Goal: Information Seeking & Learning: Learn about a topic

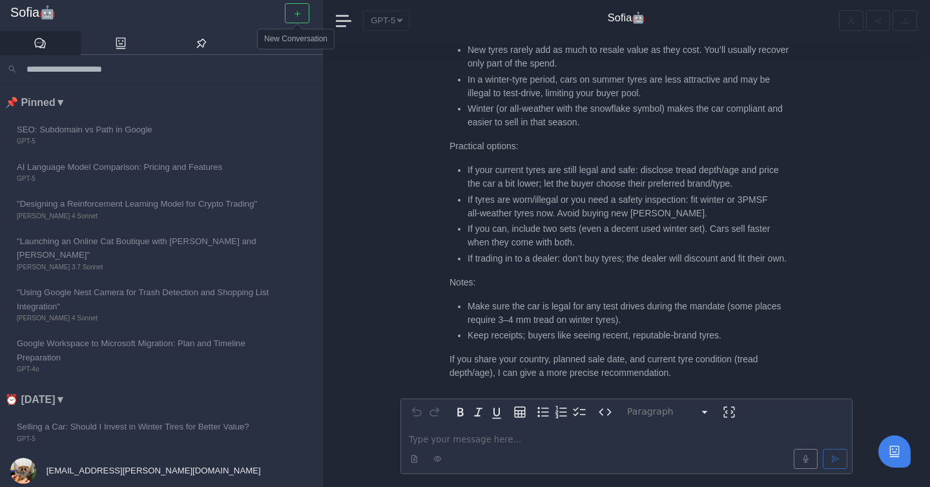
click at [300, 10] on icon "button" at bounding box center [297, 14] width 8 height 8
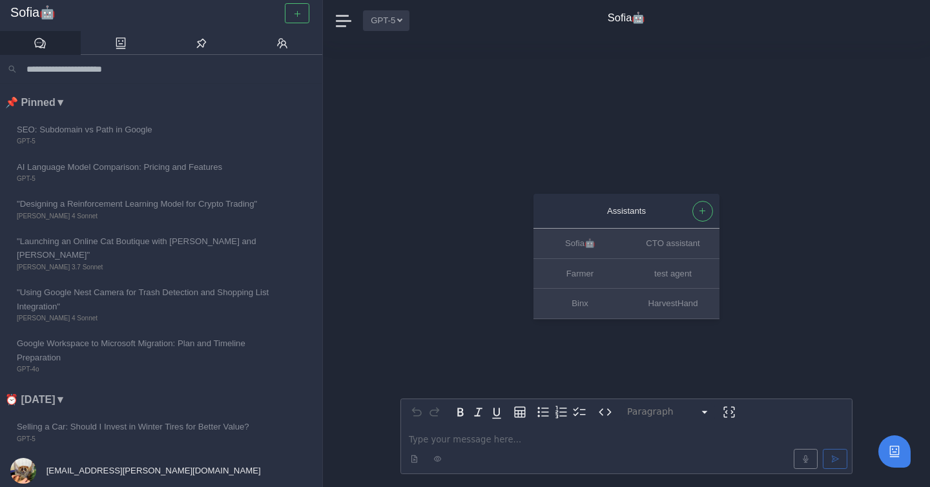
click at [401, 24] on button "GPT-5" at bounding box center [386, 20] width 47 height 20
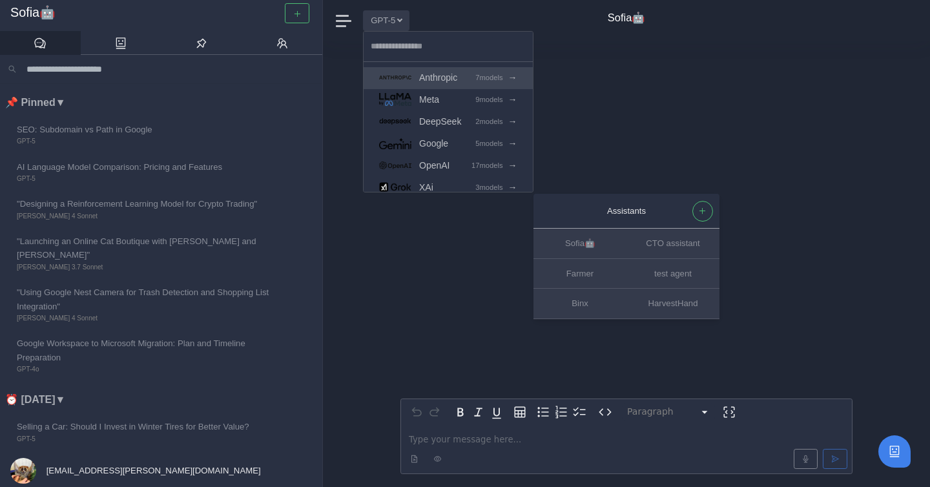
click at [448, 76] on span "Anthropic" at bounding box center [438, 77] width 38 height 15
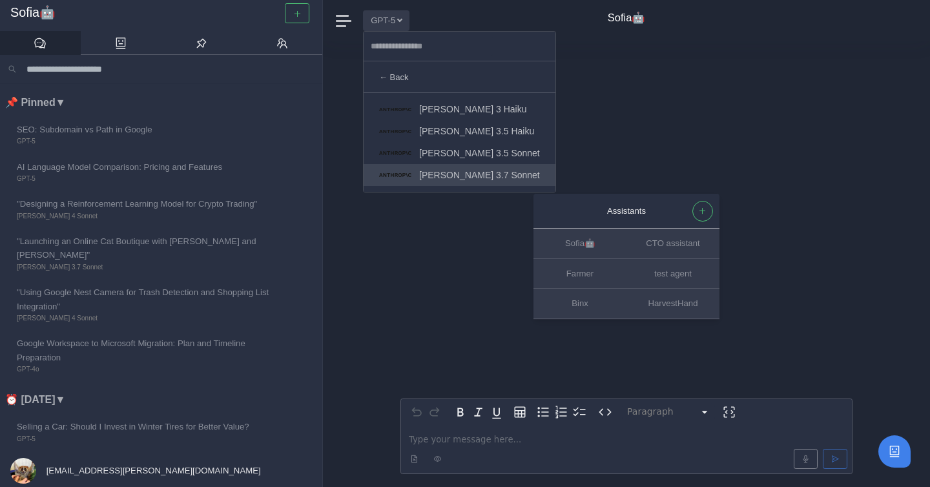
scroll to position [65, 0]
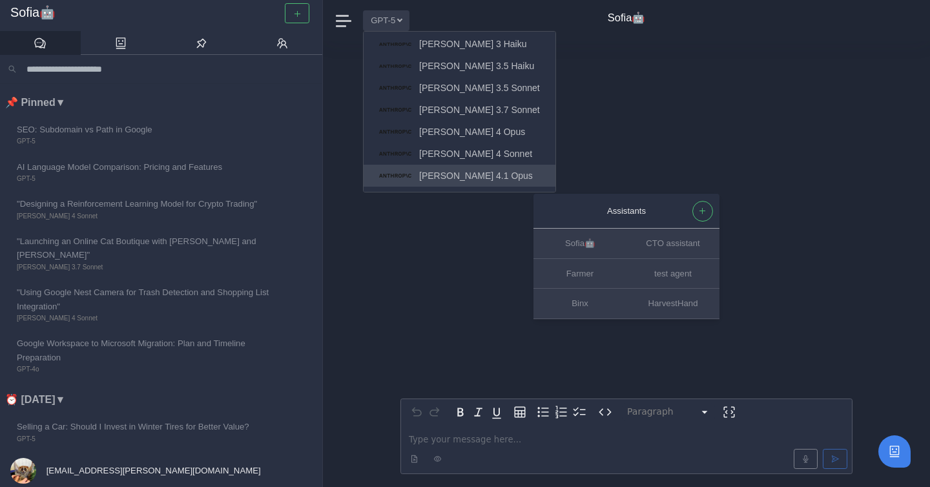
click at [479, 174] on span "[PERSON_NAME] 4.1 Opus" at bounding box center [476, 176] width 114 height 15
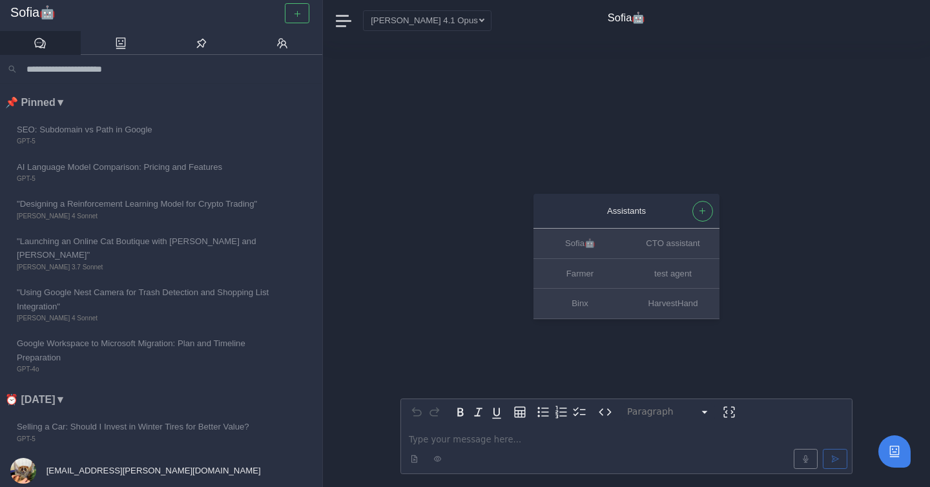
click at [459, 441] on p "editable markdown" at bounding box center [626, 440] width 435 height 14
click at [386, 19] on button "GPT-5" at bounding box center [386, 20] width 47 height 20
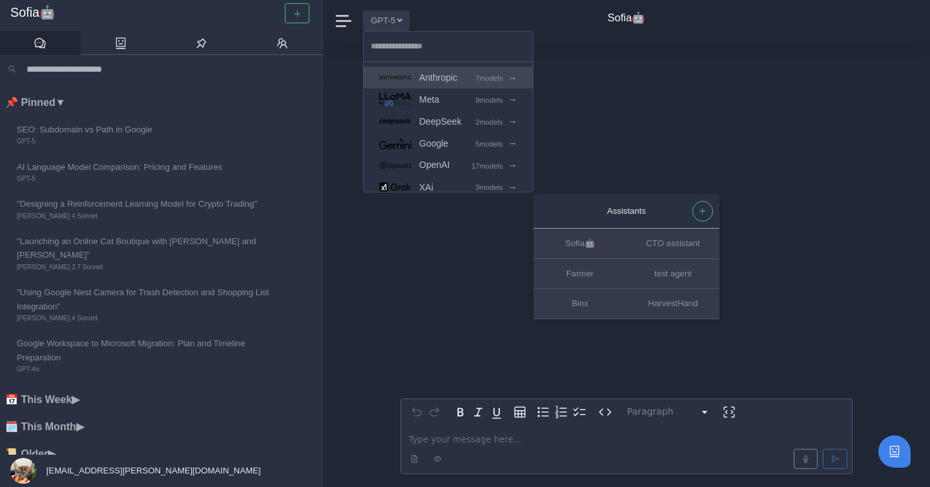
click at [450, 78] on span "Anthropic" at bounding box center [438, 77] width 38 height 15
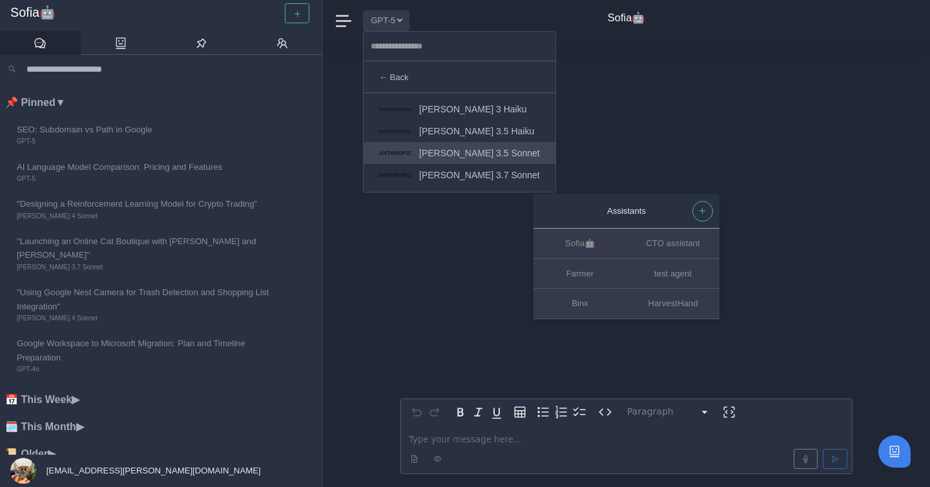
scroll to position [65, 0]
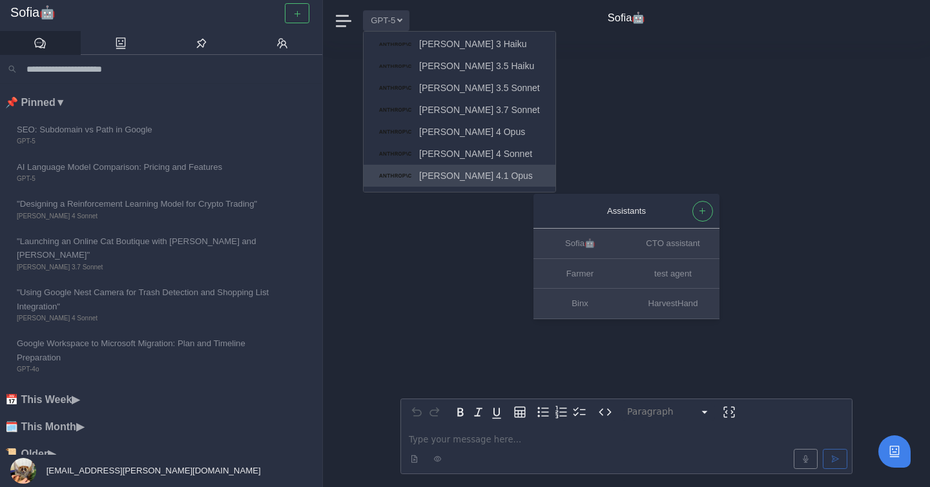
click at [468, 172] on span "[PERSON_NAME] 4.1 Opus" at bounding box center [476, 176] width 114 height 15
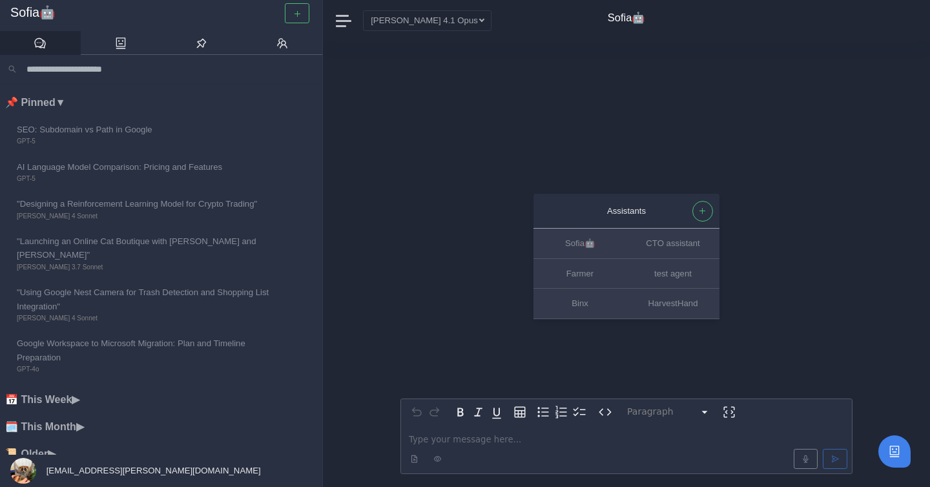
click at [441, 431] on div "editable markdown" at bounding box center [626, 449] width 451 height 48
drag, startPoint x: 534, startPoint y: 442, endPoint x: 758, endPoint y: 445, distance: 224.8
click at [758, 445] on p "**********" at bounding box center [626, 440] width 435 height 14
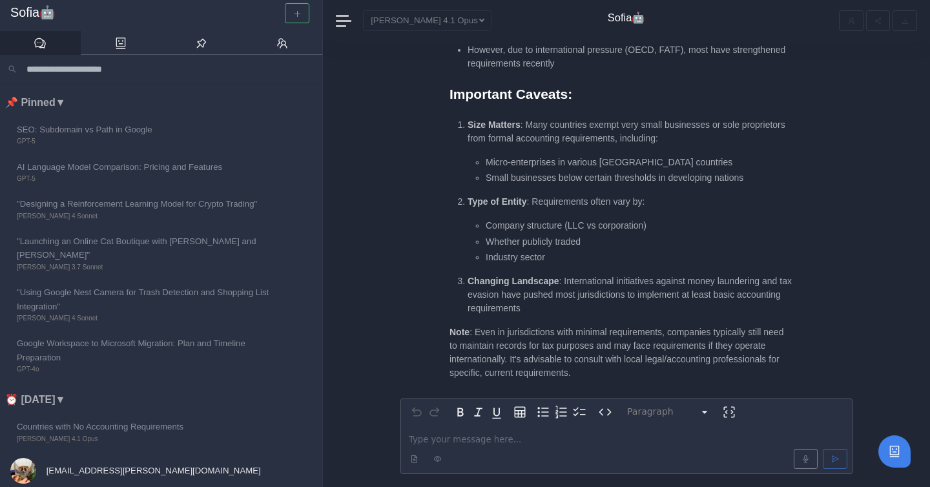
scroll to position [1, 0]
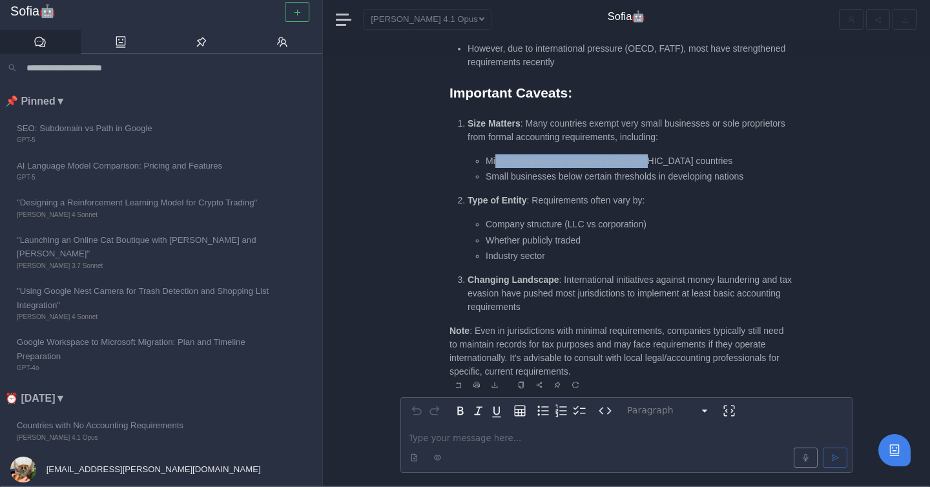
drag, startPoint x: 495, startPoint y: 162, endPoint x: 645, endPoint y: 163, distance: 150.5
click at [645, 163] on li "Micro-enterprises in various EU countries" at bounding box center [639, 161] width 306 height 14
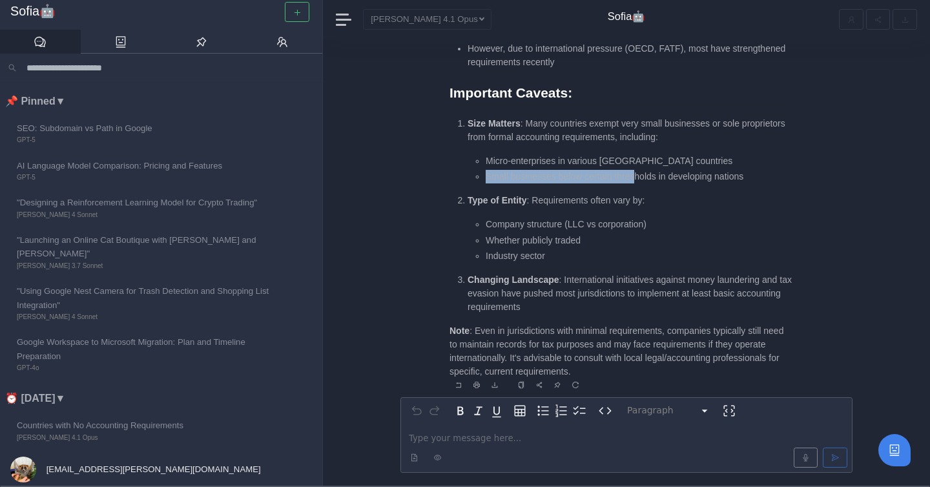
drag, startPoint x: 479, startPoint y: 178, endPoint x: 638, endPoint y: 181, distance: 159.6
click at [638, 182] on li "Small businesses below certain thresholds in developing nations" at bounding box center [639, 177] width 306 height 14
click at [638, 181] on li "Small businesses below certain thresholds in developing nations" at bounding box center [639, 177] width 306 height 14
click at [463, 432] on p "editable markdown" at bounding box center [626, 439] width 435 height 14
click at [527, 331] on p "Note : Even in jurisdictions with minimal requirements, companies typically sti…" at bounding box center [621, 351] width 342 height 54
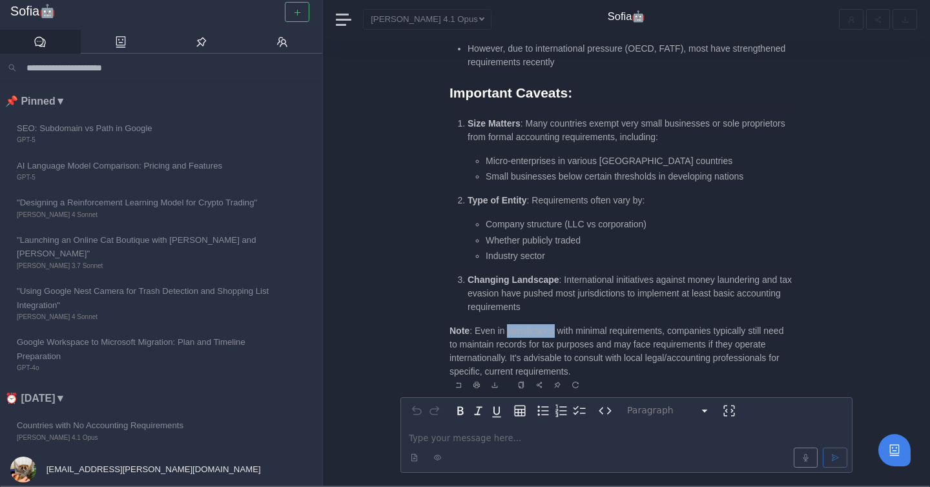
click at [527, 331] on p "Note : Even in jurisdictions with minimal requirements, companies typically sti…" at bounding box center [621, 351] width 342 height 54
copy p "jurisdictions"
click at [452, 432] on p "editable markdown" at bounding box center [626, 439] width 435 height 14
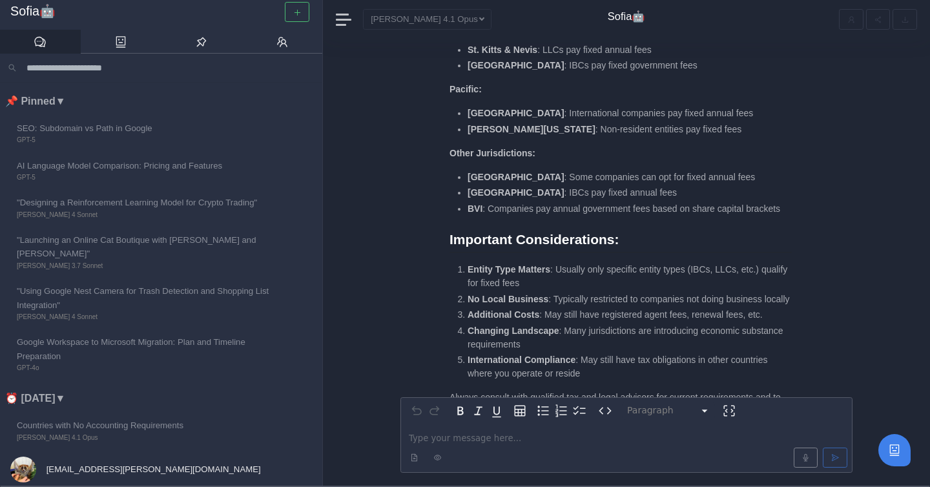
scroll to position [0, 0]
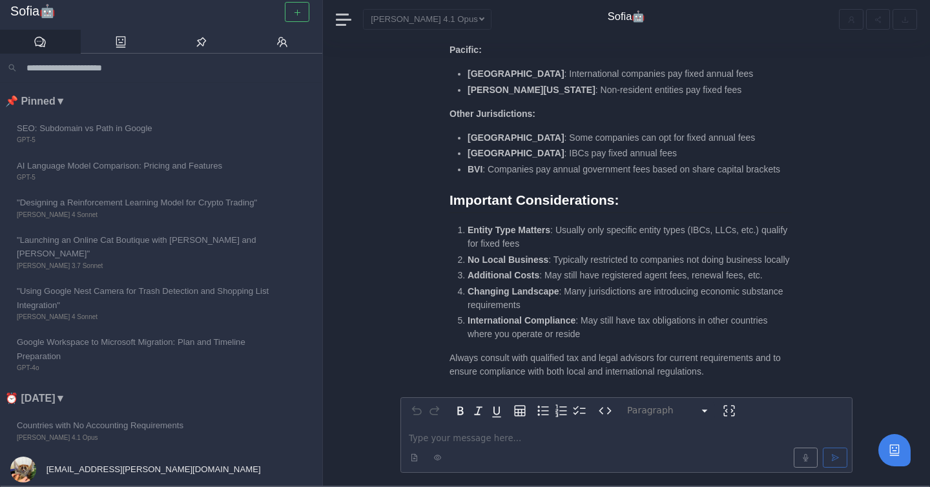
click at [444, 435] on p "editable markdown" at bounding box center [626, 439] width 435 height 14
click at [507, 437] on span "**********" at bounding box center [469, 438] width 120 height 8
click at [716, 434] on p "**********" at bounding box center [626, 439] width 435 height 14
click at [619, 439] on span "**********" at bounding box center [531, 438] width 245 height 8
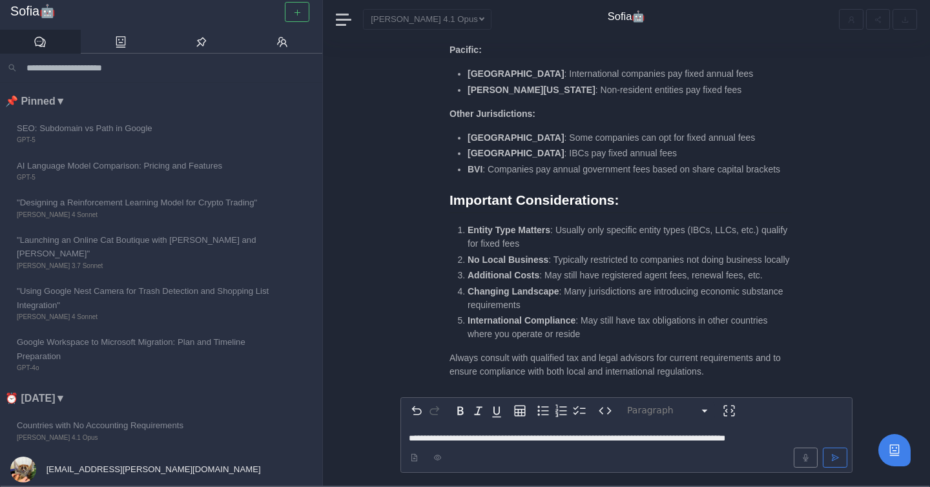
click at [498, 437] on span "**********" at bounding box center [567, 438] width 317 height 8
click at [486, 439] on span "**********" at bounding box center [567, 438] width 317 height 8
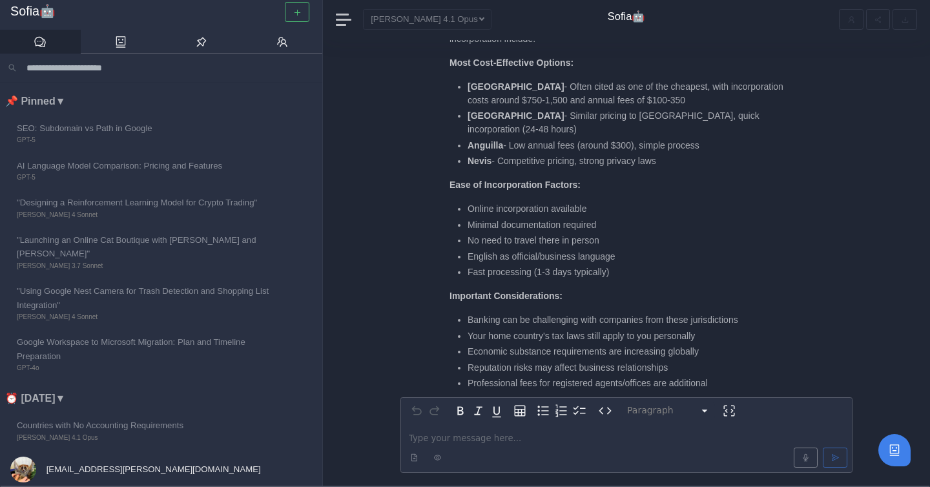
scroll to position [-74, 0]
drag, startPoint x: 466, startPoint y: 208, endPoint x: 567, endPoint y: 233, distance: 104.5
click at [567, 233] on ul "Online incorporation available Minimal documentation required No need to travel…" at bounding box center [621, 239] width 342 height 77
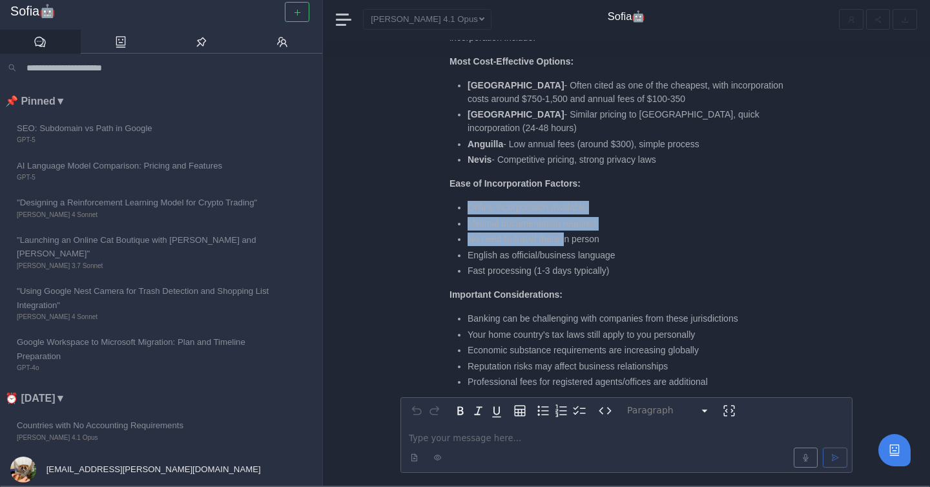
click at [567, 233] on li "No need to travel there in person" at bounding box center [630, 240] width 324 height 14
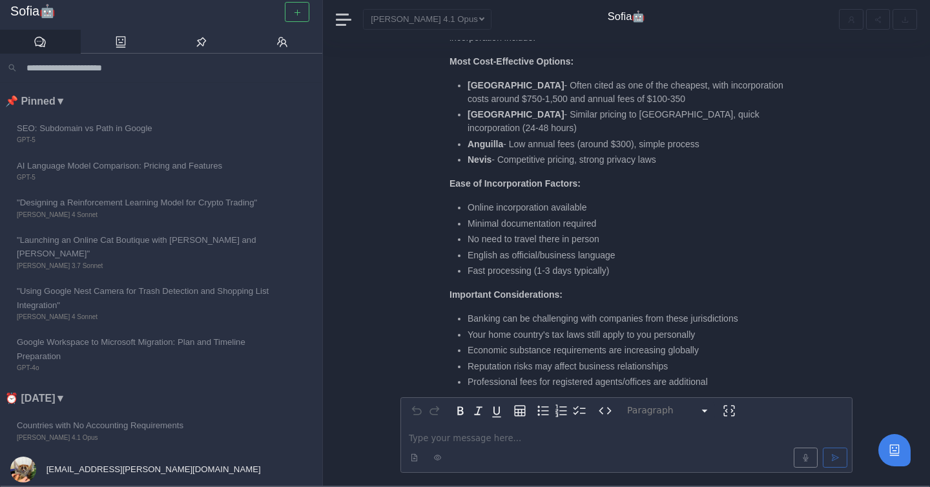
scroll to position [0, 0]
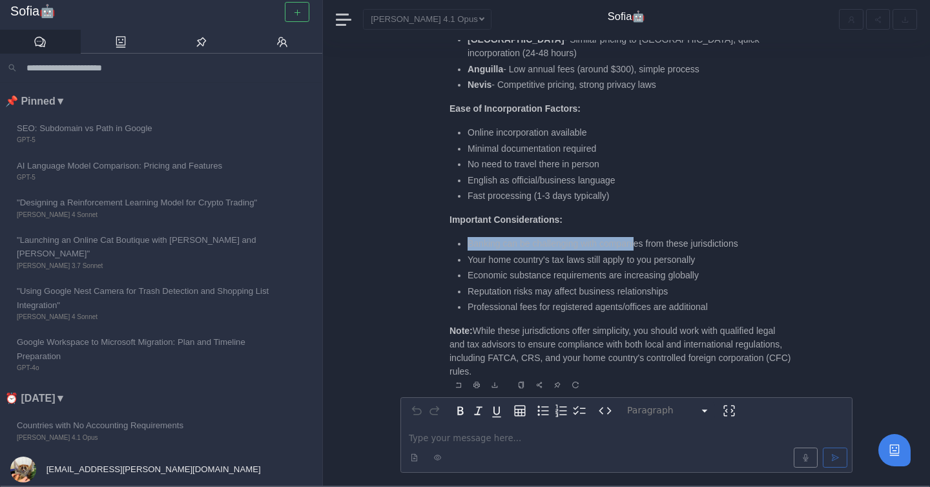
drag, startPoint x: 464, startPoint y: 250, endPoint x: 641, endPoint y: 247, distance: 176.4
click at [641, 247] on ul "Banking can be challenging with companies from these jurisdictions Your home co…" at bounding box center [621, 275] width 342 height 77
click at [641, 247] on li "Banking can be challenging with companies from these jurisdictions" at bounding box center [630, 244] width 324 height 14
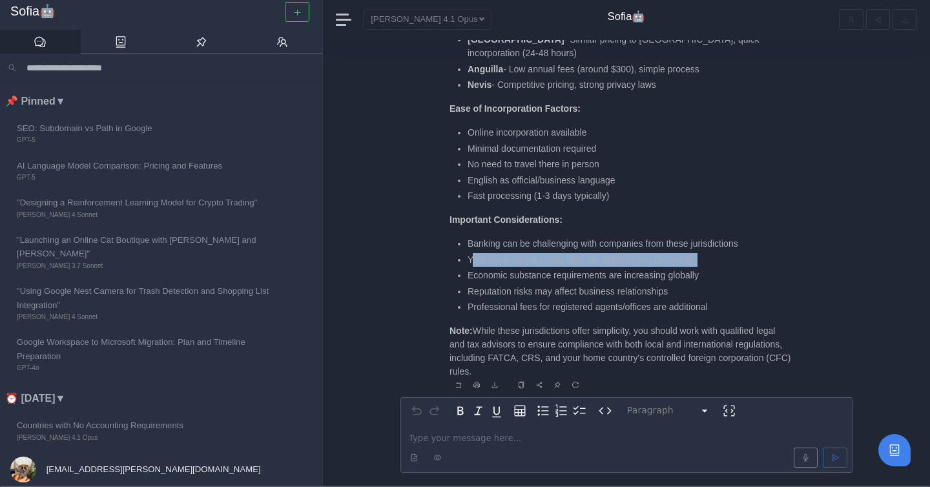
drag, startPoint x: 473, startPoint y: 262, endPoint x: 639, endPoint y: 268, distance: 166.1
click at [639, 268] on ul "Banking can be challenging with companies from these jurisdictions Your home co…" at bounding box center [621, 275] width 342 height 77
click at [639, 269] on li "Economic substance requirements are increasing globally" at bounding box center [630, 276] width 324 height 14
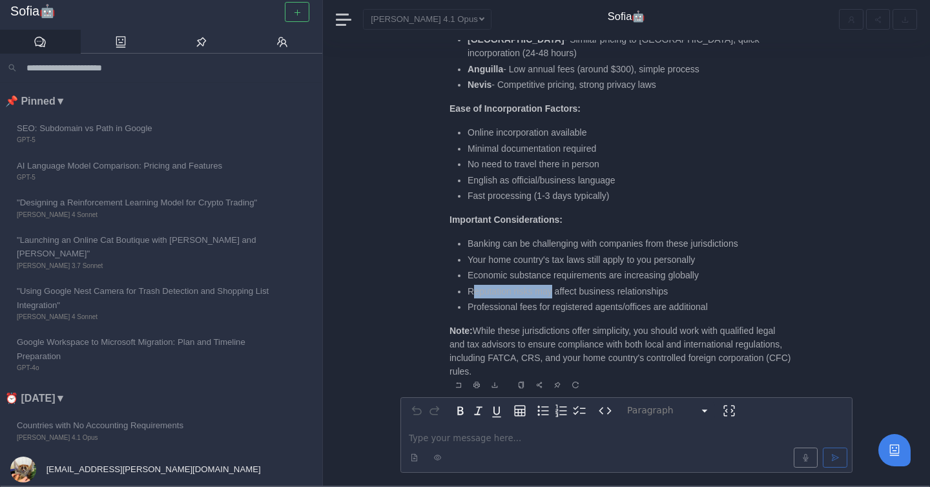
drag, startPoint x: 472, startPoint y: 289, endPoint x: 554, endPoint y: 292, distance: 82.1
click at [554, 293] on li "Reputation risks may affect business relationships" at bounding box center [630, 292] width 324 height 14
click at [554, 292] on li "Reputation risks may affect business relationships" at bounding box center [630, 292] width 324 height 14
click at [461, 439] on p "editable markdown" at bounding box center [626, 439] width 435 height 14
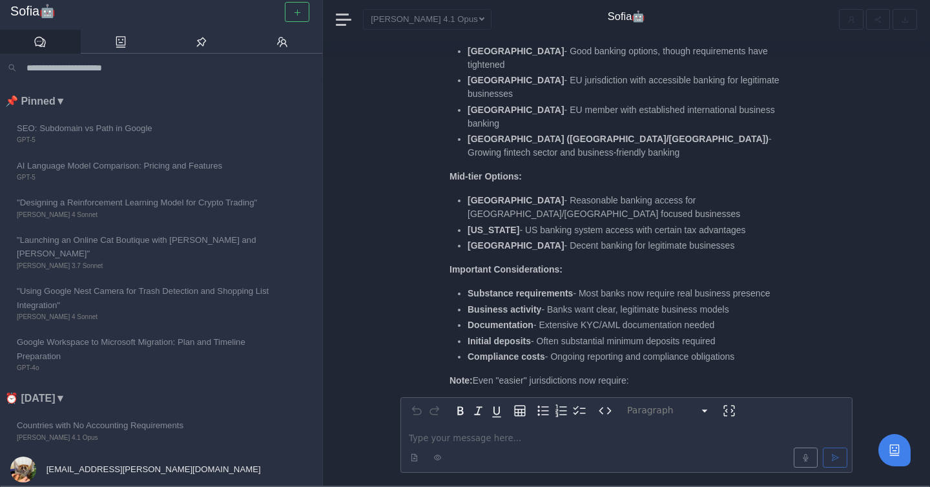
scroll to position [-133, 0]
click at [475, 140] on strong "UAE (Dubai/Abu Dhabi)" at bounding box center [618, 138] width 301 height 10
copy strong "UAE"
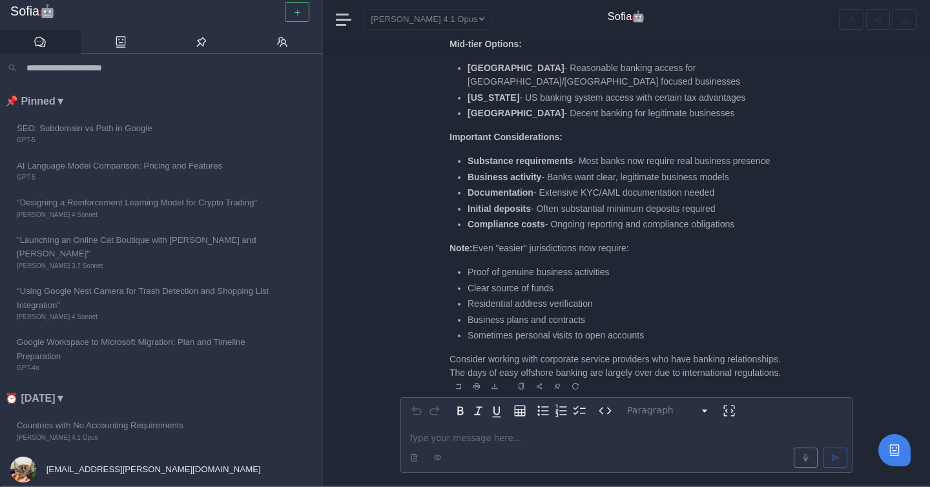
scroll to position [0, 0]
click at [446, 439] on p "editable markdown" at bounding box center [626, 439] width 435 height 14
click at [464, 408] on icon "Bold" at bounding box center [461, 411] width 16 height 16
click at [464, 408] on icon "Remove bold" at bounding box center [461, 411] width 16 height 16
click at [592, 438] on p "**********" at bounding box center [626, 439] width 435 height 14
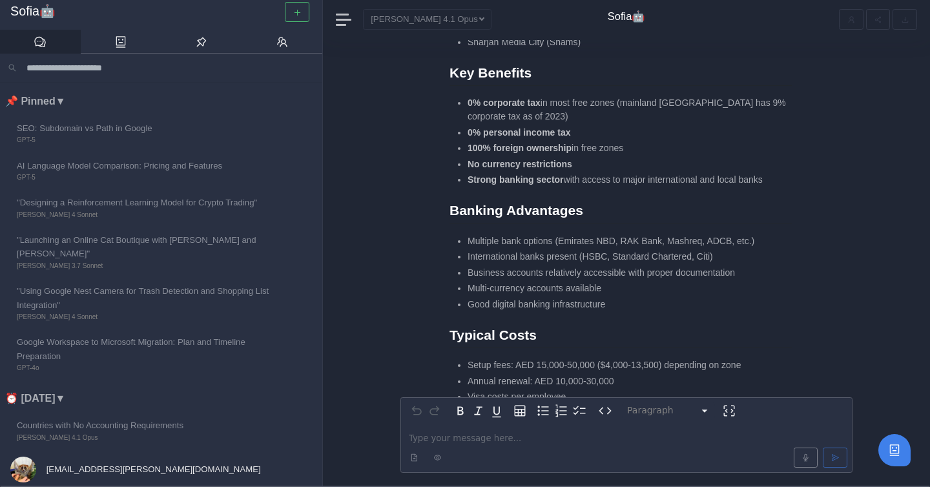
scroll to position [-294, 0]
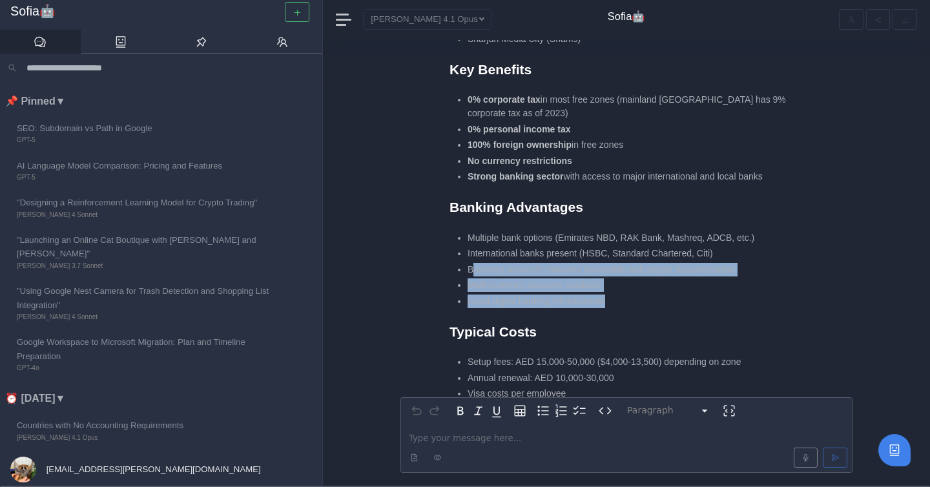
drag, startPoint x: 474, startPoint y: 271, endPoint x: 628, endPoint y: 296, distance: 156.3
click at [629, 297] on ul "Multiple bank options (Emirates NBD, RAK Bank, Mashreq, ADCB, etc.) Internation…" at bounding box center [621, 269] width 342 height 77
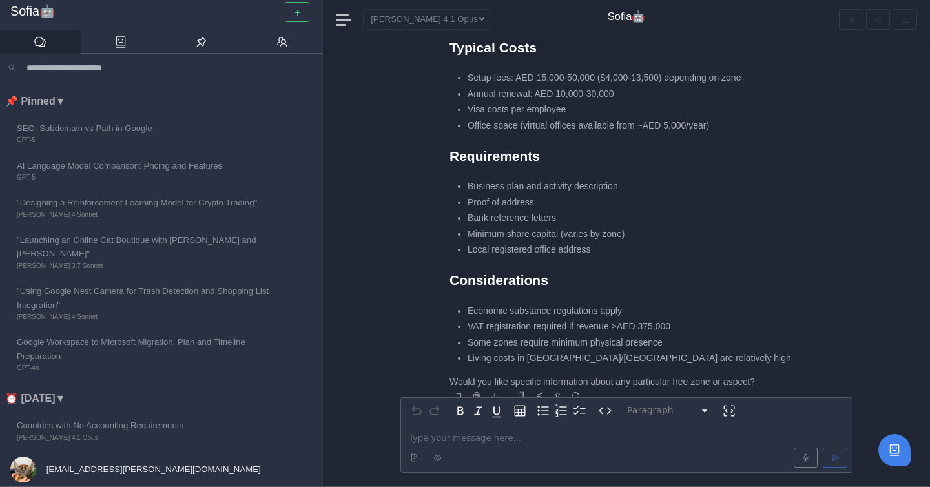
scroll to position [-9, 0]
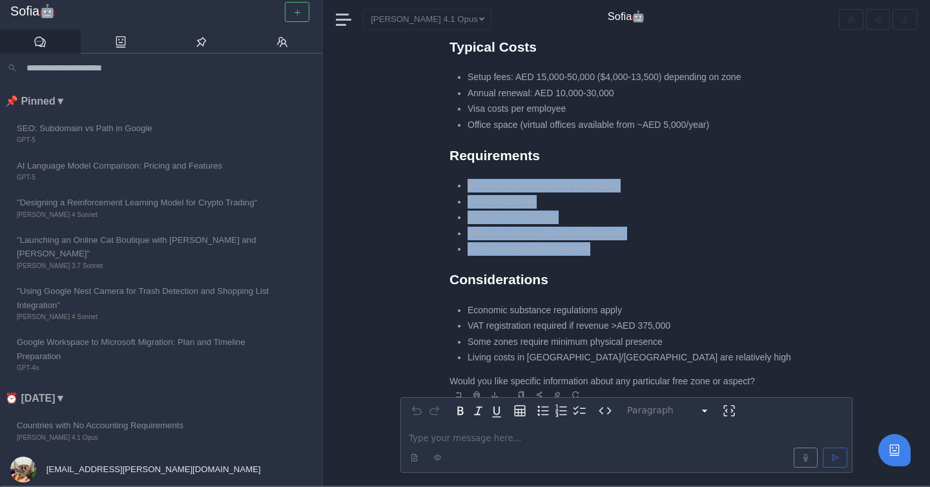
drag, startPoint x: 463, startPoint y: 182, endPoint x: 611, endPoint y: 257, distance: 166.7
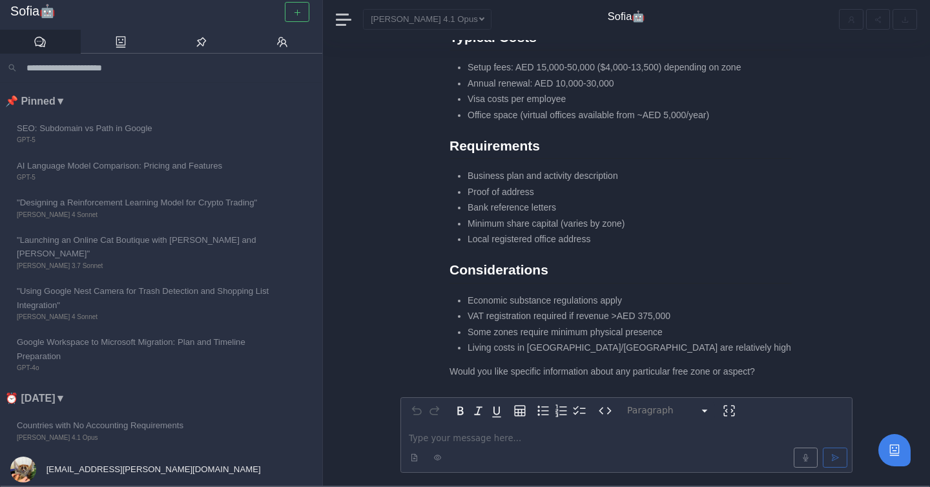
click at [556, 434] on p "editable markdown" at bounding box center [626, 439] width 435 height 14
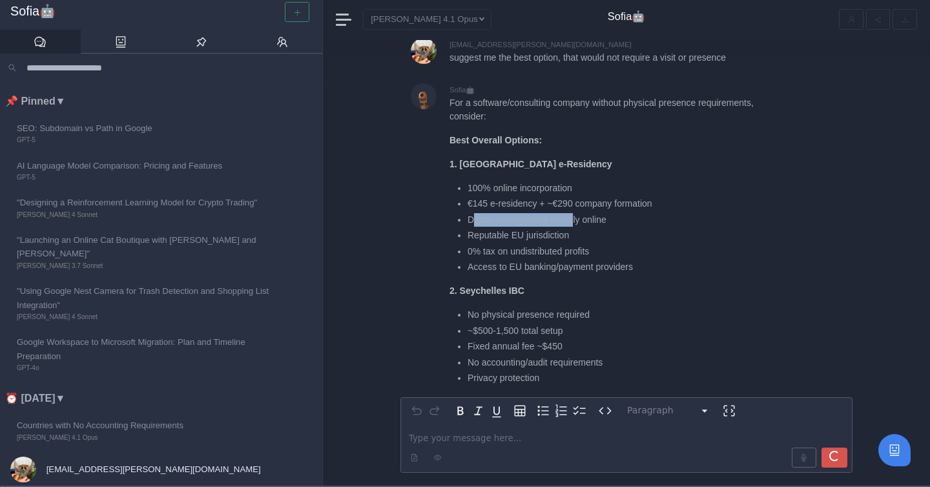
scroll to position [-369, 0]
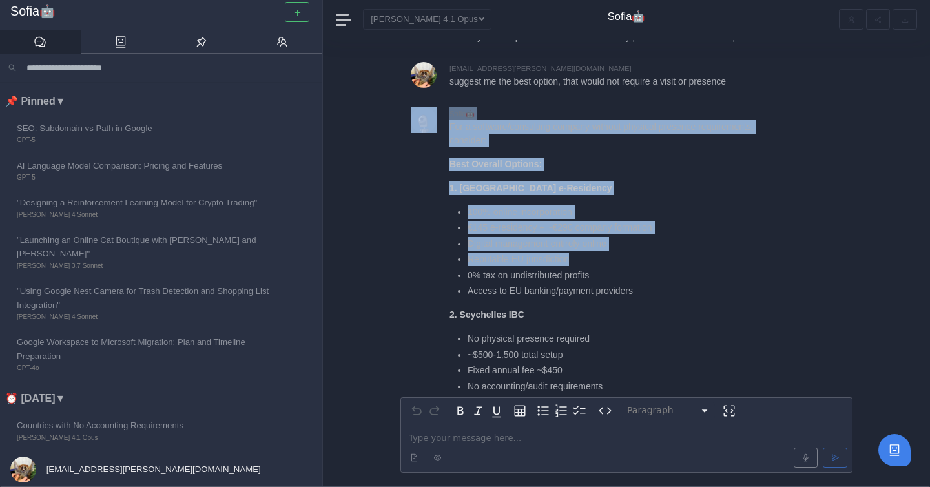
drag, startPoint x: 472, startPoint y: 244, endPoint x: 578, endPoint y: 256, distance: 106.7
click at [578, 256] on li "Reputable EU jurisdiction" at bounding box center [630, 260] width 324 height 14
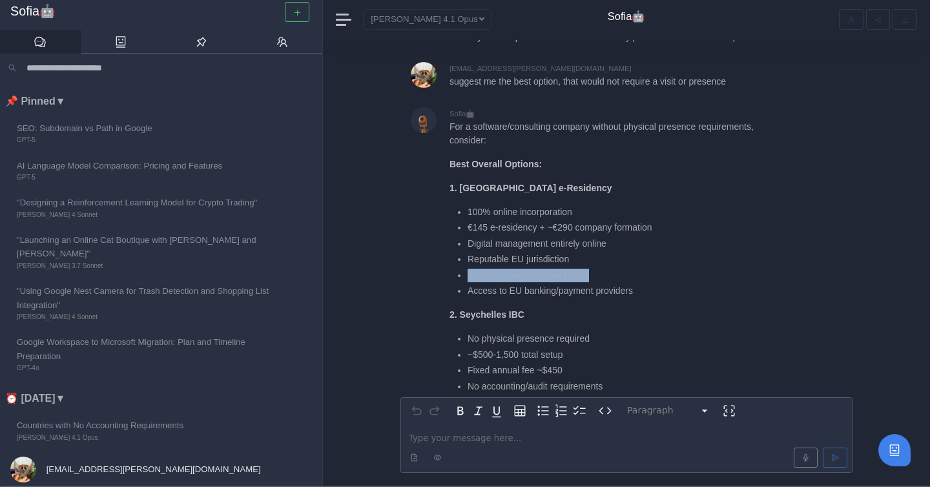
drag, startPoint x: 467, startPoint y: 275, endPoint x: 613, endPoint y: 274, distance: 146.0
click at [613, 275] on li "0% tax on undistributed profits" at bounding box center [630, 276] width 324 height 14
click at [613, 274] on li "0% tax on undistributed profits" at bounding box center [630, 276] width 324 height 14
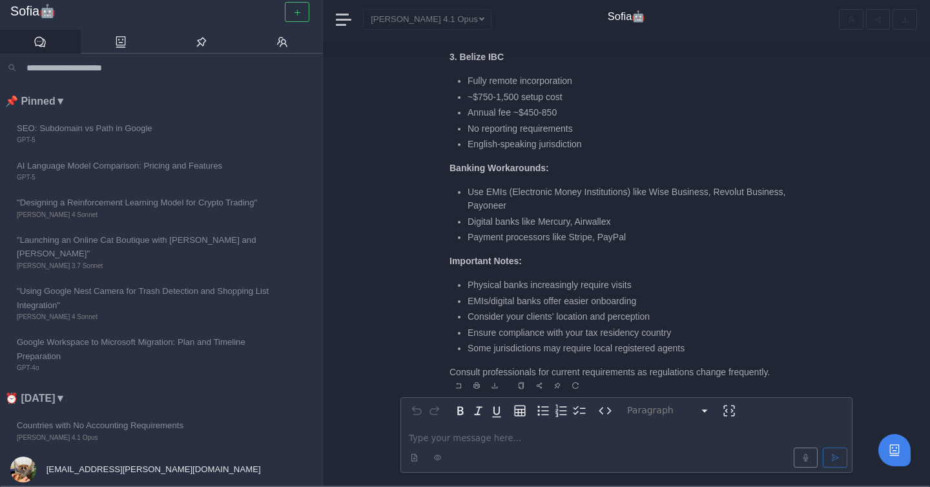
scroll to position [0, 0]
drag, startPoint x: 654, startPoint y: 191, endPoint x: 715, endPoint y: 191, distance: 60.1
click at [715, 191] on li "Use EMIs (Electronic Money Institutions) like Wise Business, Revolut Business, …" at bounding box center [630, 198] width 324 height 27
copy li "Wise Business"
click at [441, 436] on p "editable markdown" at bounding box center [626, 439] width 435 height 14
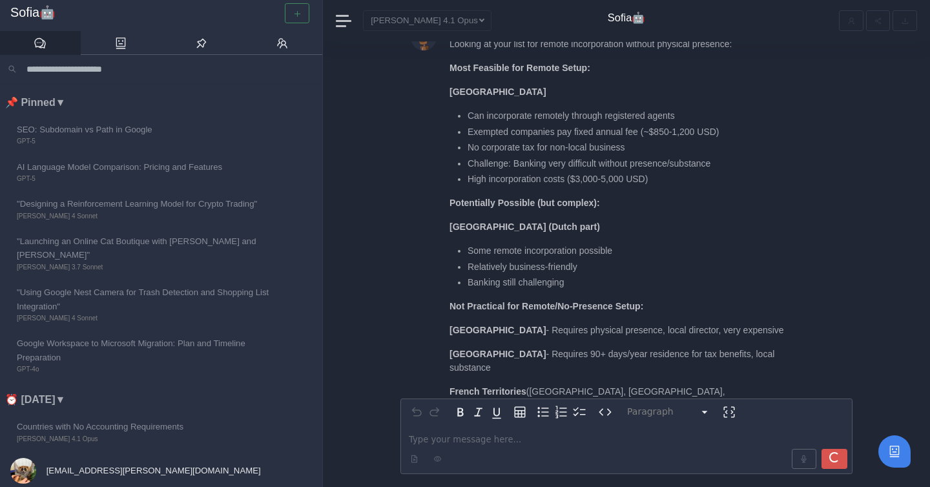
scroll to position [-328, 0]
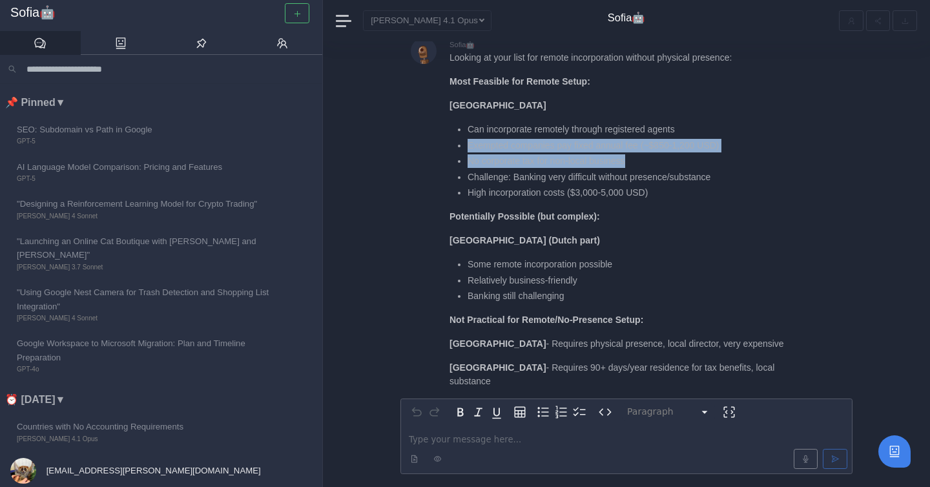
drag, startPoint x: 463, startPoint y: 203, endPoint x: 660, endPoint y: 209, distance: 196.5
click at [660, 200] on ul "Can incorporate remotely through registered agents Exempted companies pay fixed…" at bounding box center [621, 161] width 342 height 77
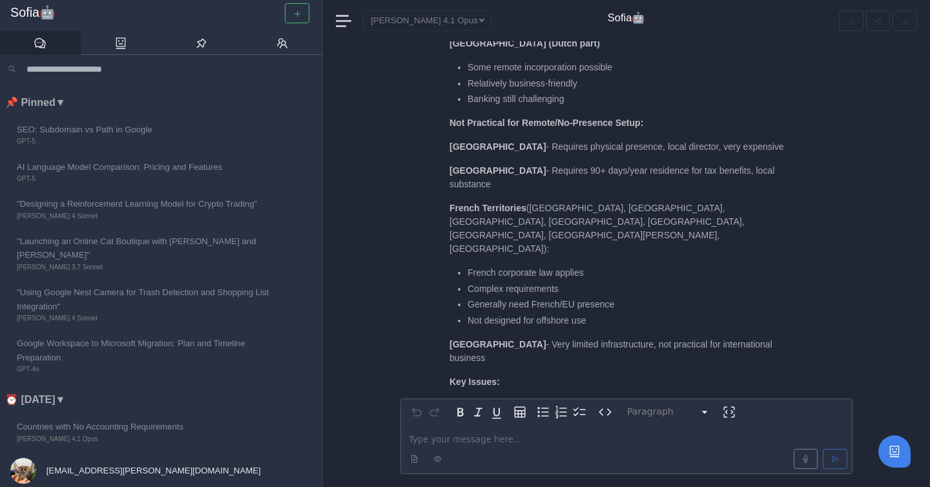
scroll to position [-130, 0]
drag, startPoint x: 499, startPoint y: 203, endPoint x: 746, endPoint y: 190, distance: 247.8
click at [746, 191] on div "Looking at your list for remote incorporation without physical presence: Most F…" at bounding box center [621, 181] width 342 height 657
click at [561, 191] on p "Andorra - Requires 90+ days/year residence for tax benefits, local substance" at bounding box center [621, 176] width 342 height 27
drag, startPoint x: 490, startPoint y: 224, endPoint x: 606, endPoint y: 223, distance: 116.3
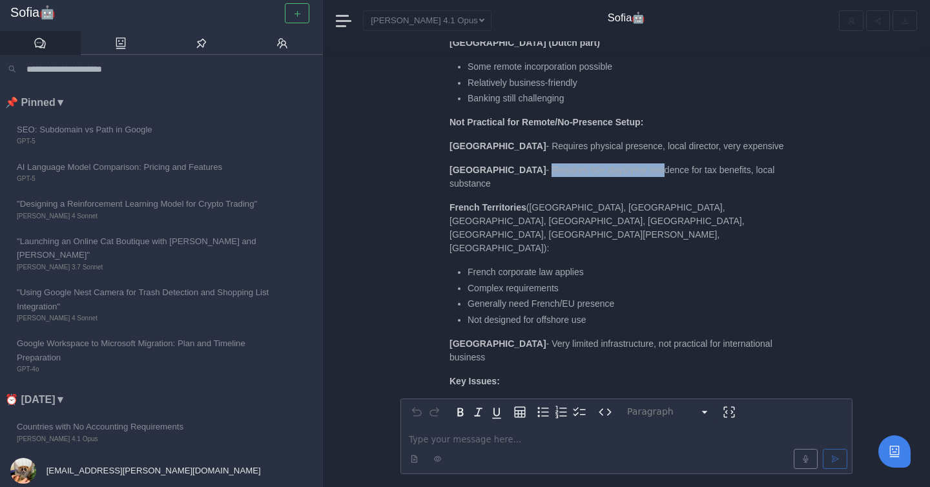
click at [607, 191] on p "Andorra - Requires 90+ days/year residence for tax benefits, local substance" at bounding box center [621, 176] width 342 height 27
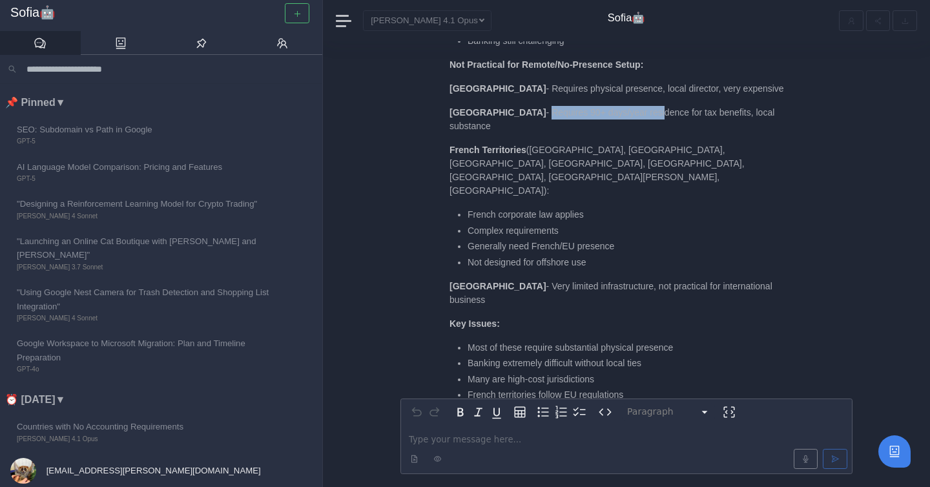
scroll to position [-67, 0]
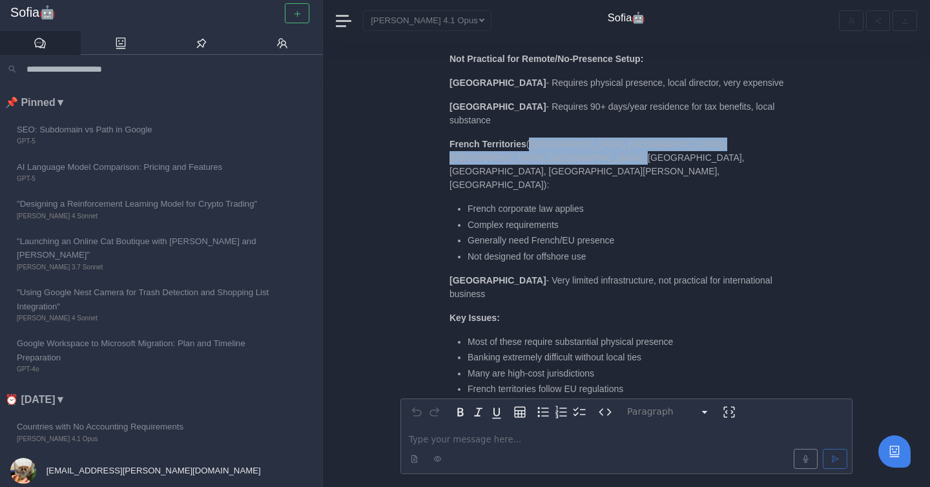
drag, startPoint x: 530, startPoint y: 183, endPoint x: 530, endPoint y: 193, distance: 9.7
click at [530, 192] on p "French Territories (Saint Barthélemy, French Guiana, Guadeloupe, Martinique, Ré…" at bounding box center [621, 165] width 342 height 54
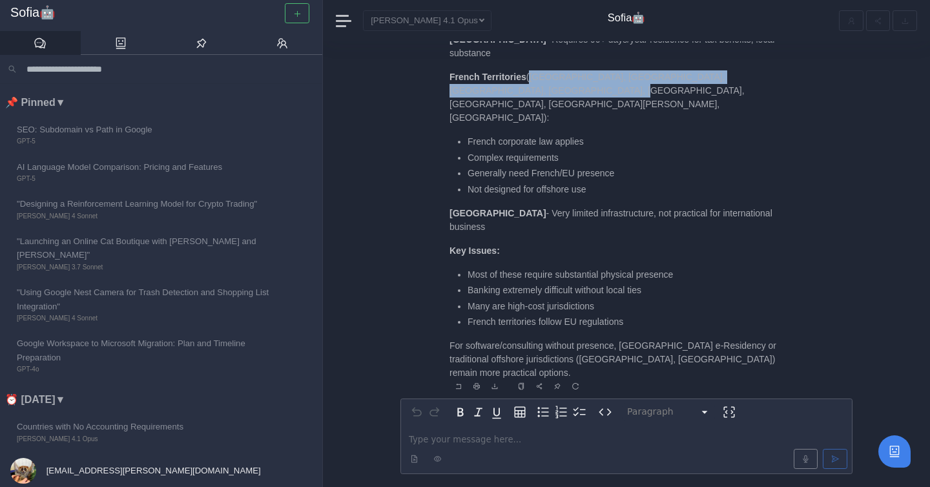
scroll to position [1, 0]
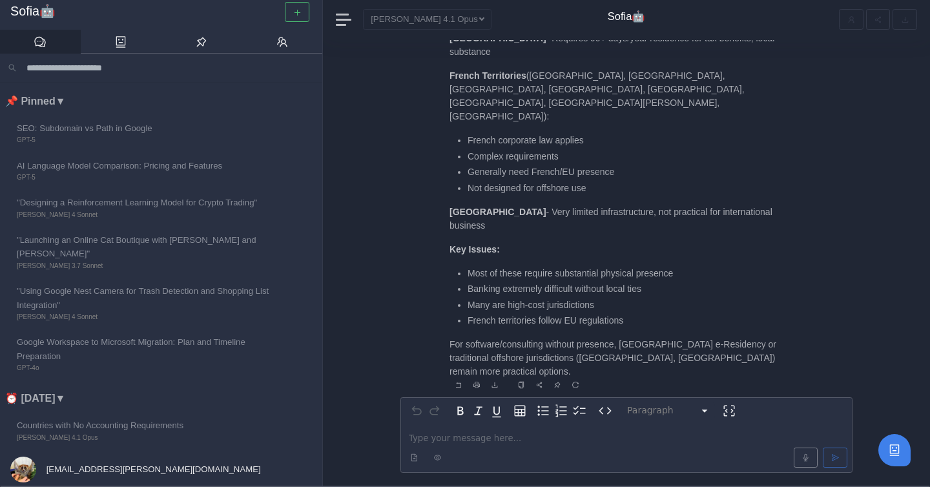
click at [596, 373] on p "For software/consulting without presence, Estonia e-Residency or traditional of…" at bounding box center [621, 358] width 342 height 41
copy p "Seychelles"
click at [444, 435] on p "editable markdown" at bounding box center [626, 439] width 435 height 14
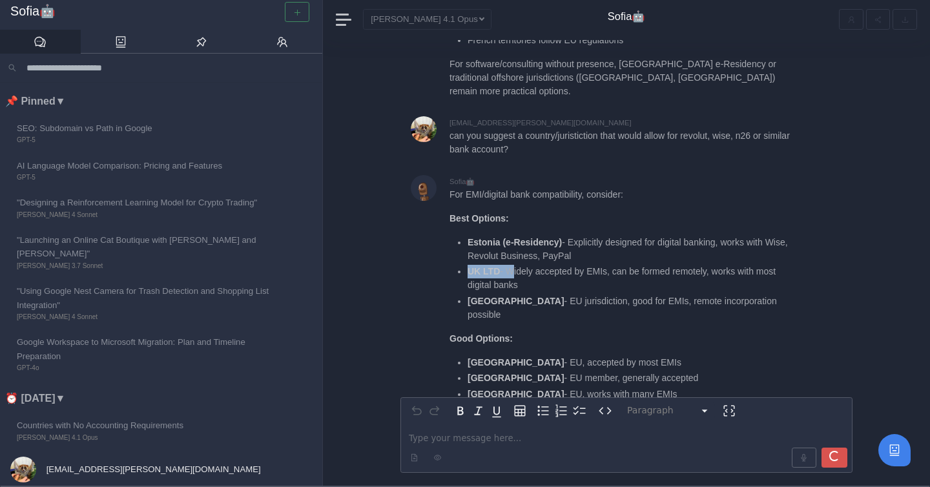
scroll to position [-303, 0]
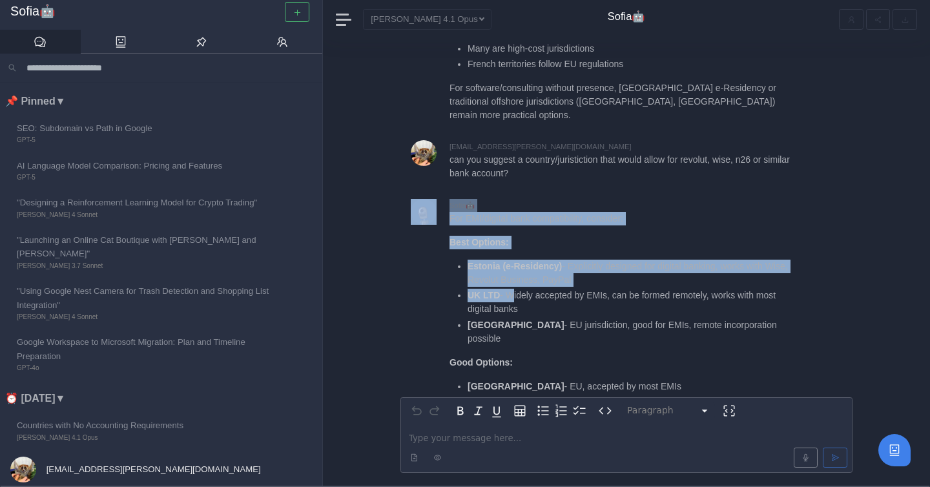
drag, startPoint x: 468, startPoint y: 312, endPoint x: 512, endPoint y: 312, distance: 43.9
click at [512, 312] on li "UK LTD - Widely accepted by EMIs, can be formed remotely, works with most digit…" at bounding box center [630, 302] width 324 height 27
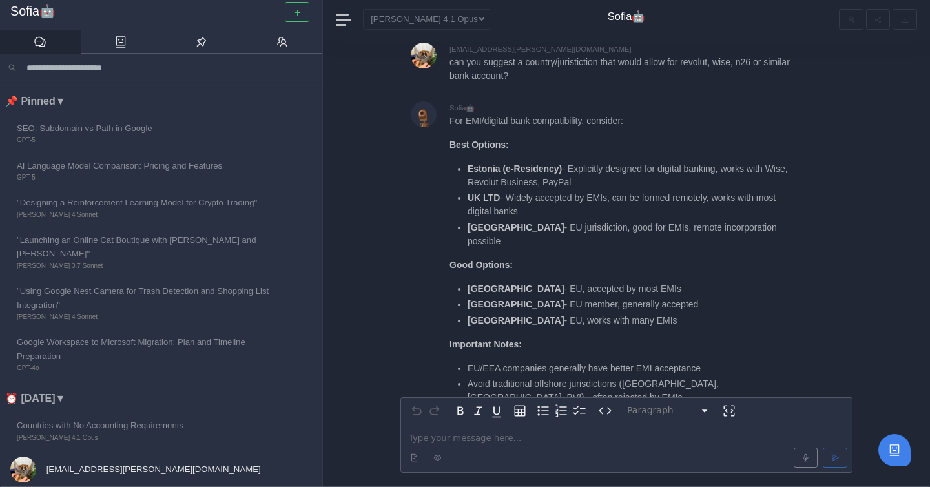
scroll to position [-204, 0]
drag, startPoint x: 507, startPoint y: 288, endPoint x: 626, endPoint y: 290, distance: 118.9
click at [626, 290] on li "Ireland - EU, accepted by most EMIs" at bounding box center [630, 288] width 324 height 14
drag, startPoint x: 507, startPoint y: 303, endPoint x: 627, endPoint y: 308, distance: 120.2
click at [627, 308] on li "Cyprus - EU member, generally accepted" at bounding box center [630, 304] width 324 height 14
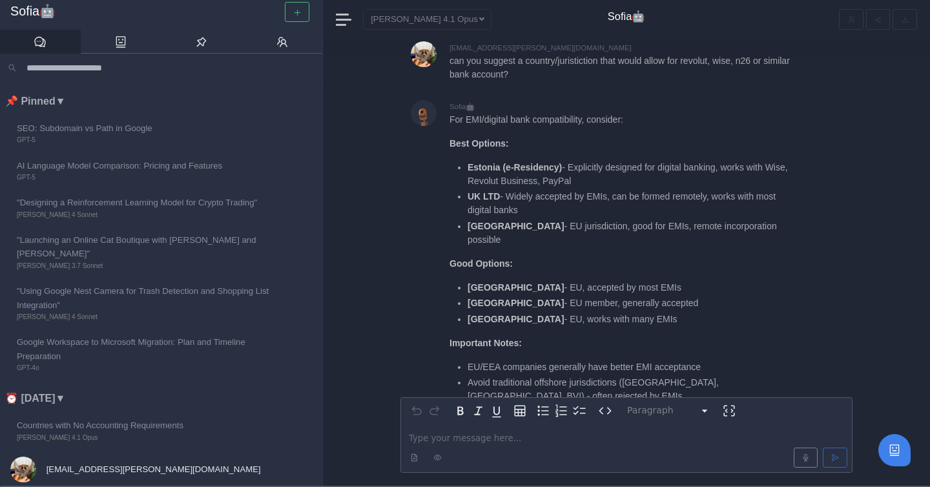
click at [485, 300] on strong "Cyprus" at bounding box center [516, 303] width 97 height 10
copy strong "Cyprus"
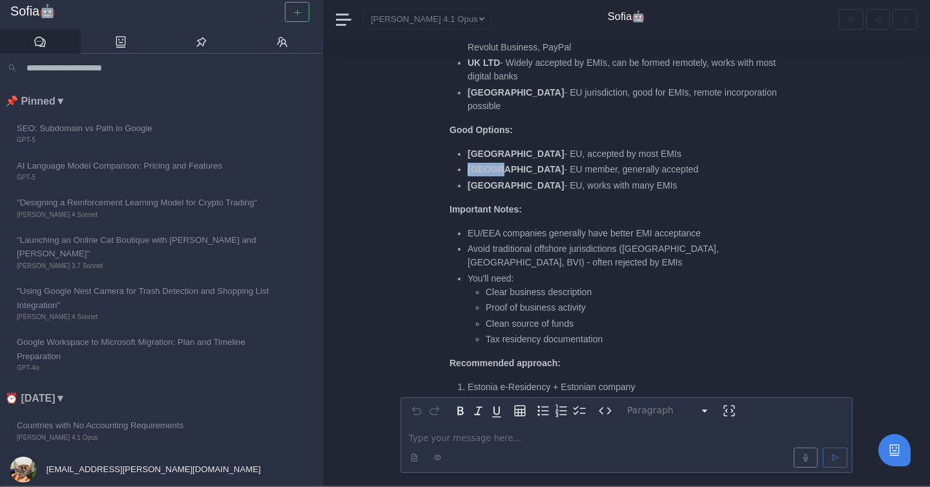
scroll to position [-67, 0]
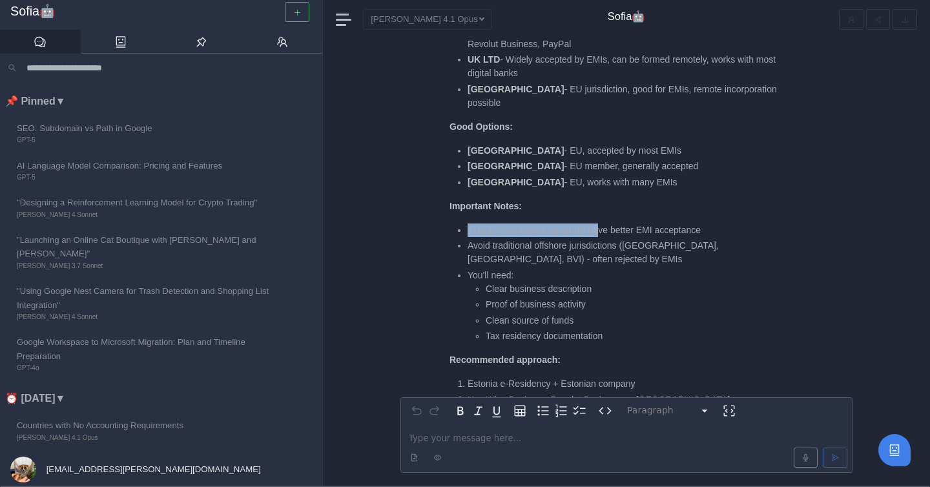
drag, startPoint x: 457, startPoint y: 231, endPoint x: 601, endPoint y: 234, distance: 144.1
click at [601, 234] on ul "EU/EEA companies generally have better EMI acceptance Avoid traditional offshor…" at bounding box center [621, 284] width 342 height 120
click at [601, 234] on li "EU/EEA companies generally have better EMI acceptance" at bounding box center [630, 231] width 324 height 14
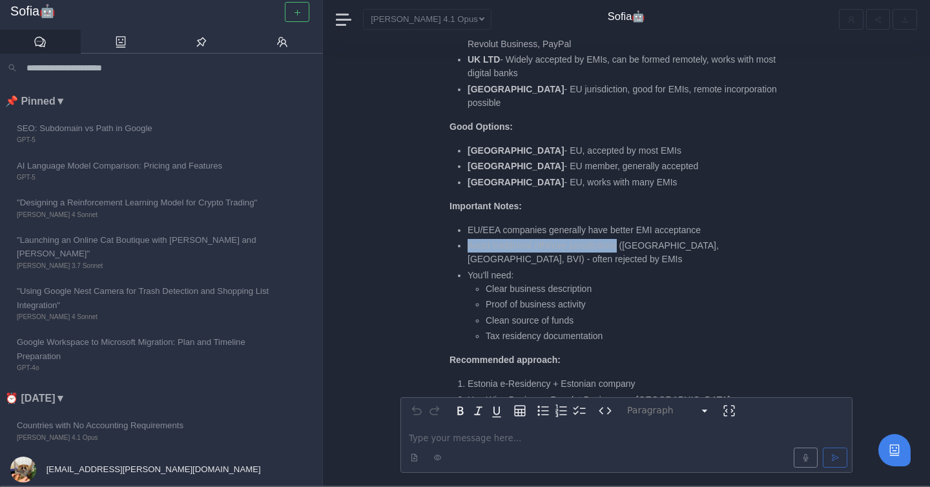
drag, startPoint x: 469, startPoint y: 242, endPoint x: 625, endPoint y: 244, distance: 155.7
click at [625, 244] on li "Avoid traditional offshore jurisdictions (Belize, Seychelles, BVI) - often reje…" at bounding box center [630, 252] width 324 height 27
click at [573, 254] on li "Avoid traditional offshore jurisdictions (Belize, Seychelles, BVI) - often reje…" at bounding box center [630, 252] width 324 height 27
drag, startPoint x: 516, startPoint y: 258, endPoint x: 572, endPoint y: 257, distance: 55.6
click at [572, 258] on li "Avoid traditional offshore jurisdictions (Belize, Seychelles, BVI) - often reje…" at bounding box center [630, 252] width 324 height 27
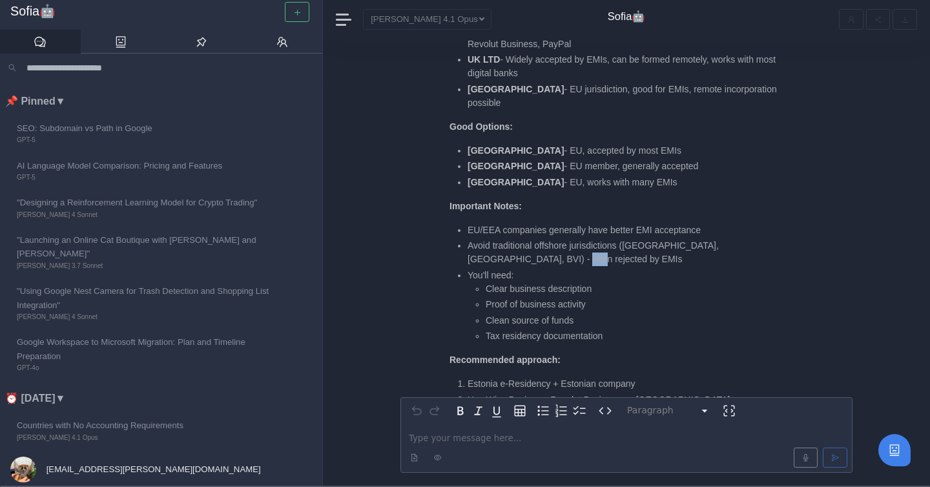
click at [572, 257] on li "Avoid traditional offshore jurisdictions (Belize, Seychelles, BVI) - often reje…" at bounding box center [630, 252] width 324 height 27
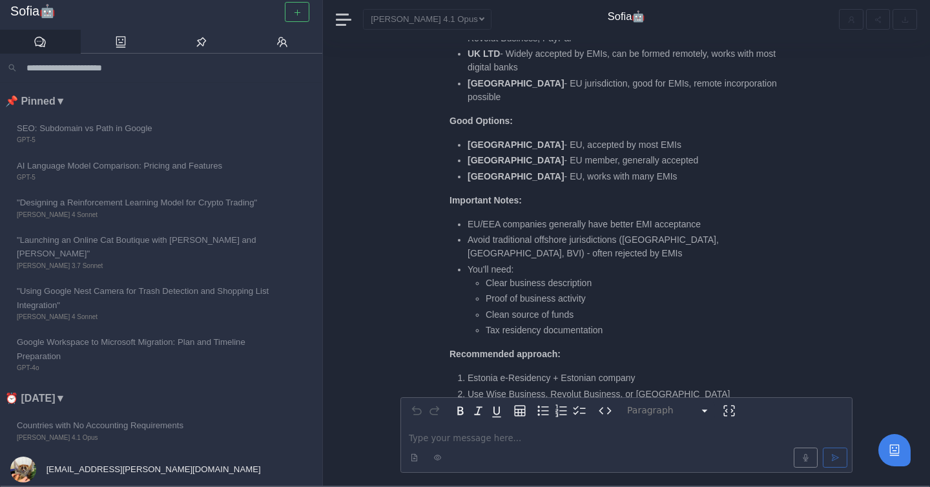
scroll to position [-59, 0]
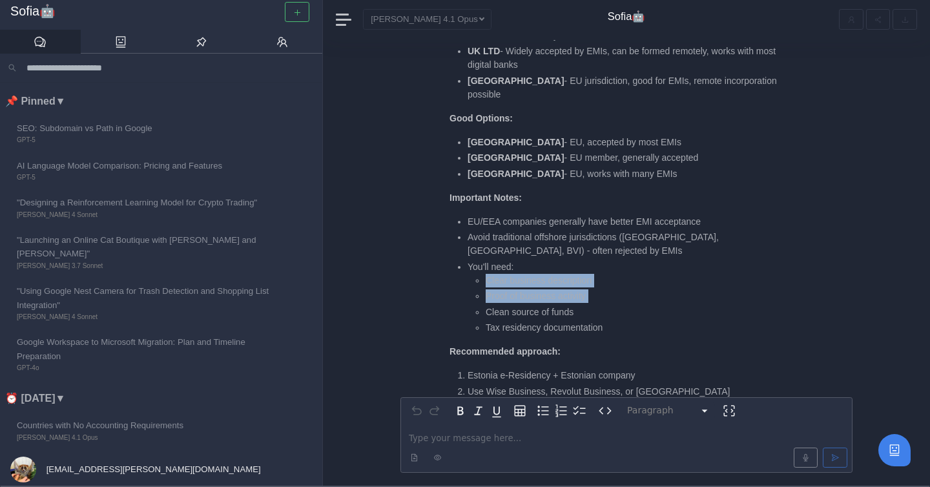
drag, startPoint x: 485, startPoint y: 284, endPoint x: 601, endPoint y: 303, distance: 117.8
click at [601, 304] on ul "Clear business description Proof of business activity Clean source of funds Tax…" at bounding box center [630, 304] width 324 height 61
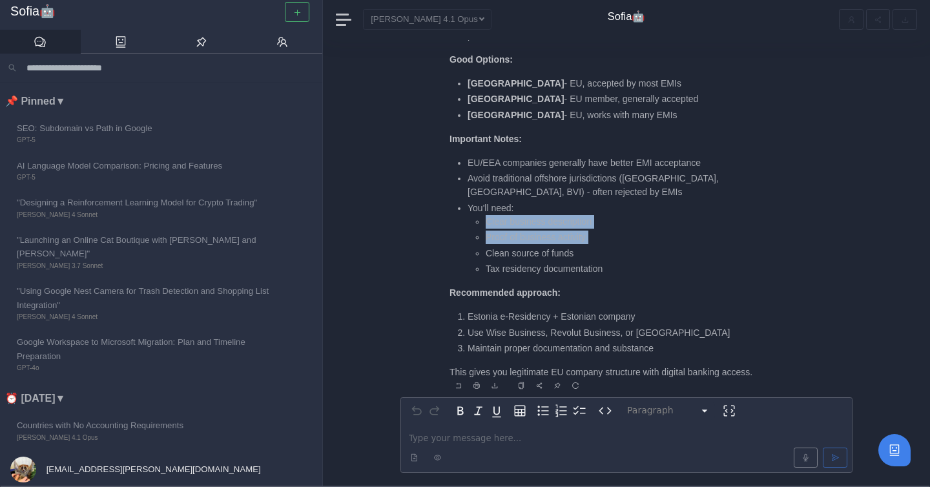
scroll to position [0, 0]
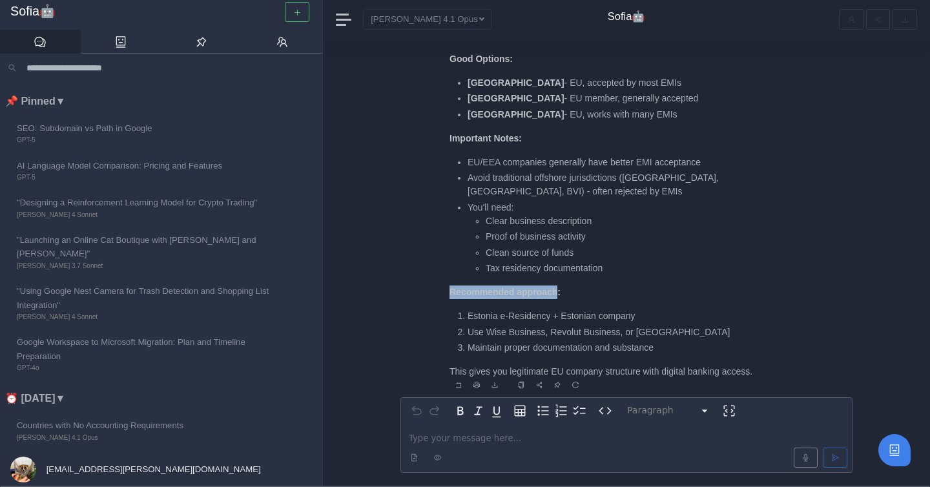
drag, startPoint x: 447, startPoint y: 292, endPoint x: 556, endPoint y: 292, distance: 108.5
click at [556, 293] on div "Sofia🤖 For EMI/digital bank compatibility, consider: Best Options: Estonia (e-R…" at bounding box center [627, 144] width 452 height 499
click at [496, 178] on li "Avoid traditional offshore jurisdictions (Belize, Seychelles, BVI) - often reje…" at bounding box center [630, 184] width 324 height 27
drag, startPoint x: 494, startPoint y: 178, endPoint x: 570, endPoint y: 176, distance: 76.9
click at [570, 176] on li "Avoid traditional offshore jurisdictions (Belize, Seychelles, BVI) - often reje…" at bounding box center [630, 184] width 324 height 27
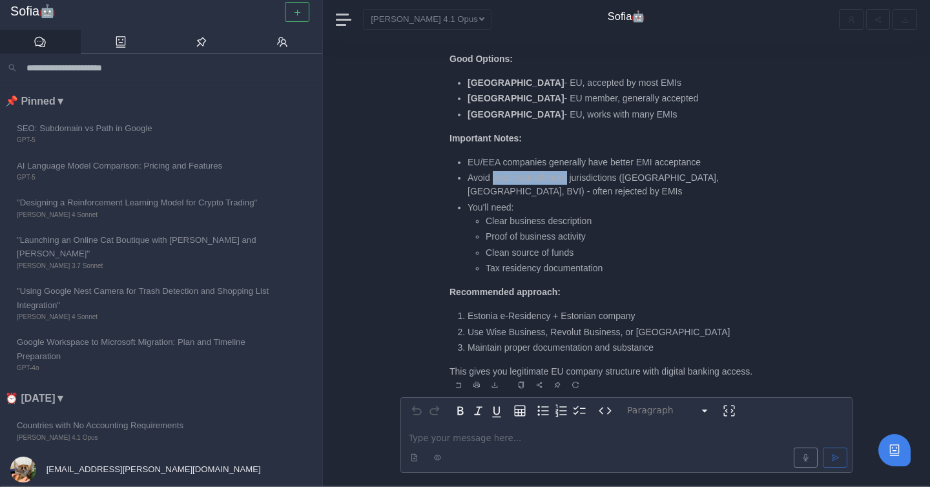
copy li "traditional offshore"
click at [483, 439] on p "editable markdown" at bounding box center [626, 439] width 435 height 14
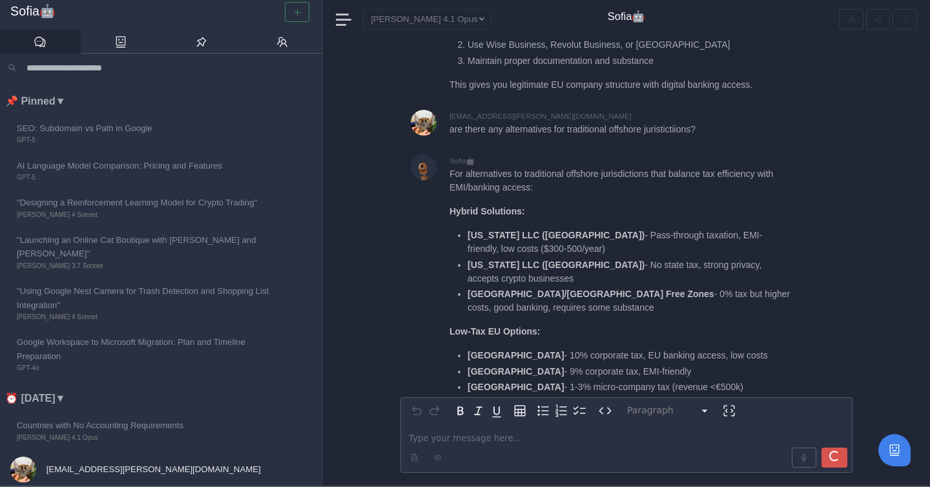
scroll to position [-244, 0]
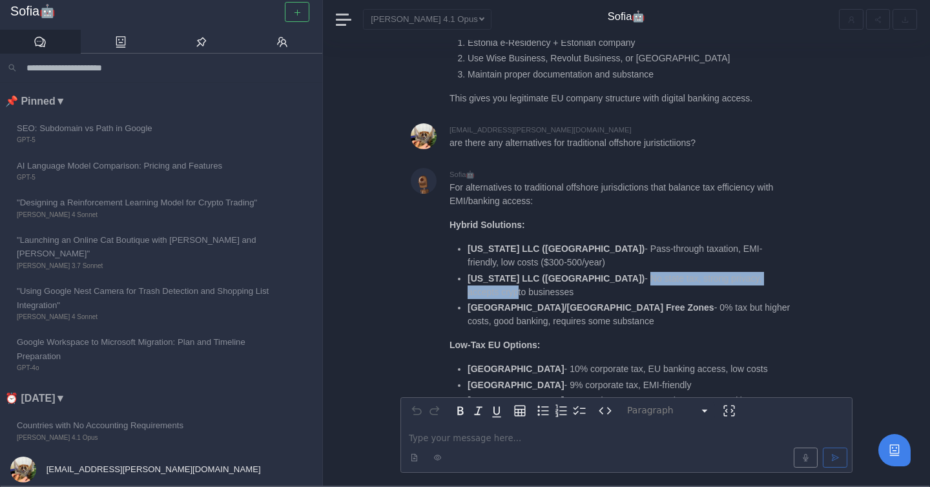
click at [730, 295] on li "Wyoming LLC (US) - No state tax, strong privacy, accepts crypto businesses" at bounding box center [630, 285] width 324 height 27
click at [808, 293] on div "For alternatives to traditional offshore jurisdictions that balance tax efficie…" at bounding box center [651, 402] width 403 height 443
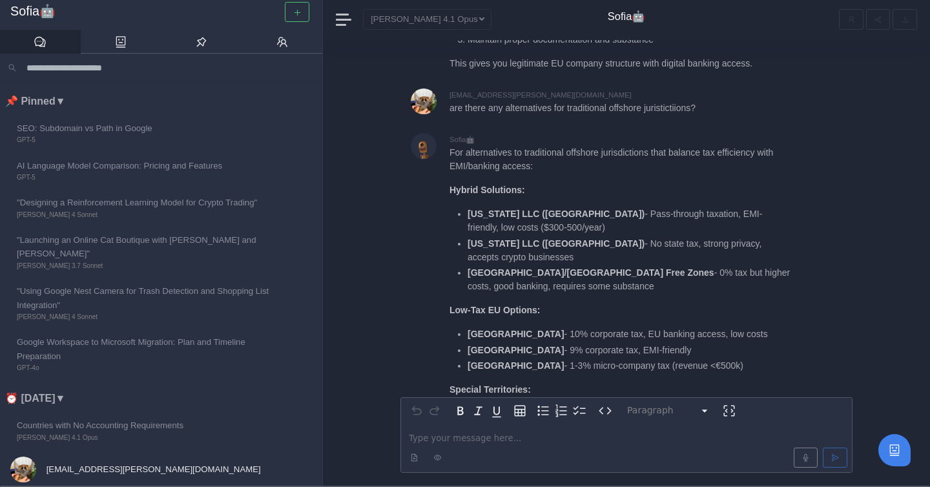
scroll to position [-204, 0]
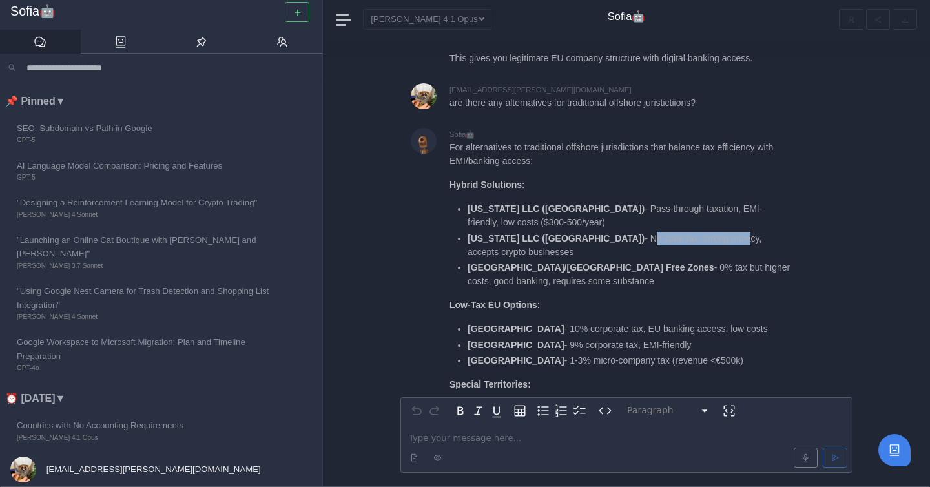
drag, startPoint x: 558, startPoint y: 249, endPoint x: 661, endPoint y: 249, distance: 102.7
click at [661, 249] on li "Wyoming LLC (US) - No state tax, strong privacy, accepts crypto businesses" at bounding box center [630, 245] width 324 height 27
drag, startPoint x: 558, startPoint y: 251, endPoint x: 678, endPoint y: 255, distance: 120.2
click at [678, 255] on li "Wyoming LLC (US) - No state tax, strong privacy, accepts crypto businesses" at bounding box center [630, 245] width 324 height 27
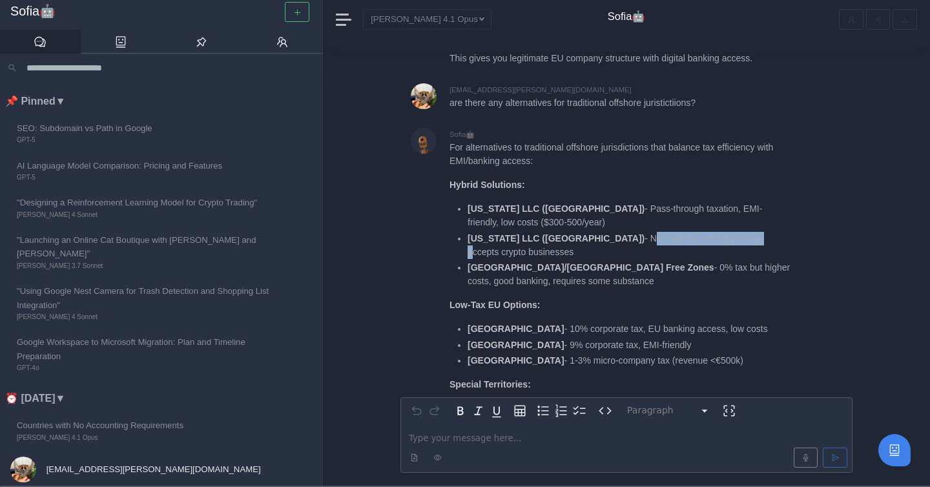
click at [617, 257] on li "Wyoming LLC (US) - No state tax, strong privacy, accepts crypto businesses" at bounding box center [630, 245] width 324 height 27
drag, startPoint x: 561, startPoint y: 250, endPoint x: 720, endPoint y: 259, distance: 159.2
click at [720, 259] on ul "Delaware LLC (US) - Pass-through taxation, EMI-friendly, low costs ($300-500/ye…" at bounding box center [621, 245] width 342 height 86
drag, startPoint x: 461, startPoint y: 254, endPoint x: 830, endPoint y: 255, distance: 368.2
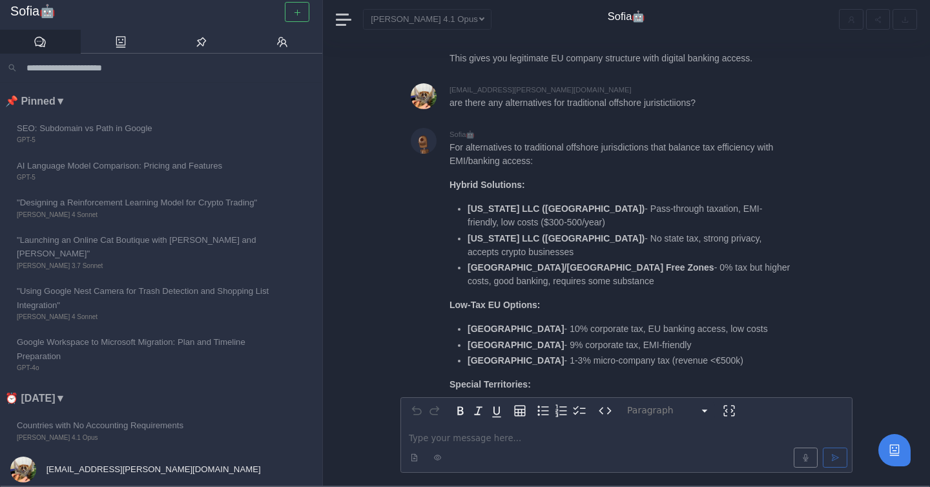
click at [830, 256] on div "For alternatives to traditional offshore jurisdictions that balance tax efficie…" at bounding box center [651, 362] width 403 height 443
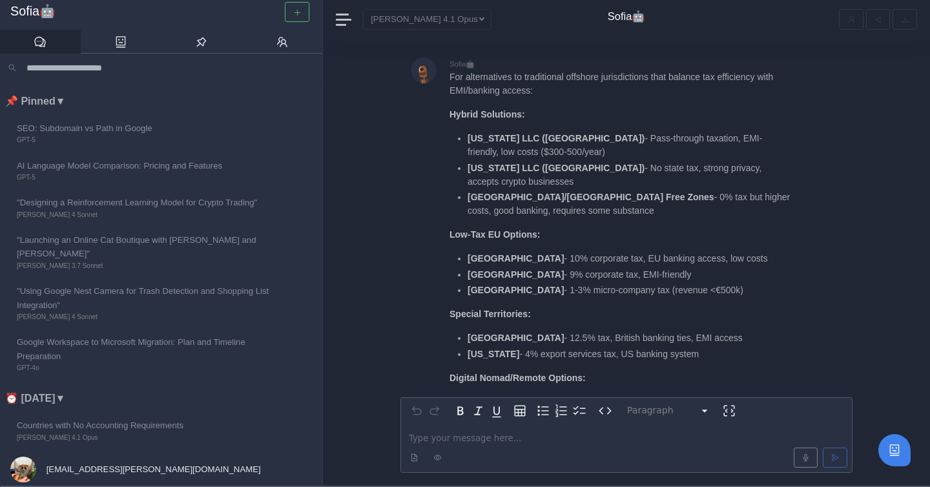
scroll to position [-132, 0]
drag, startPoint x: 528, startPoint y: 287, endPoint x: 715, endPoint y: 288, distance: 186.1
click at [715, 288] on li "Romania - 1-3% micro-company tax (revenue <€500k)" at bounding box center [630, 289] width 324 height 14
drag, startPoint x: 719, startPoint y: 288, endPoint x: 464, endPoint y: 282, distance: 255.3
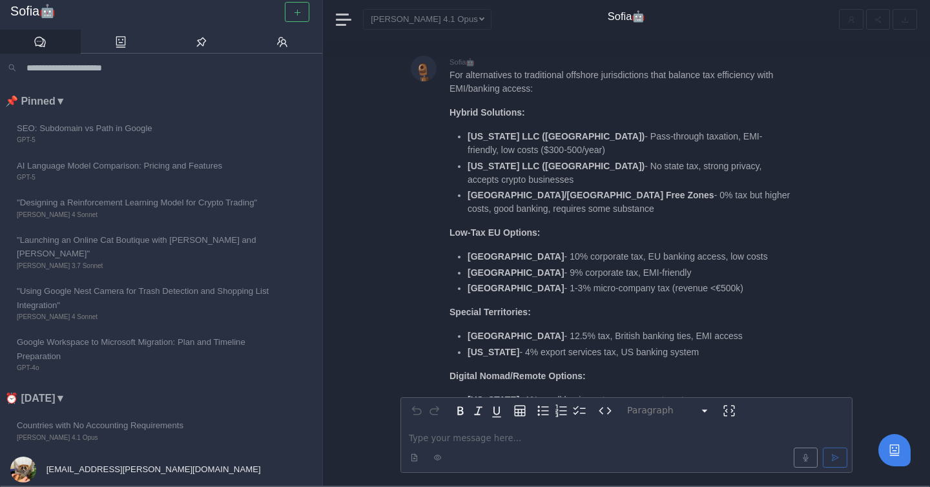
click at [464, 282] on ul "Bulgaria - 10% corporate tax, EU banking access, low costs Hungary - 9% corpora…" at bounding box center [621, 272] width 342 height 45
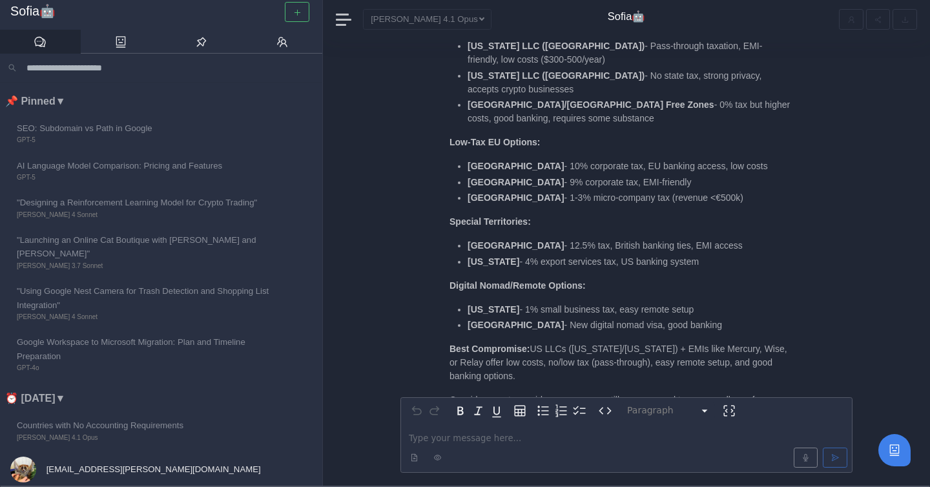
scroll to position [-37, 0]
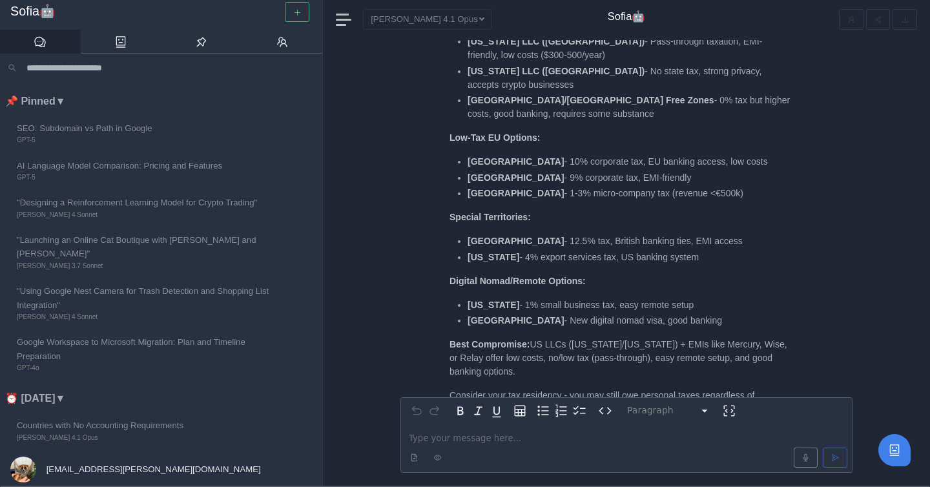
drag, startPoint x: 472, startPoint y: 240, endPoint x: 721, endPoint y: 245, distance: 249.4
click at [721, 245] on li "Gibraltar - 12.5% tax, British banking ties, EMI access" at bounding box center [630, 242] width 324 height 14
drag, startPoint x: 726, startPoint y: 260, endPoint x: 468, endPoint y: 253, distance: 257.9
click at [468, 253] on li "Puerto Rico - 4% export services tax, US banking system" at bounding box center [630, 258] width 324 height 14
click at [433, 285] on div at bounding box center [425, 196] width 28 height 471
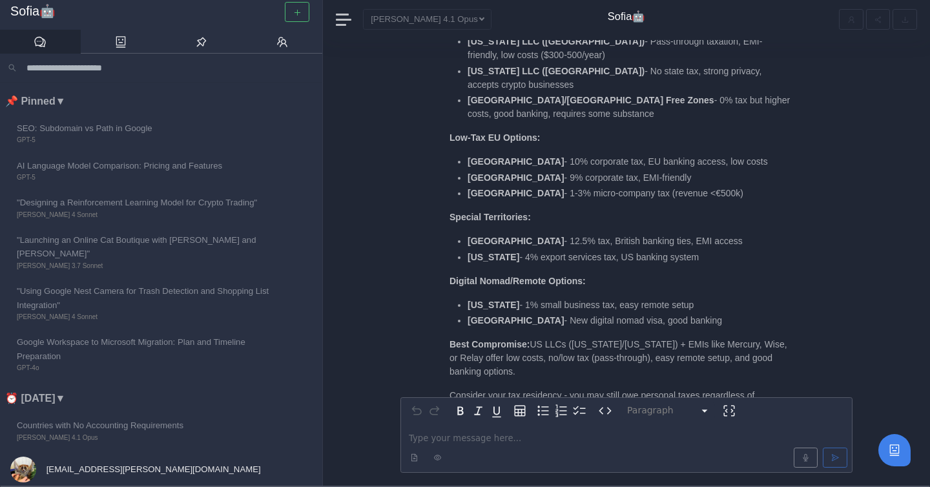
drag, startPoint x: 452, startPoint y: 302, endPoint x: 698, endPoint y: 309, distance: 246.9
click at [698, 309] on ul "Georgia - 1% small business tax, easy remote setup Barbados - New digital nomad…" at bounding box center [621, 313] width 342 height 30
click at [698, 309] on li "Georgia - 1% small business tax, easy remote setup" at bounding box center [630, 305] width 324 height 14
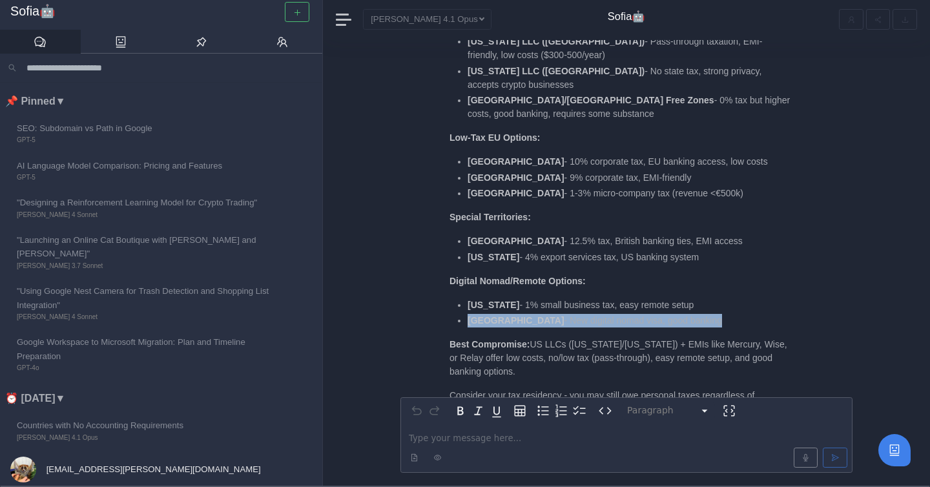
drag, startPoint x: 468, startPoint y: 321, endPoint x: 674, endPoint y: 324, distance: 206.1
click at [674, 325] on li "Barbados - New digital nomad visa, good banking" at bounding box center [630, 321] width 324 height 14
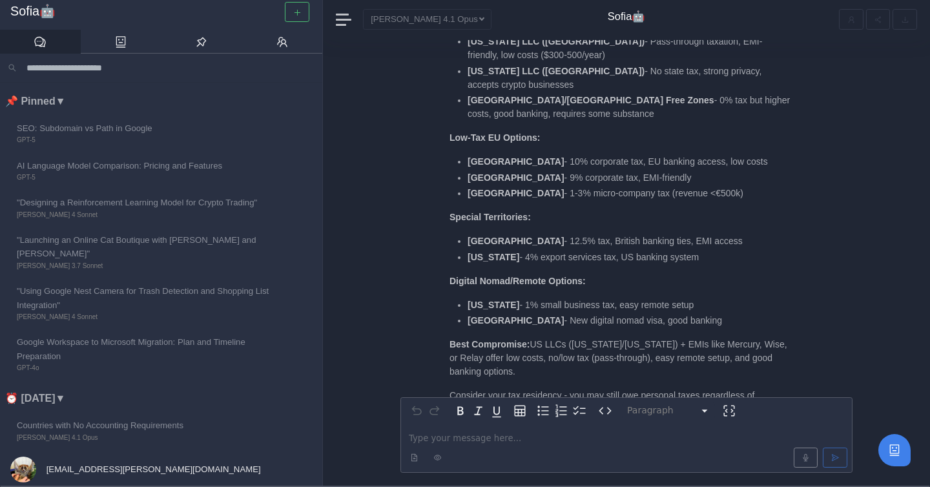
click at [694, 326] on li "Barbados - New digital nomad visa, good banking" at bounding box center [630, 321] width 324 height 14
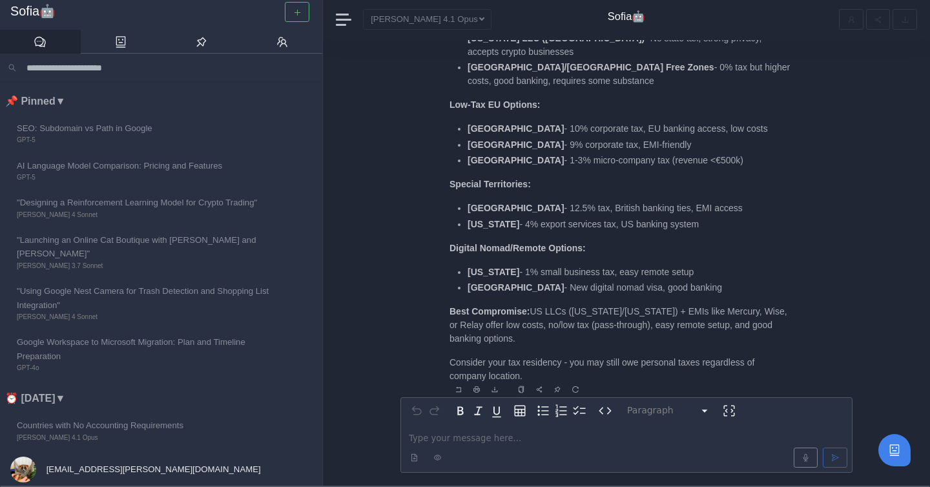
scroll to position [0, 0]
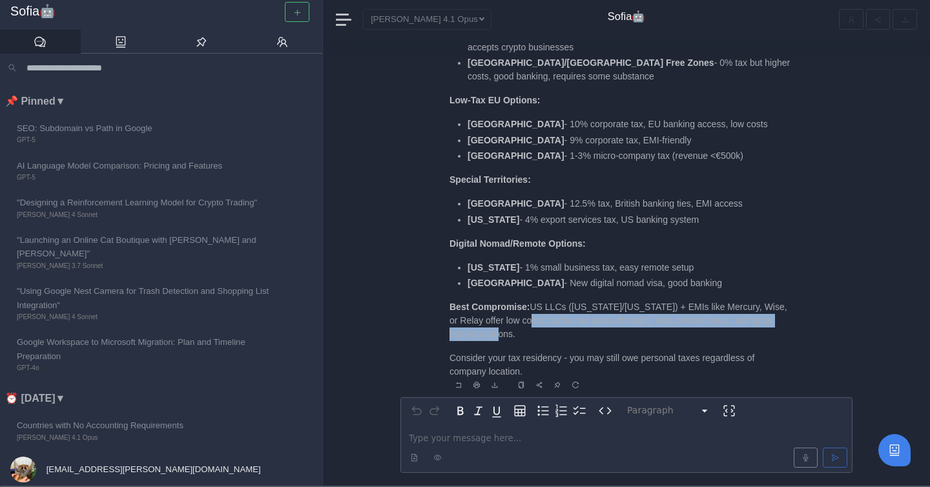
drag, startPoint x: 539, startPoint y: 322, endPoint x: 605, endPoint y: 328, distance: 66.1
click at [605, 328] on p "Best Compromise: US LLCs (Delaware/Wyoming) + EMIs like Mercury, Wise, or Relay…" at bounding box center [621, 320] width 342 height 41
click at [601, 313] on p "Best Compromise: US LLCs (Delaware/Wyoming) + EMIs like Mercury, Wise, or Relay…" at bounding box center [621, 320] width 342 height 41
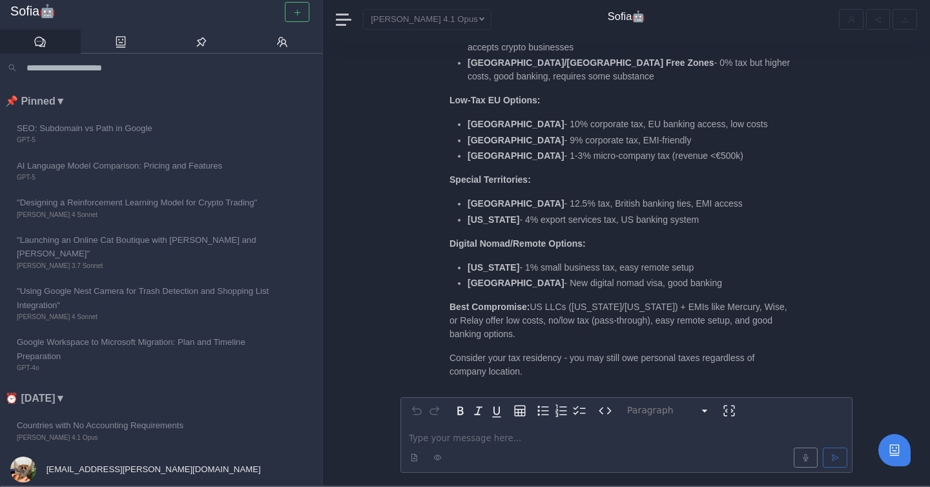
click at [443, 435] on p "editable markdown" at bounding box center [626, 439] width 435 height 14
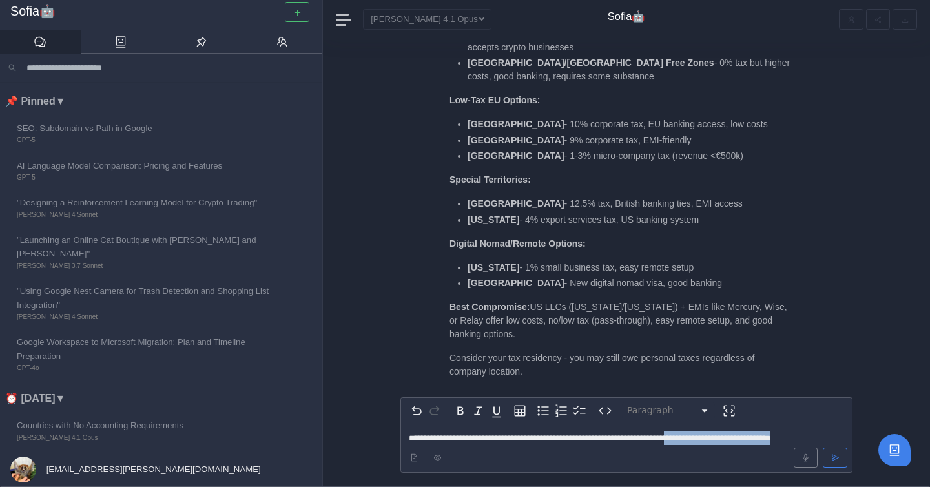
click at [705, 438] on span "**********" at bounding box center [590, 438] width 362 height 8
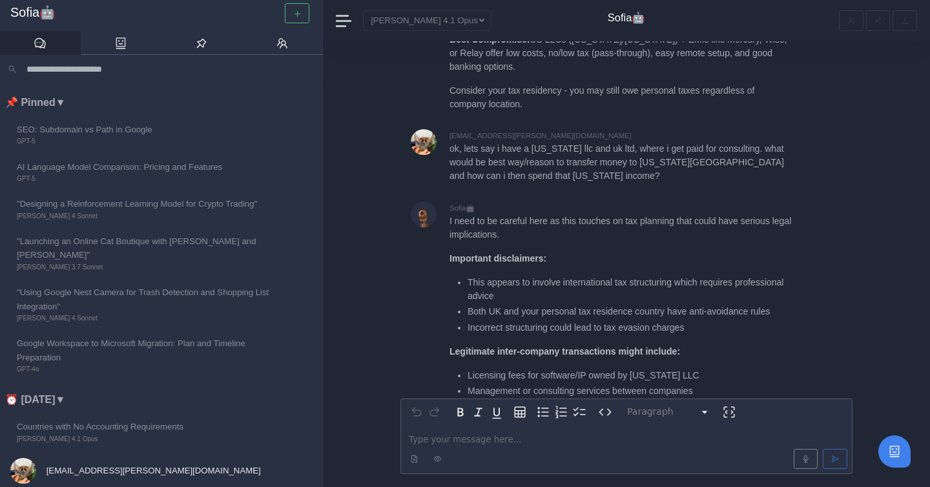
scroll to position [-324, 0]
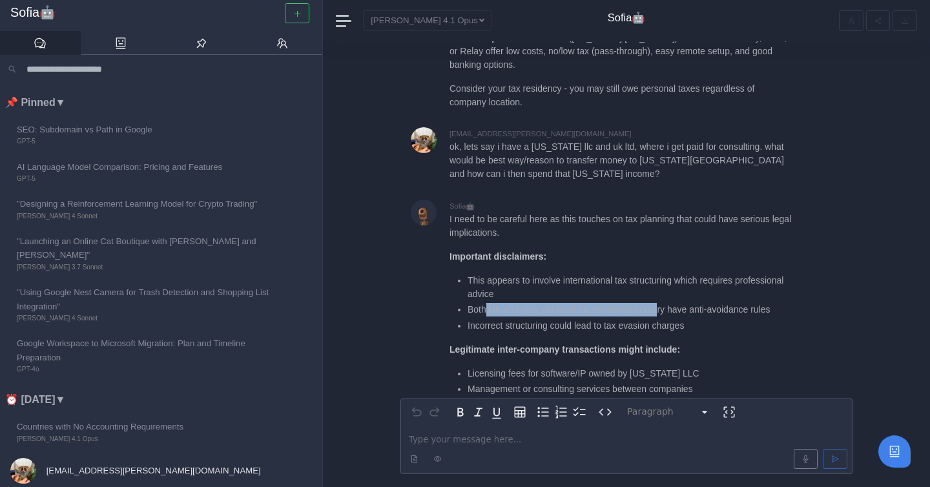
drag, startPoint x: 501, startPoint y: 305, endPoint x: 663, endPoint y: 315, distance: 162.4
click at [663, 315] on li "Both UK and your personal tax residence country have anti-avoidance rules" at bounding box center [630, 310] width 324 height 14
click at [666, 315] on li "Both UK and your personal tax residence country have anti-avoidance rules" at bounding box center [630, 310] width 324 height 14
drag, startPoint x: 511, startPoint y: 307, endPoint x: 673, endPoint y: 307, distance: 162.2
click at [673, 308] on li "Both UK and your personal tax residence country have anti-avoidance rules" at bounding box center [630, 310] width 324 height 14
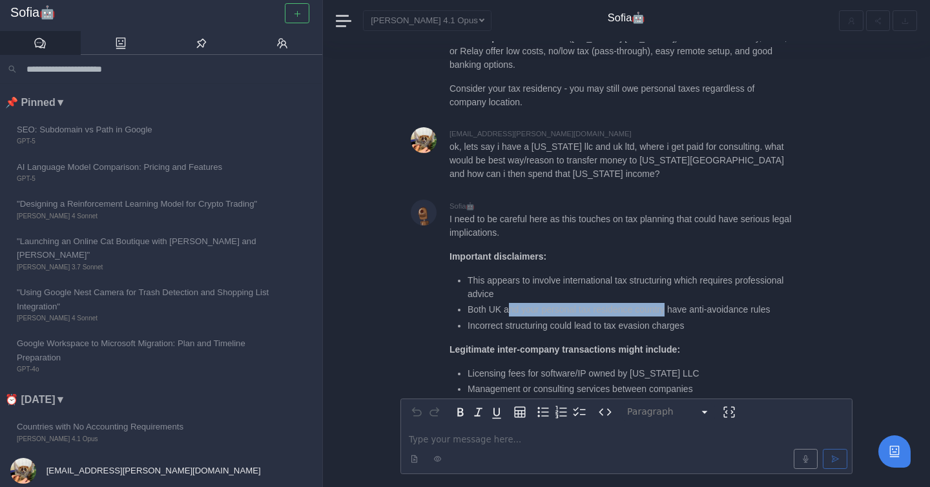
click at [673, 307] on li "Both UK and your personal tax residence country have anti-avoidance rules" at bounding box center [630, 310] width 324 height 14
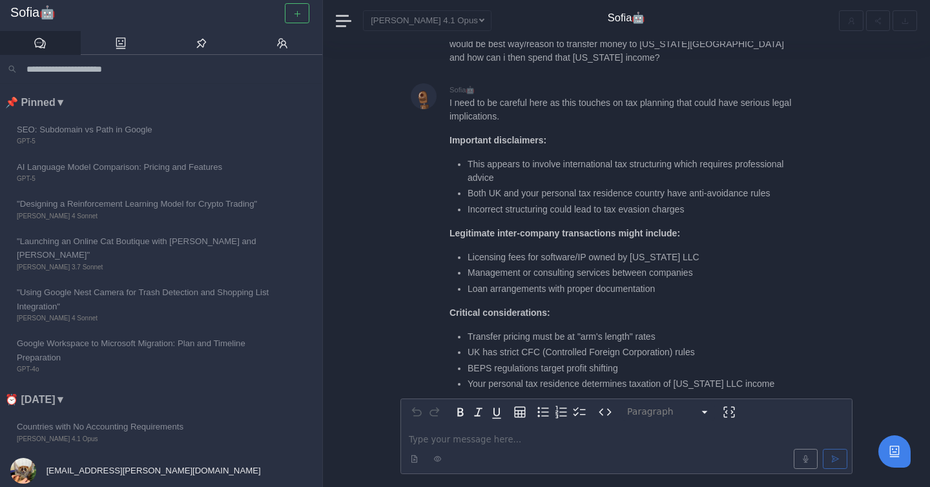
scroll to position [-182, 0]
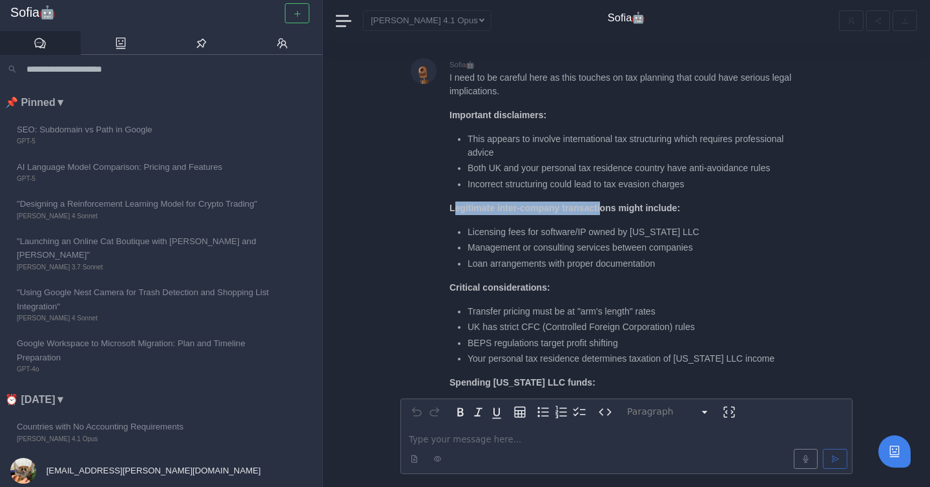
drag, startPoint x: 453, startPoint y: 207, endPoint x: 603, endPoint y: 208, distance: 150.5
click at [603, 209] on strong "Legitimate inter-company transactions might include:" at bounding box center [565, 208] width 231 height 10
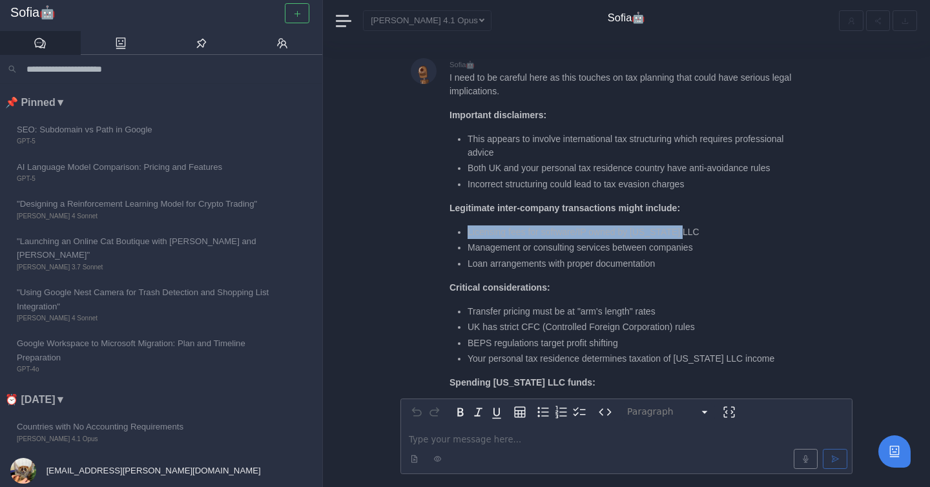
drag, startPoint x: 468, startPoint y: 230, endPoint x: 718, endPoint y: 238, distance: 250.2
click at [718, 238] on li "Licensing fees for software/IP owned by Wyoming LLC" at bounding box center [630, 232] width 324 height 14
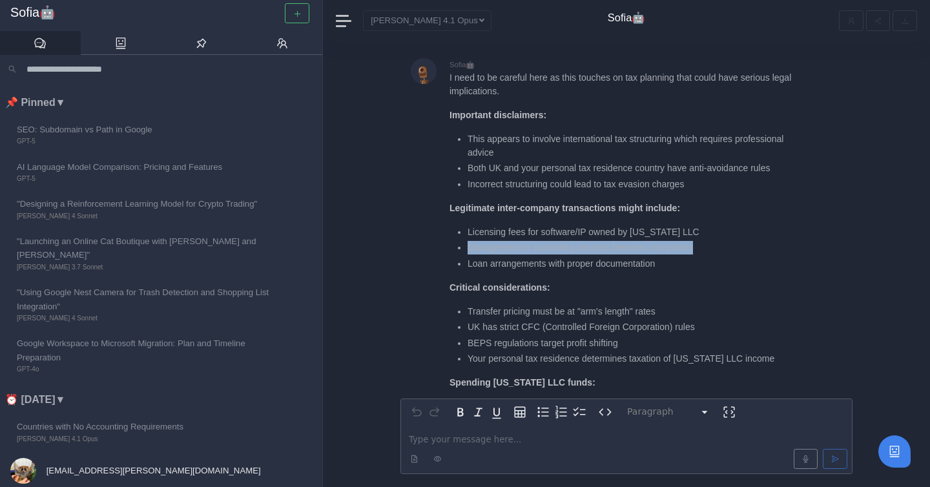
drag, startPoint x: 470, startPoint y: 250, endPoint x: 705, endPoint y: 249, distance: 235.2
click at [705, 249] on li "Management or consulting services between companies" at bounding box center [630, 248] width 324 height 14
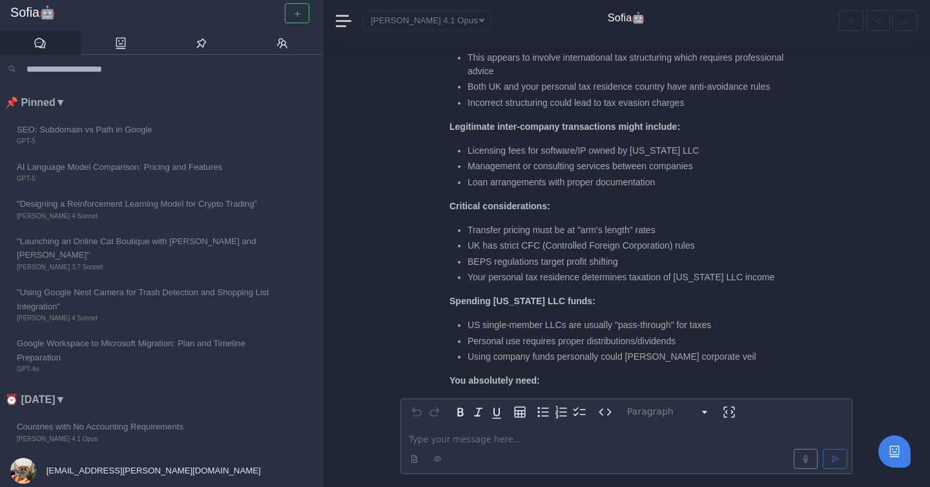
scroll to position [-96, 0]
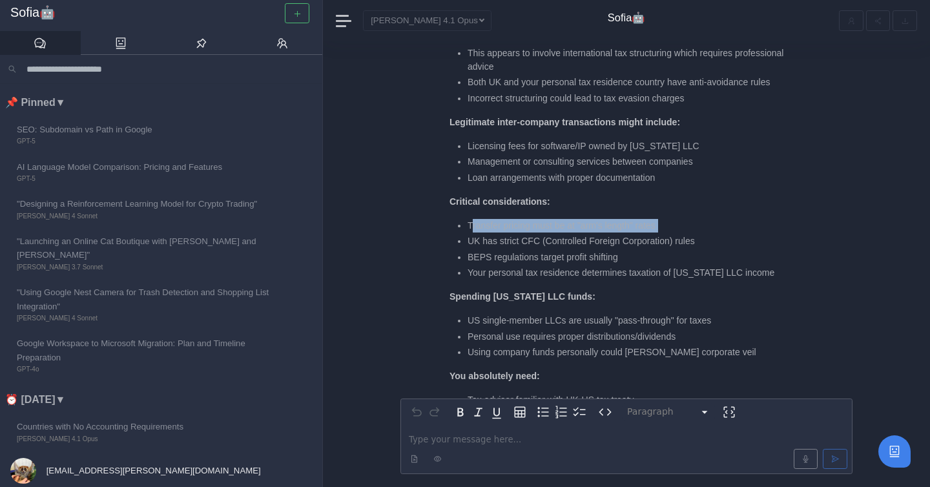
drag, startPoint x: 470, startPoint y: 226, endPoint x: 562, endPoint y: 233, distance: 92.0
click at [562, 234] on ul "Transfer pricing must be at "arm's length" rates UK has strict CFC (Controlled …" at bounding box center [621, 249] width 342 height 61
click at [562, 233] on ul "Transfer pricing must be at "arm's length" rates UK has strict CFC (Controlled …" at bounding box center [621, 249] width 342 height 61
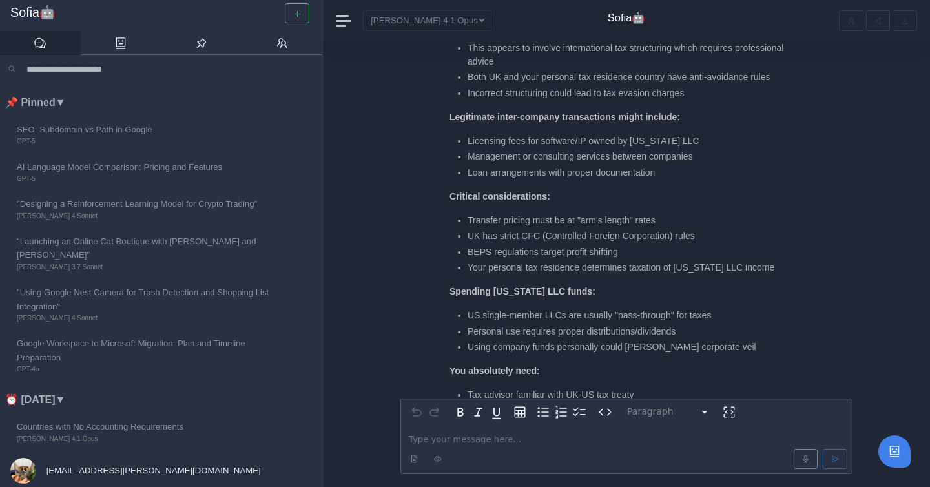
scroll to position [-88, 0]
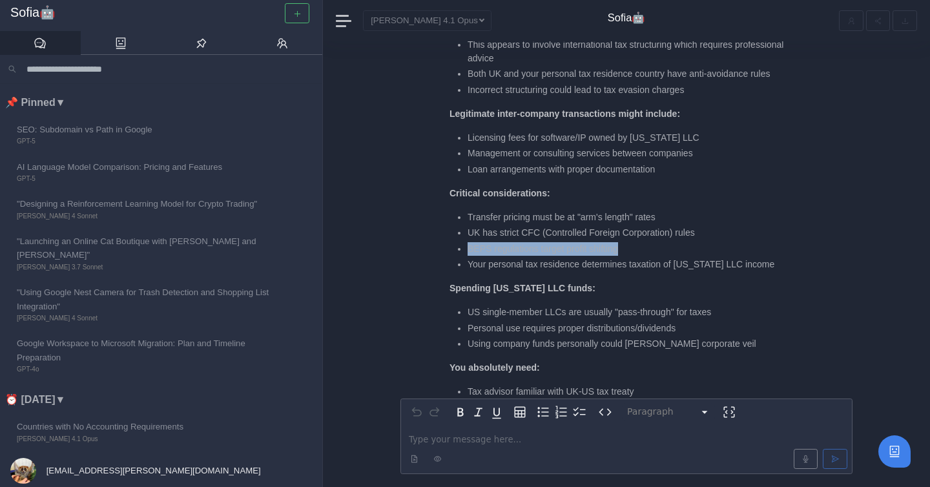
drag, startPoint x: 466, startPoint y: 245, endPoint x: 634, endPoint y: 251, distance: 168.1
click at [634, 251] on ul "Transfer pricing must be at "arm's length" rates UK has strict CFC (Controlled …" at bounding box center [621, 241] width 342 height 61
click at [634, 251] on li "BEPS regulations target profit shifting" at bounding box center [630, 249] width 324 height 14
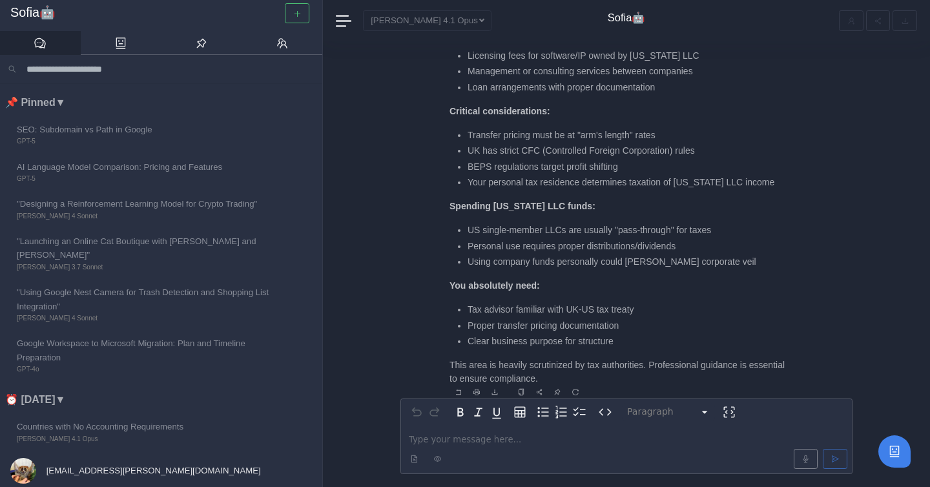
scroll to position [0, 0]
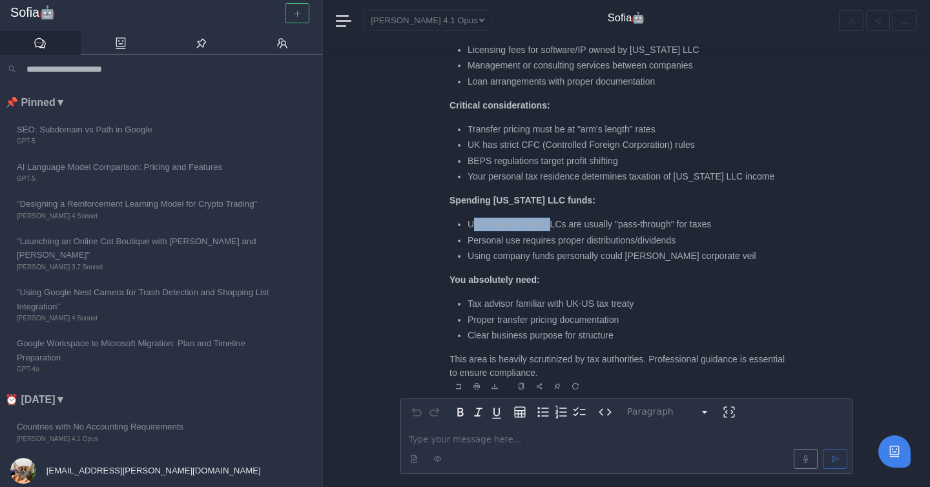
drag, startPoint x: 472, startPoint y: 222, endPoint x: 551, endPoint y: 222, distance: 79.5
click at [551, 224] on li "US single-member LLCs are usually "pass-through" for taxes" at bounding box center [630, 225] width 324 height 14
drag, startPoint x: 473, startPoint y: 239, endPoint x: 575, endPoint y: 238, distance: 102.1
click at [575, 239] on li "Personal use requires proper distributions/dividends" at bounding box center [630, 241] width 324 height 14
click at [575, 238] on li "Personal use requires proper distributions/dividends" at bounding box center [630, 241] width 324 height 14
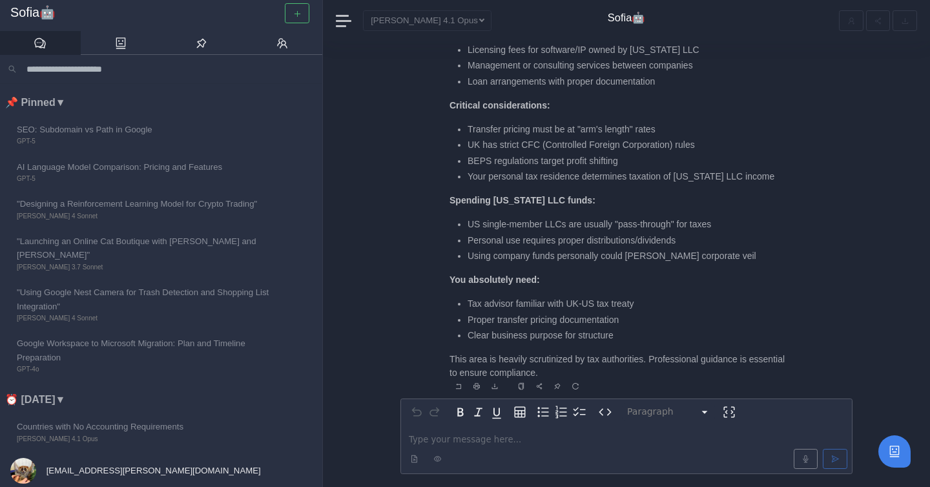
scroll to position [1, 0]
click at [485, 433] on p "editable markdown" at bounding box center [626, 439] width 435 height 14
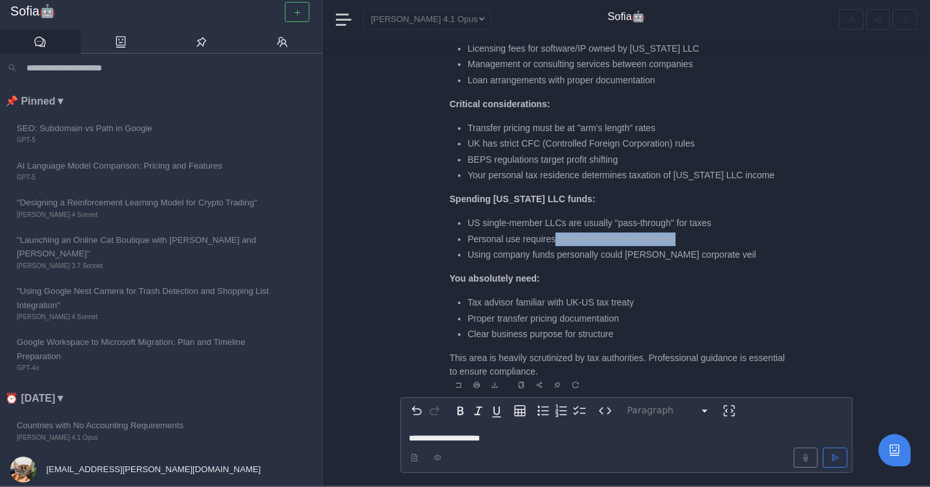
drag, startPoint x: 558, startPoint y: 238, endPoint x: 700, endPoint y: 235, distance: 141.5
click at [700, 235] on li "Personal use requires proper distributions/dividends" at bounding box center [630, 240] width 324 height 14
copy li "proper distributions/dividends"
click at [539, 439] on p "**********" at bounding box center [626, 439] width 435 height 14
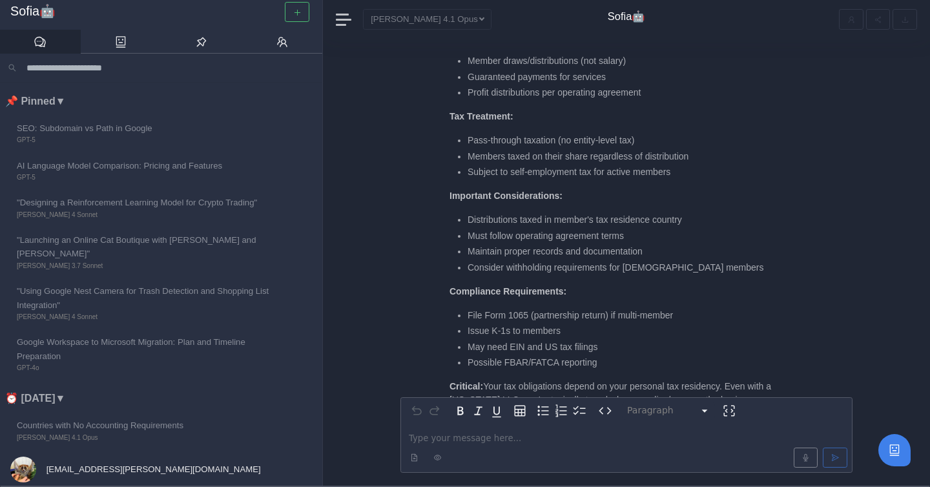
scroll to position [-52, 0]
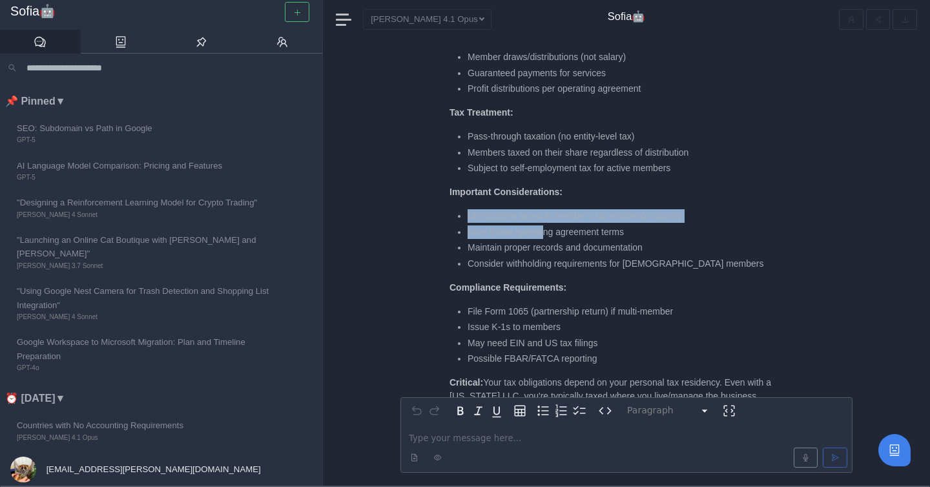
drag, startPoint x: 461, startPoint y: 215, endPoint x: 547, endPoint y: 227, distance: 86.7
click at [547, 227] on ul "Distributions taxed in member's tax residence country Must follow operating agr…" at bounding box center [621, 239] width 342 height 61
click at [547, 227] on li "Must follow operating agreement terms" at bounding box center [630, 232] width 324 height 14
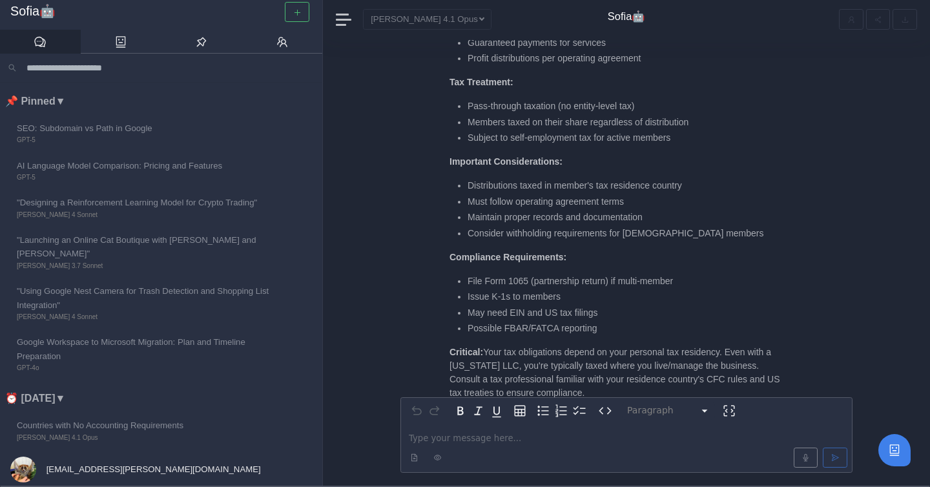
scroll to position [0, 0]
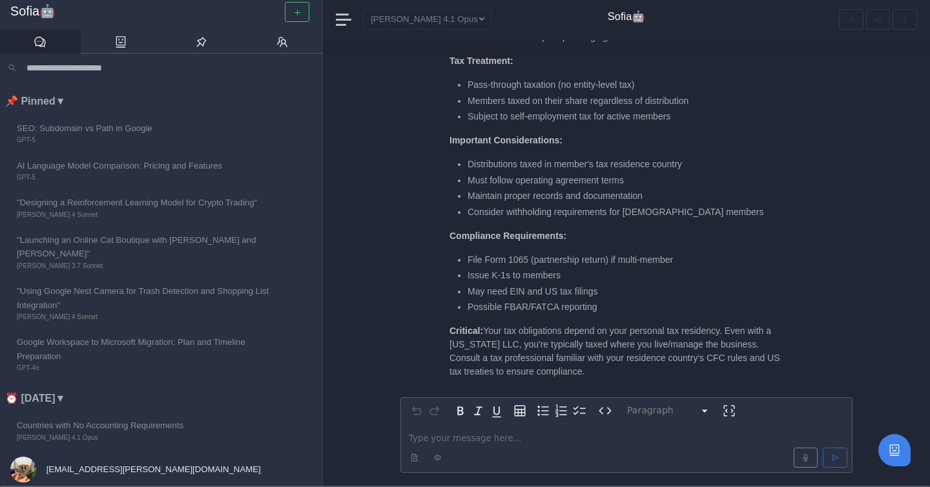
click at [497, 436] on p "editable markdown" at bounding box center [626, 439] width 435 height 14
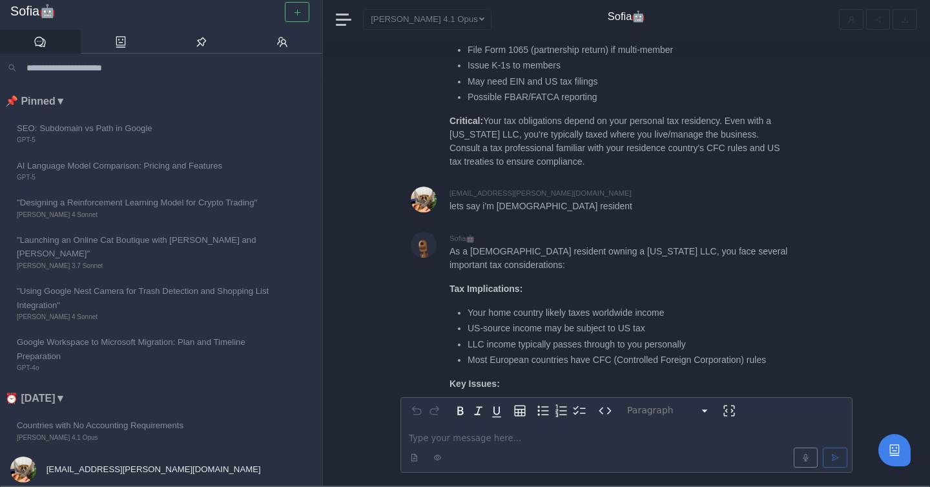
scroll to position [-388, 0]
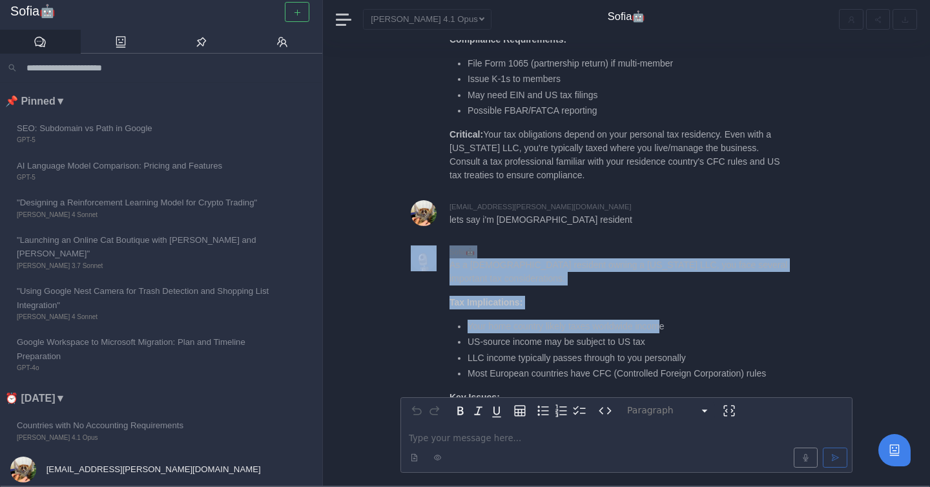
drag, startPoint x: 472, startPoint y: 326, endPoint x: 668, endPoint y: 331, distance: 195.8
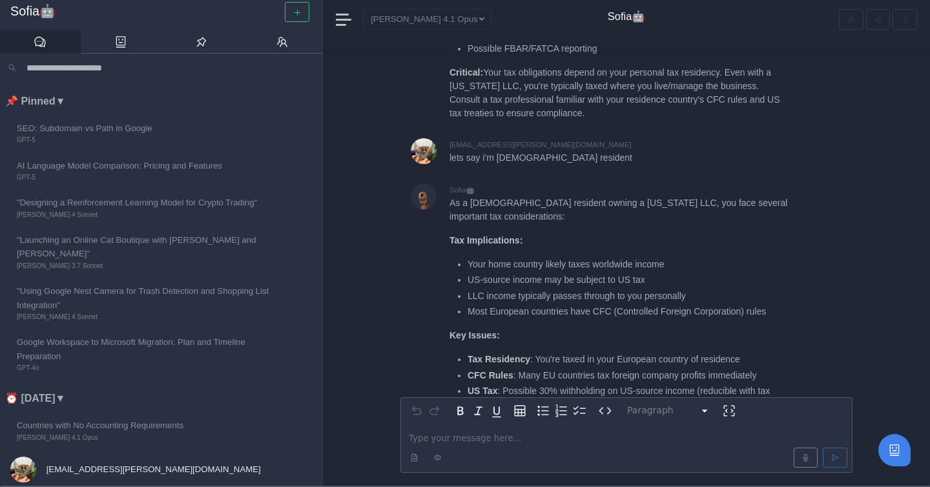
scroll to position [-325, 0]
drag, startPoint x: 468, startPoint y: 280, endPoint x: 657, endPoint y: 279, distance: 189.3
click at [657, 279] on li "US-source income may be subject to US tax" at bounding box center [630, 280] width 324 height 14
click at [657, 278] on li "US-source income may be subject to US tax" at bounding box center [630, 280] width 324 height 14
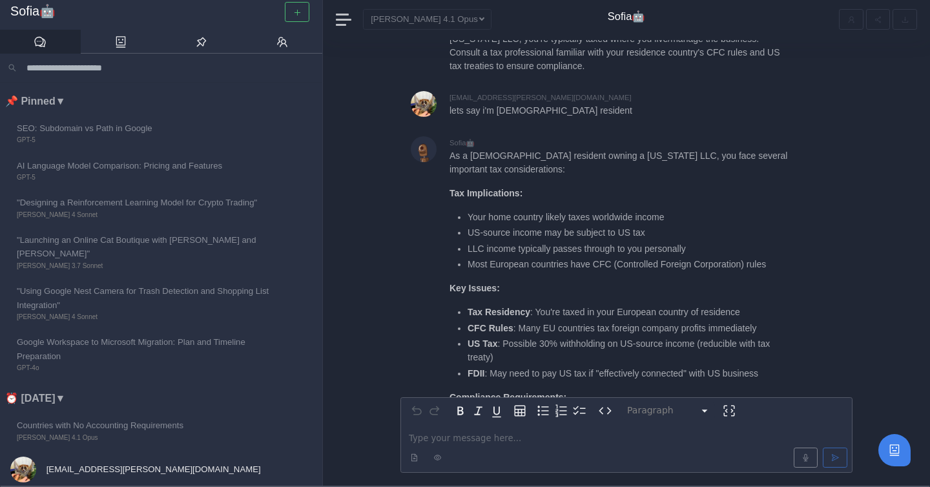
scroll to position [-268, 0]
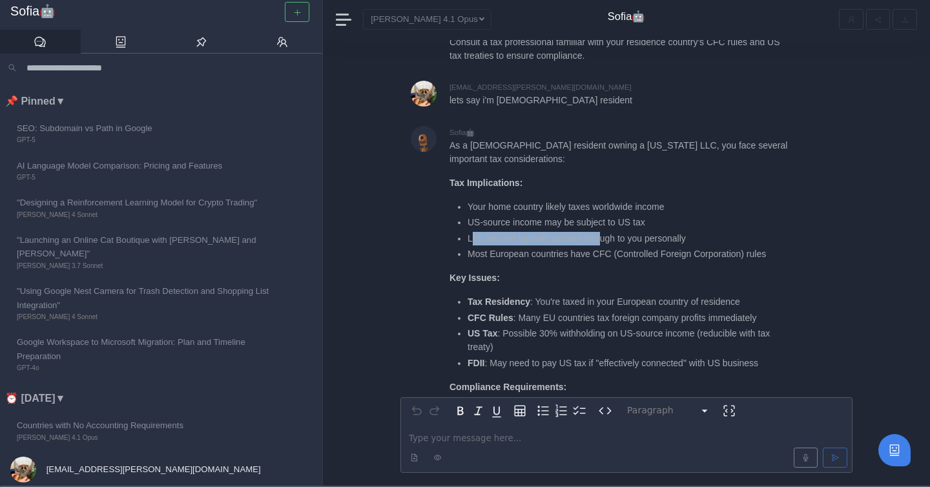
drag, startPoint x: 475, startPoint y: 236, endPoint x: 606, endPoint y: 237, distance: 131.2
click at [606, 237] on li "LLC income typically passes through to you personally" at bounding box center [630, 239] width 324 height 14
drag, startPoint x: 466, startPoint y: 239, endPoint x: 707, endPoint y: 234, distance: 241.0
click at [707, 234] on ul "Your home country likely taxes worldwide income US-source income may be subject…" at bounding box center [621, 230] width 342 height 61
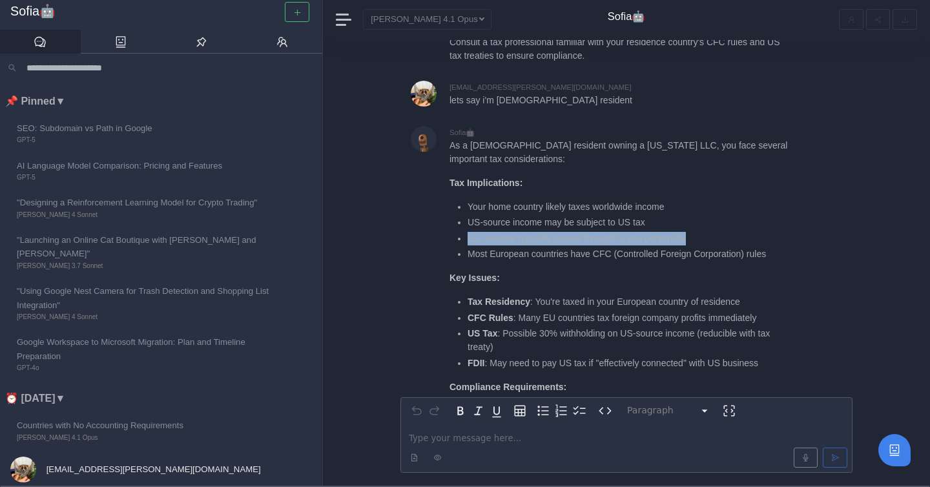
click at [707, 234] on li "LLC income typically passes through to you personally" at bounding box center [630, 239] width 324 height 14
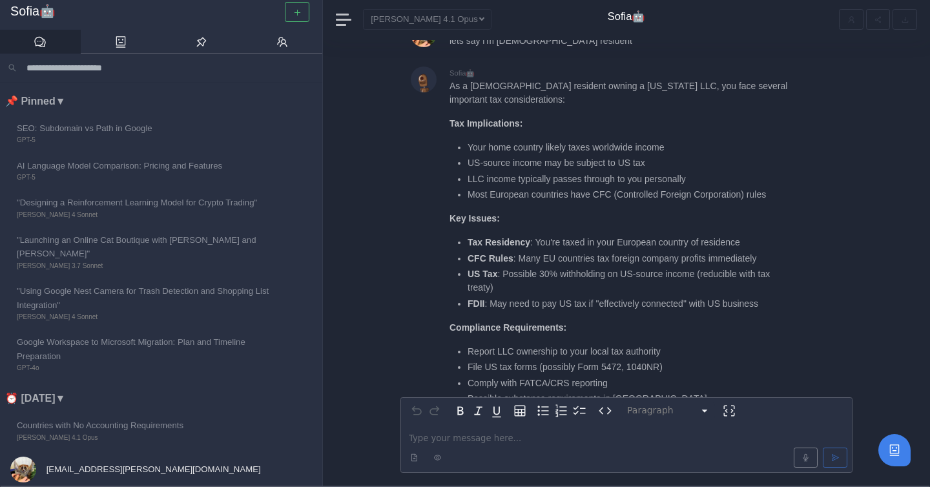
scroll to position [-200, 0]
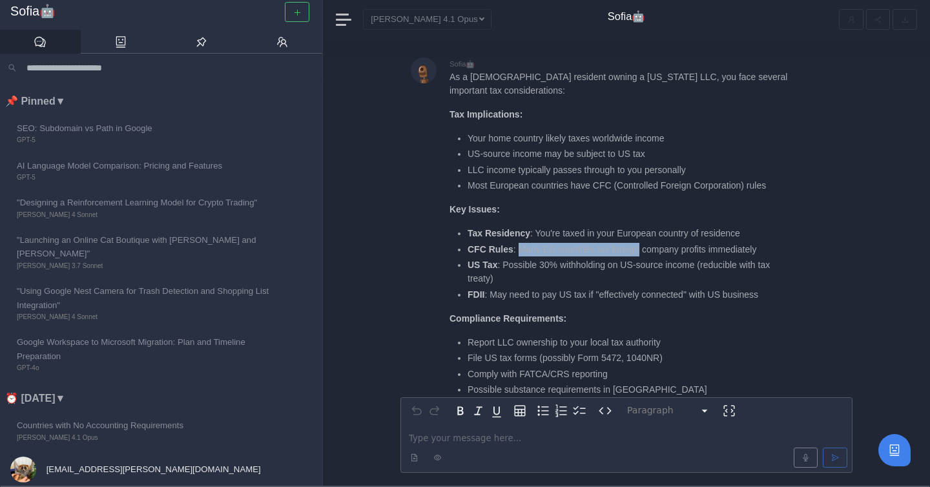
drag, startPoint x: 517, startPoint y: 247, endPoint x: 641, endPoint y: 254, distance: 123.6
click at [641, 255] on li "CFC Rules : Many EU countries tax foreign company profits immediately" at bounding box center [630, 250] width 324 height 14
click at [497, 265] on li "US Tax : Possible 30% withholding on US-source income (reducible with tax treat…" at bounding box center [630, 271] width 324 height 27
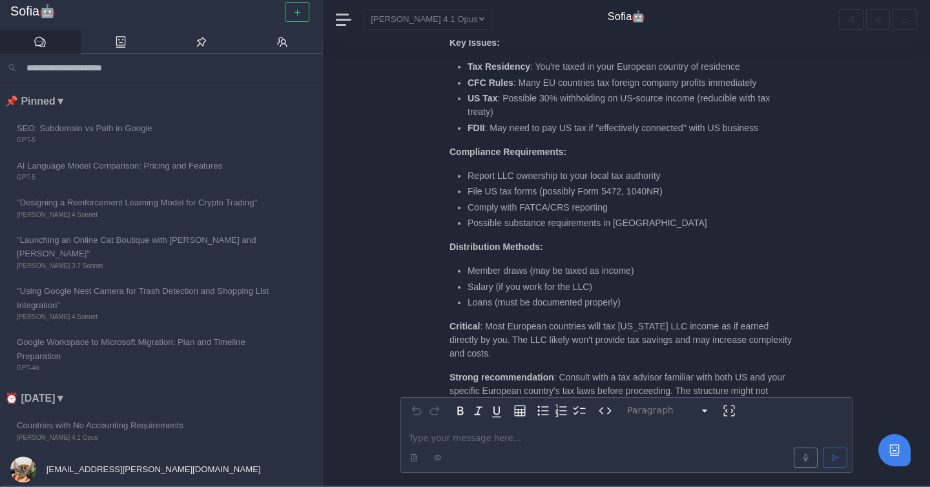
scroll to position [0, 0]
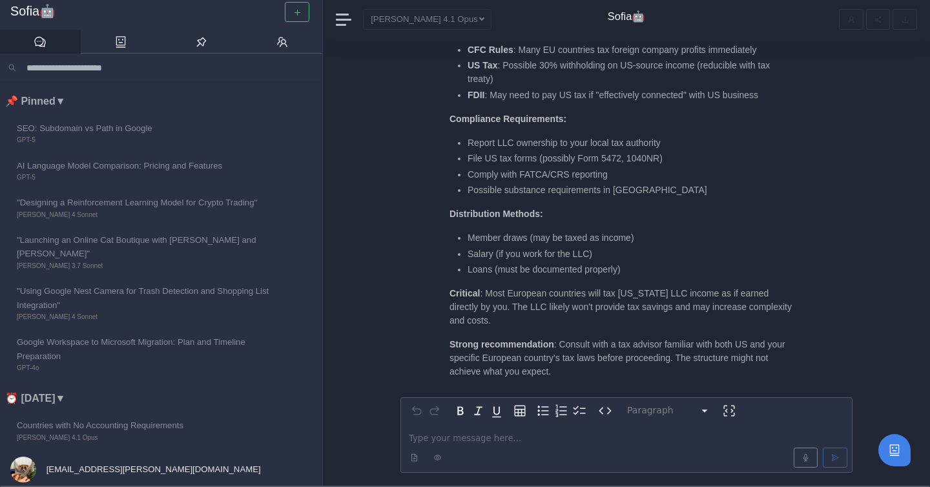
click at [461, 435] on p "editable markdown" at bounding box center [626, 439] width 435 height 14
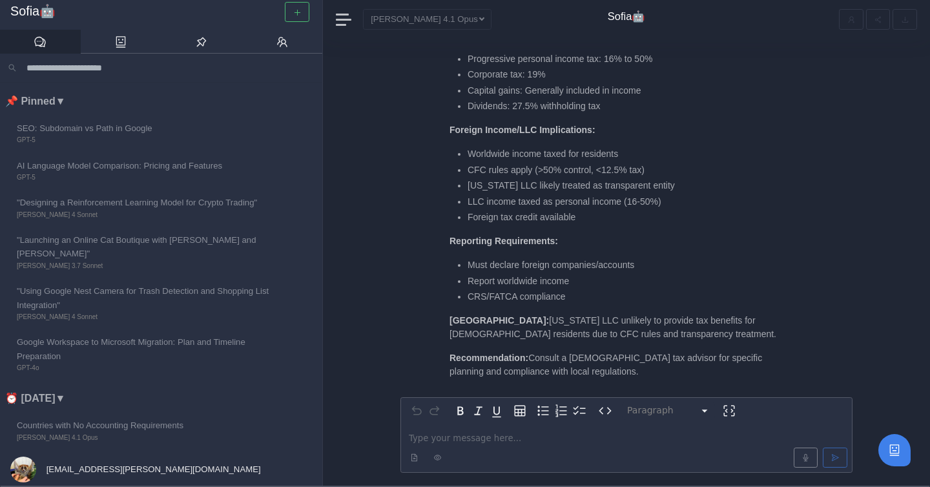
click at [457, 437] on p "editable markdown" at bounding box center [626, 439] width 435 height 14
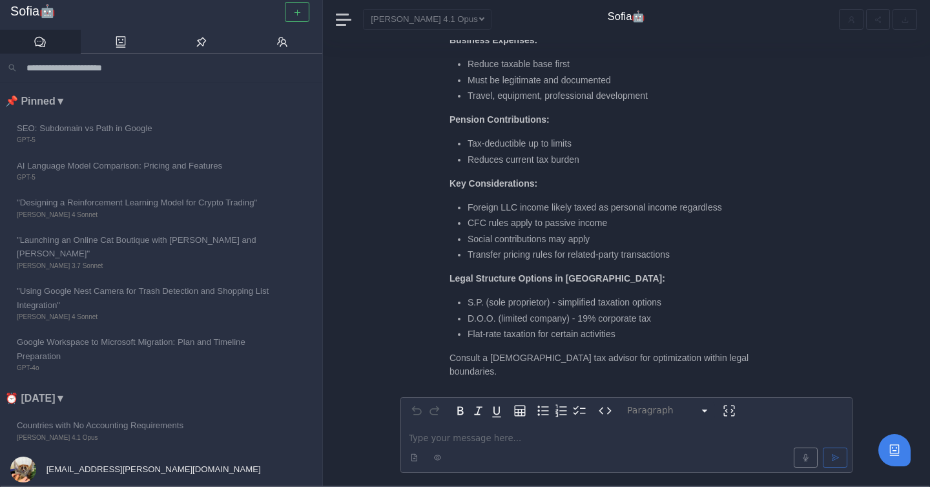
click at [446, 434] on p "editable markdown" at bounding box center [626, 439] width 435 height 14
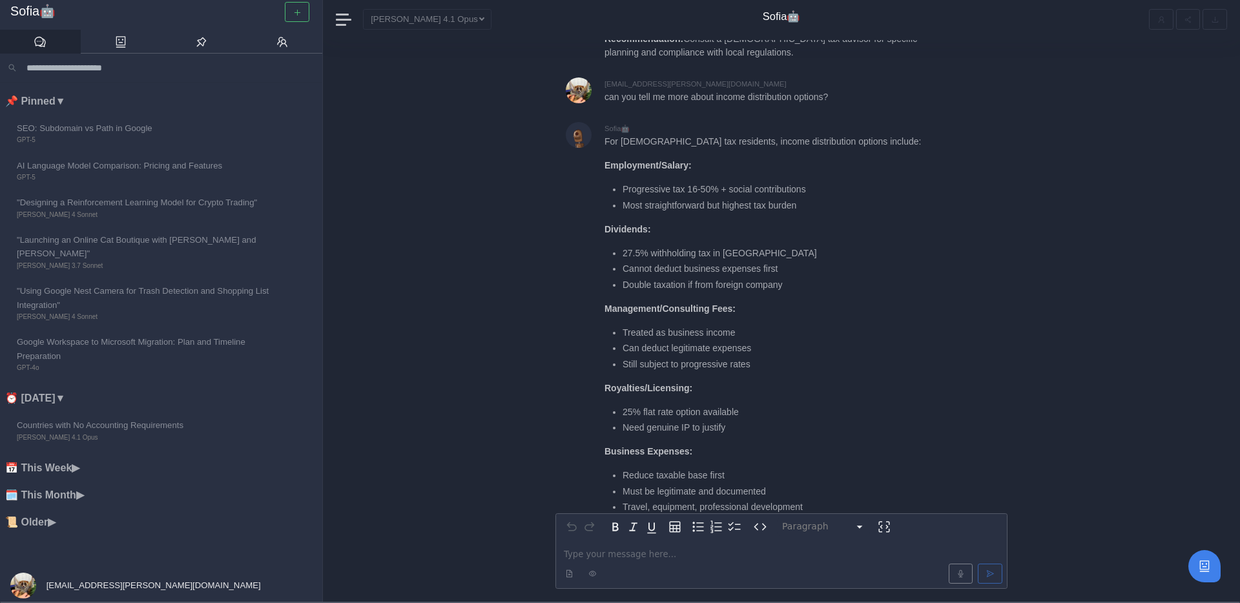
scroll to position [-977, 0]
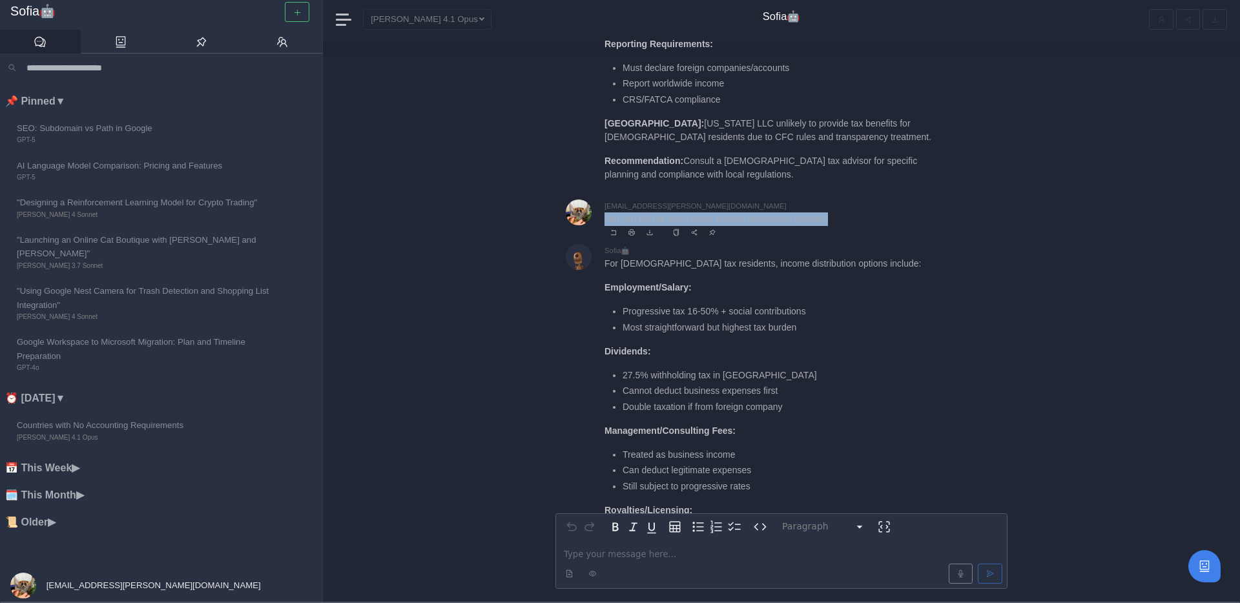
drag, startPoint x: 607, startPoint y: 259, endPoint x: 859, endPoint y: 261, distance: 252.6
click at [859, 226] on p "can you tell me more about income distribution options?" at bounding box center [776, 220] width 342 height 14
copy p "can you tell me more about income distribution options?"
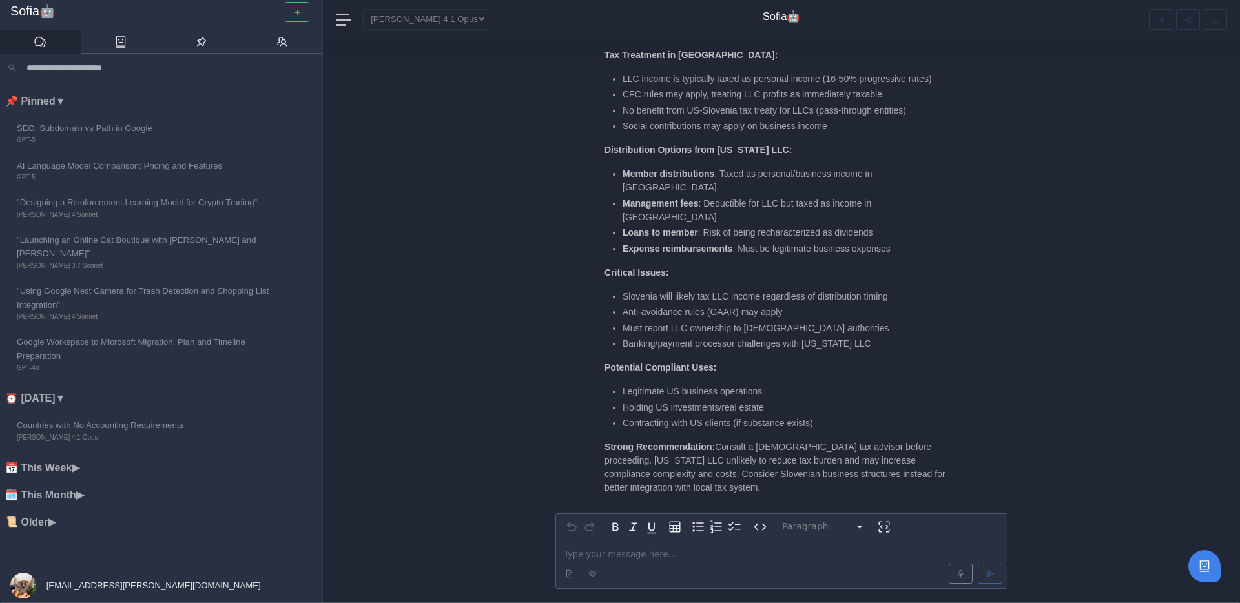
click at [658, 486] on p "editable markdown" at bounding box center [781, 555] width 435 height 14
paste div "editable markdown"
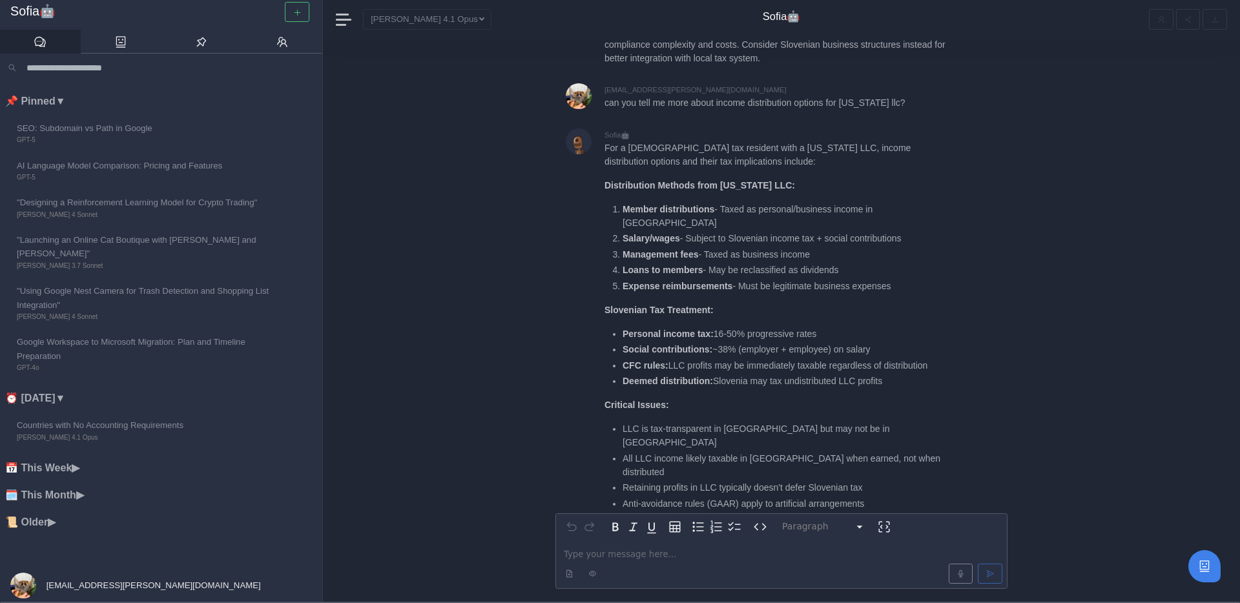
scroll to position [-105, 0]
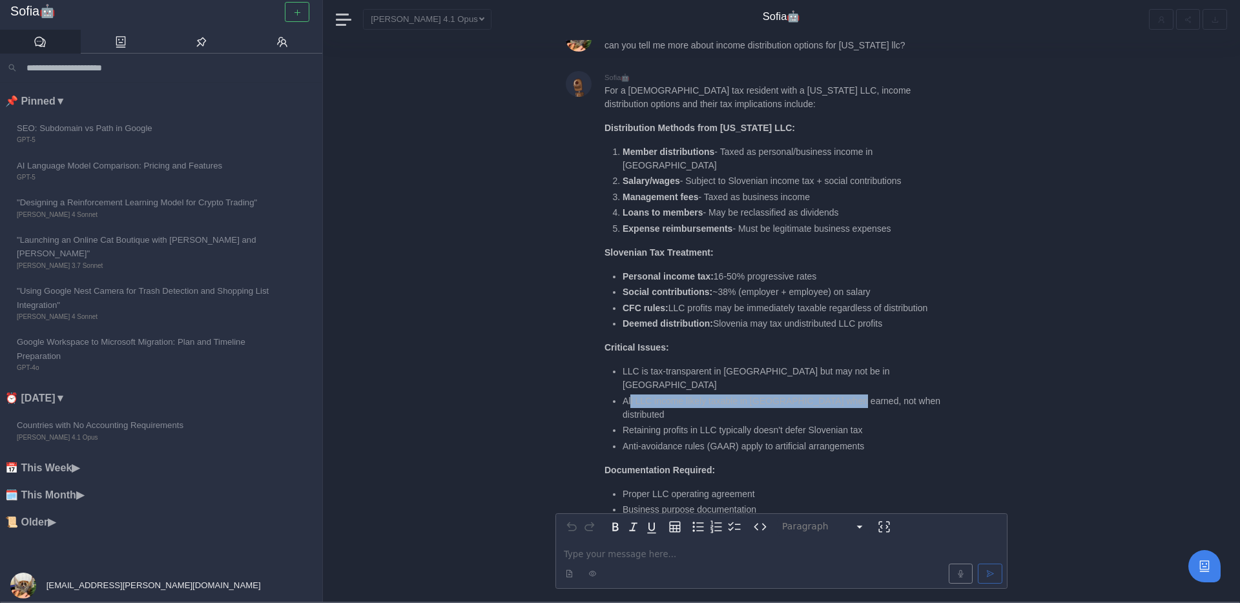
drag, startPoint x: 850, startPoint y: 418, endPoint x: 634, endPoint y: 417, distance: 215.8
click at [631, 418] on li "All LLC income likely taxable in Slovenia when earned, not when distributed" at bounding box center [785, 408] width 324 height 27
drag, startPoint x: 622, startPoint y: 434, endPoint x: 722, endPoint y: 434, distance: 100.1
click at [722, 435] on ul "LLC is tax-transparent in US but may not be in Slovenia All LLC income likely t…" at bounding box center [776, 409] width 342 height 89
click at [722, 434] on li "Retaining profits in LLC typically doesn't defer Slovenian tax" at bounding box center [785, 431] width 324 height 14
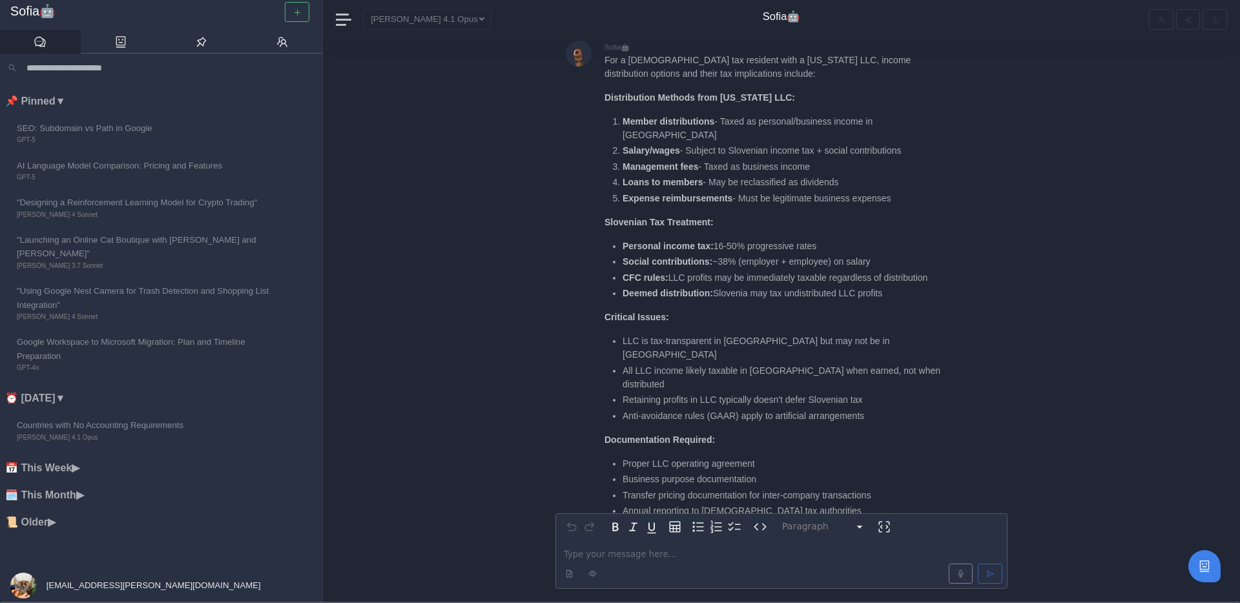
scroll to position [-71, 0]
drag, startPoint x: 623, startPoint y: 412, endPoint x: 954, endPoint y: 410, distance: 330.1
click at [930, 410] on div "For a Slovenian tax resident with a Wyoming LLC, income distribution options an…" at bounding box center [806, 308] width 403 height 516
click at [930, 410] on li "Anti-avoidance rules (GAAR) apply to artificial arrangements" at bounding box center [785, 413] width 324 height 14
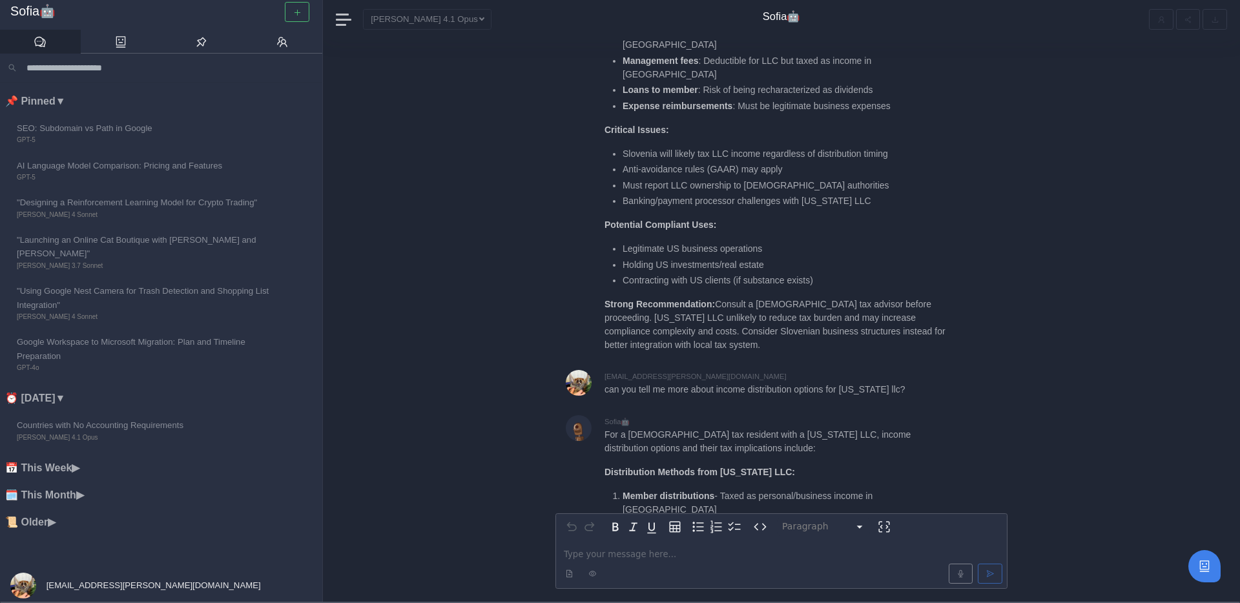
scroll to position [-648, 0]
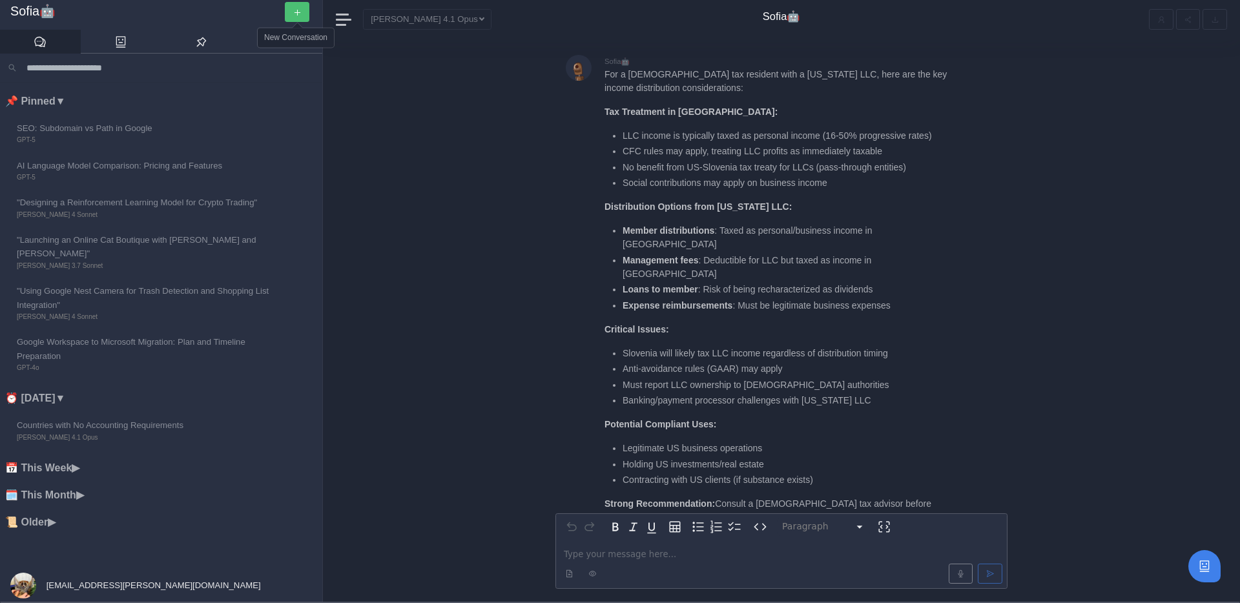
click at [296, 13] on icon "button" at bounding box center [297, 12] width 8 height 8
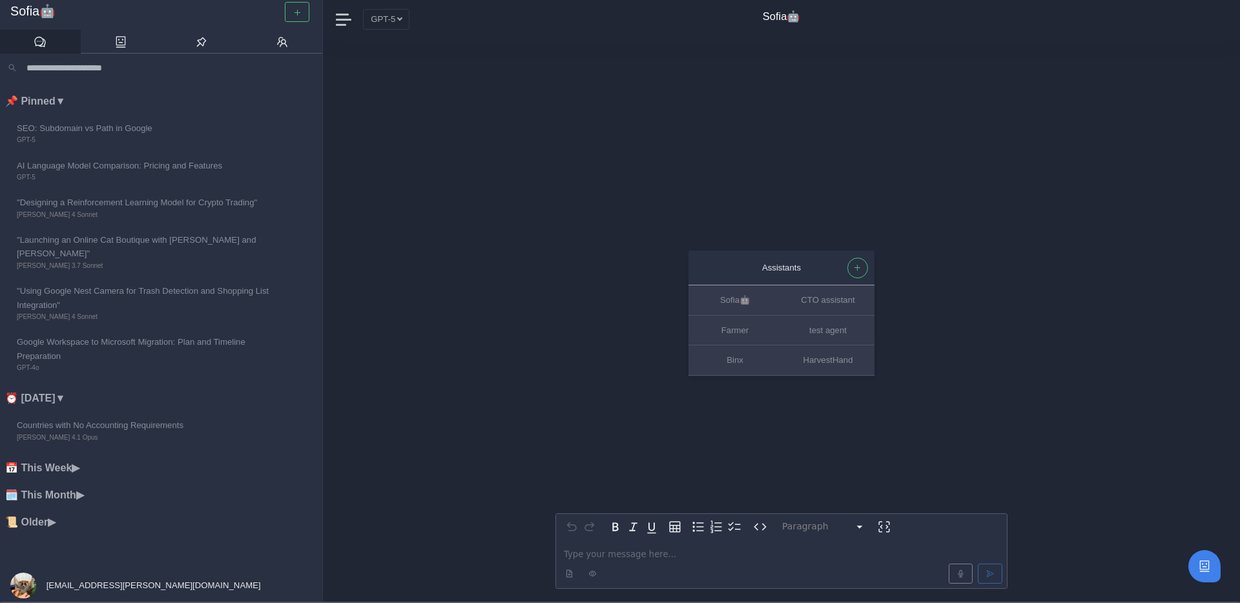
click at [603, 486] on p "editable markdown" at bounding box center [781, 555] width 435 height 14
paste div "editable markdown"
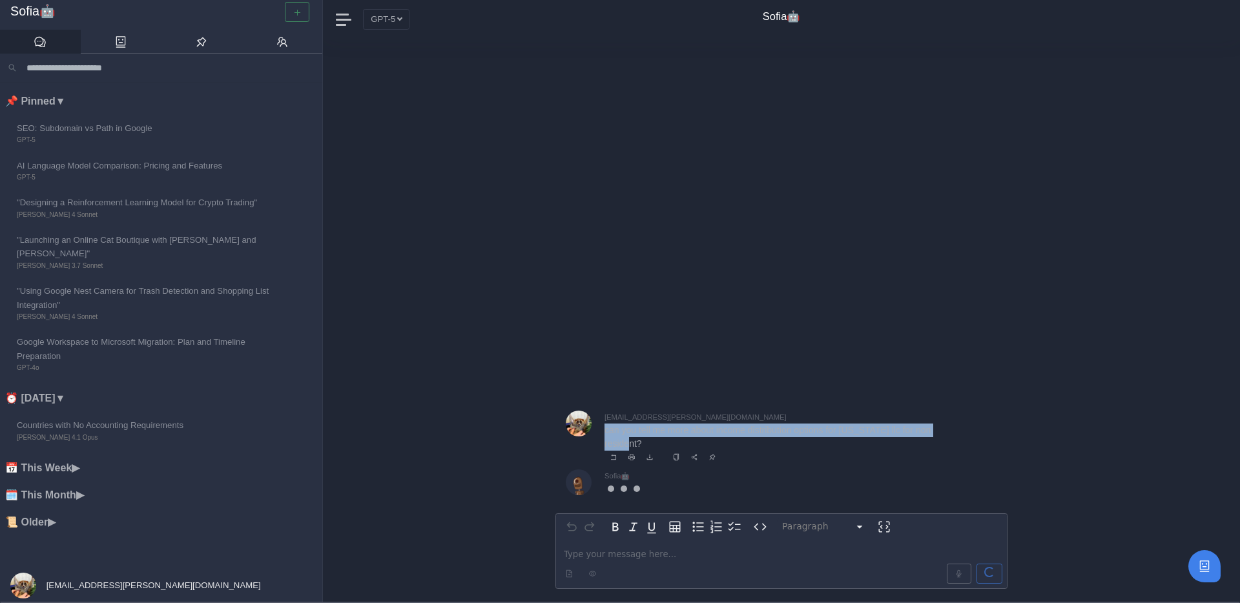
drag, startPoint x: 605, startPoint y: 434, endPoint x: 665, endPoint y: 441, distance: 61.1
click at [666, 442] on p "can you tell me more about income distribution options for [US_STATE] llc for n…" at bounding box center [776, 437] width 342 height 27
copy p "can you tell me more about income distribution options for [US_STATE] llc for n…"
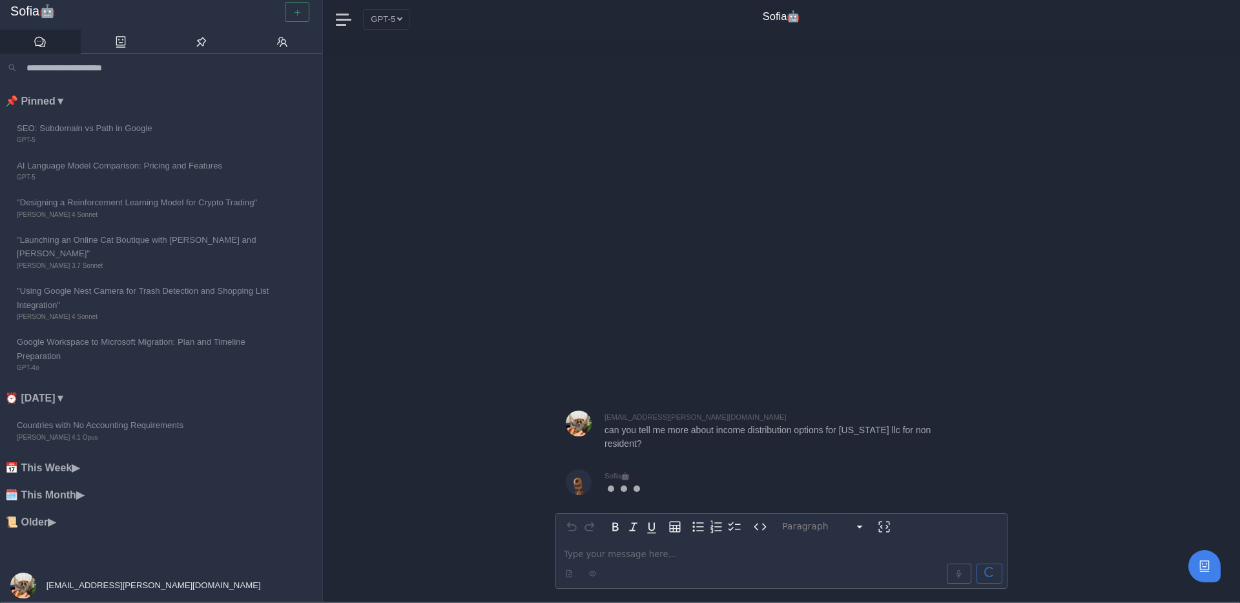
click at [636, 275] on div "Paragraph ********* ***** ********* ********* ********* ********* ********* ***…" at bounding box center [782, 321] width 452 height 562
click at [402, 112] on div "Paragraph ********* ***** ********* ********* ********* ********* ********* ***…" at bounding box center [781, 321] width 917 height 562
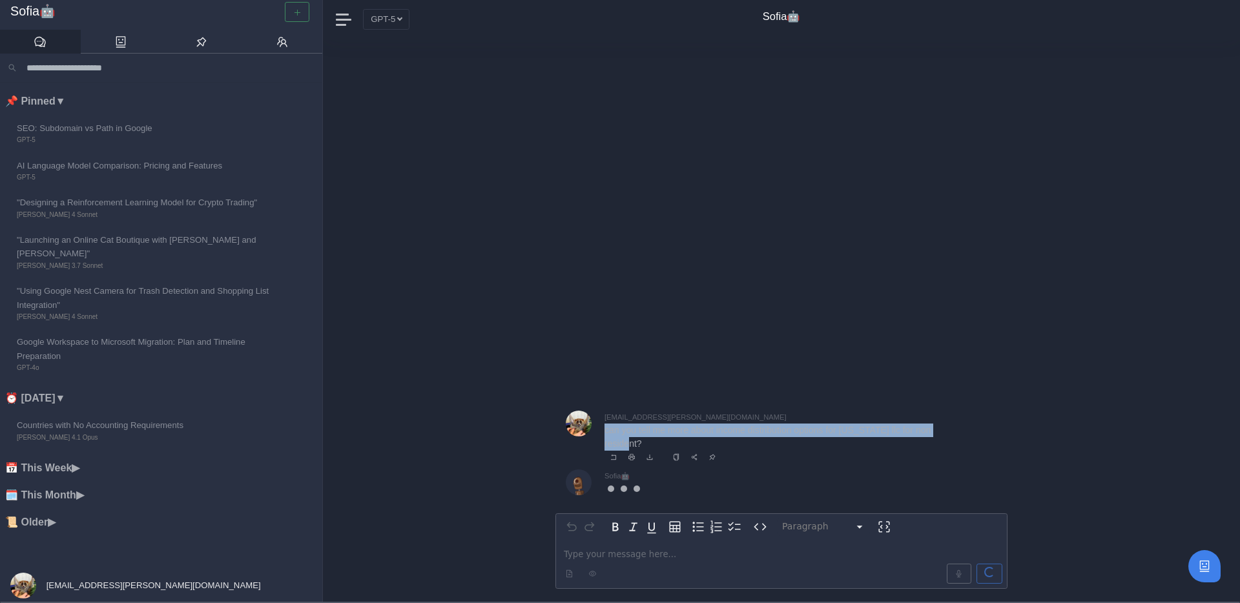
drag, startPoint x: 602, startPoint y: 433, endPoint x: 645, endPoint y: 443, distance: 44.4
click at [646, 443] on div "matjaz@grosek.si can you tell me more about income distribution options for wyo…" at bounding box center [782, 439] width 452 height 56
copy p "can you tell me more about income distribution options for [US_STATE] llc for n…"
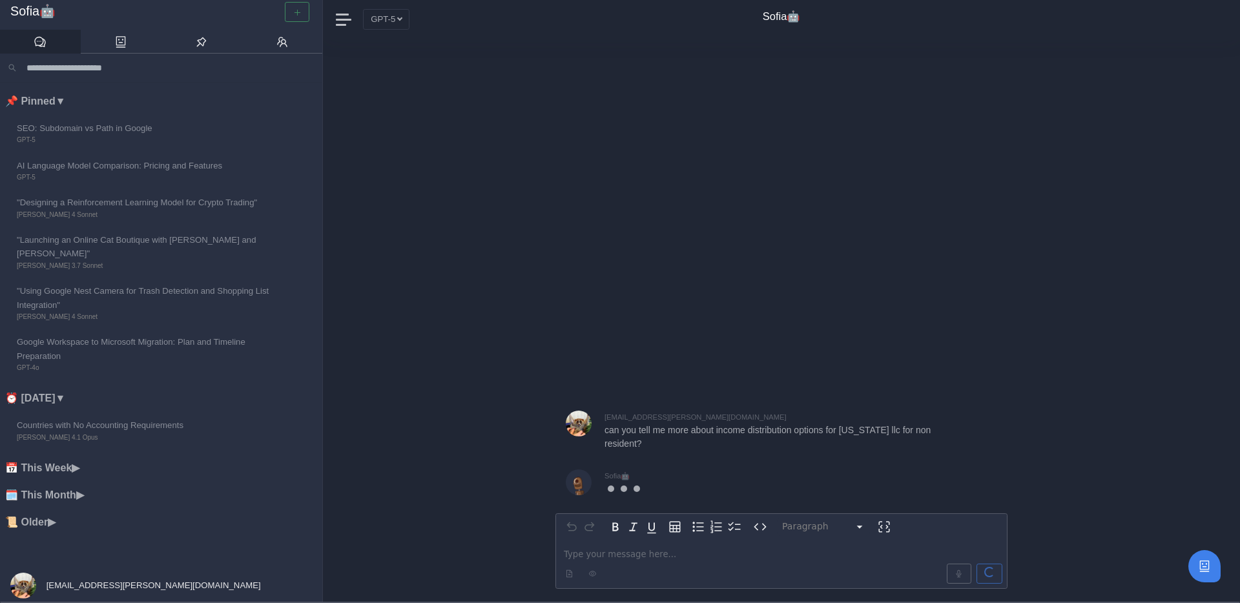
click at [300, 16] on div at bounding box center [297, 12] width 30 height 20
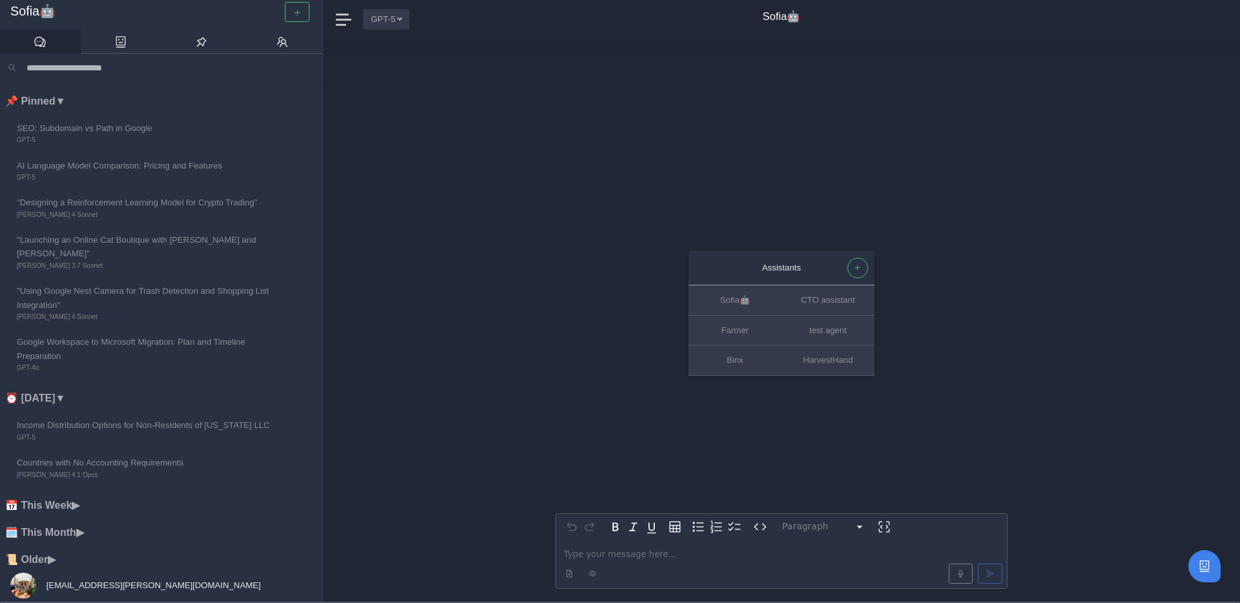
click at [397, 21] on button "GPT-5" at bounding box center [386, 19] width 47 height 20
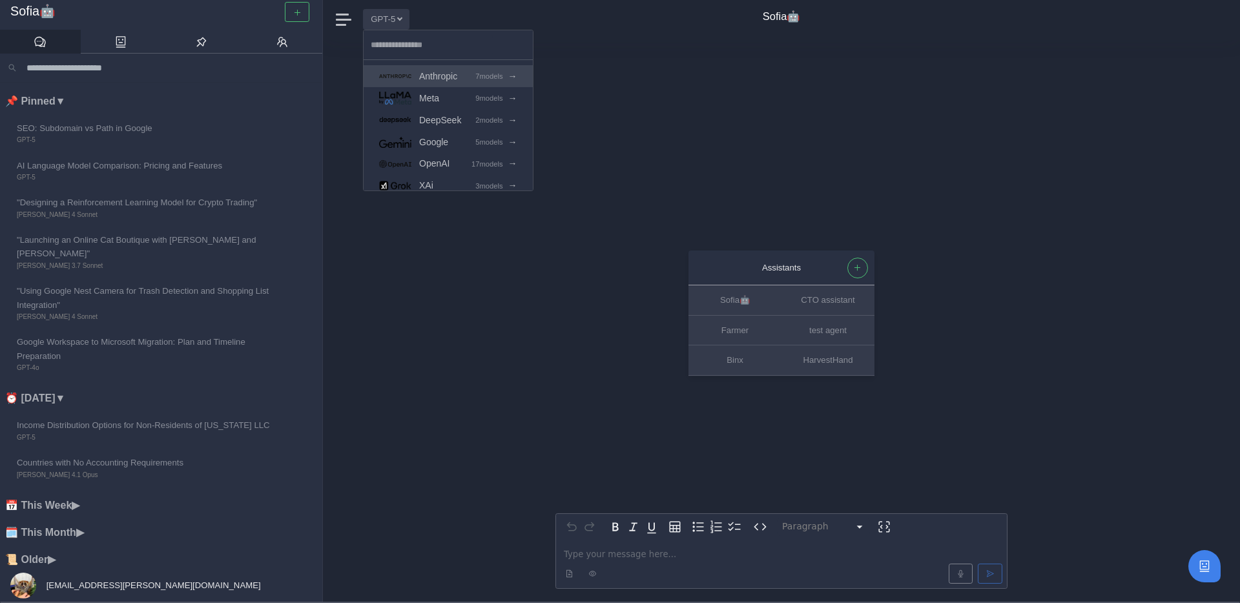
click at [452, 81] on span "Anthropic" at bounding box center [438, 76] width 38 height 15
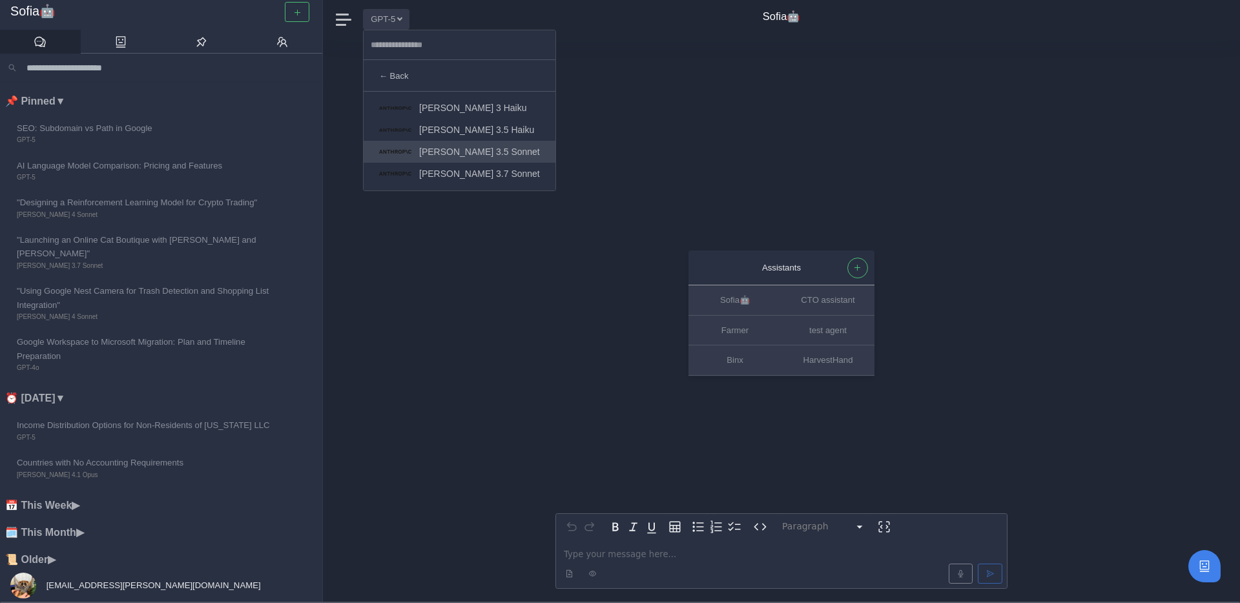
scroll to position [65, 0]
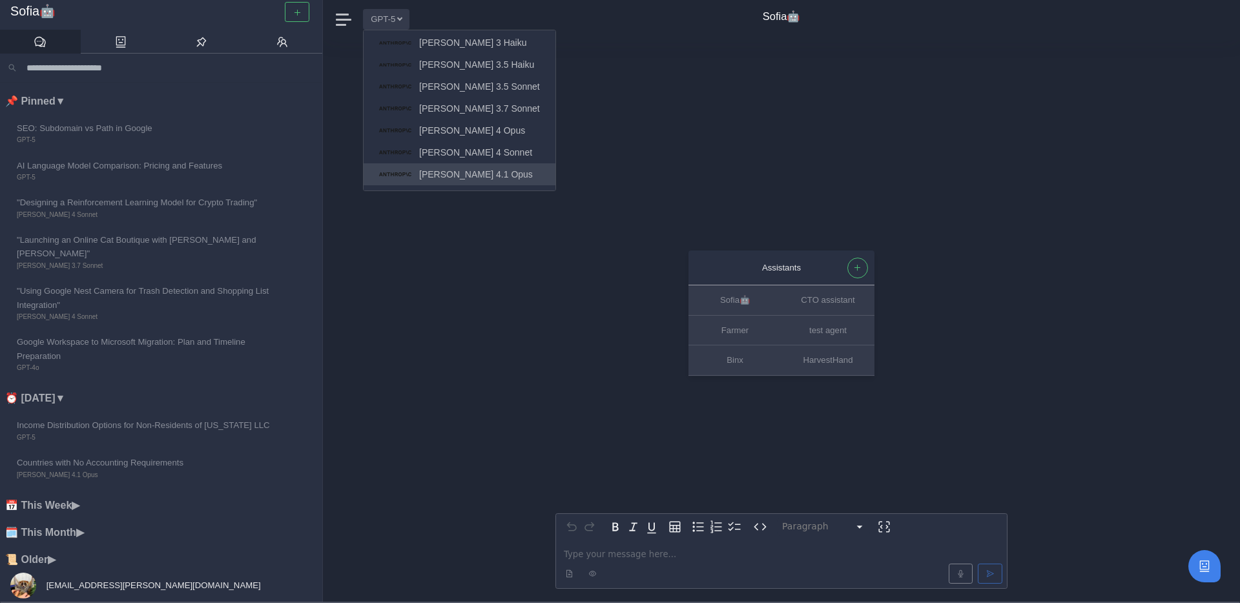
click at [466, 175] on span "[PERSON_NAME] 4.1 Opus" at bounding box center [476, 174] width 114 height 15
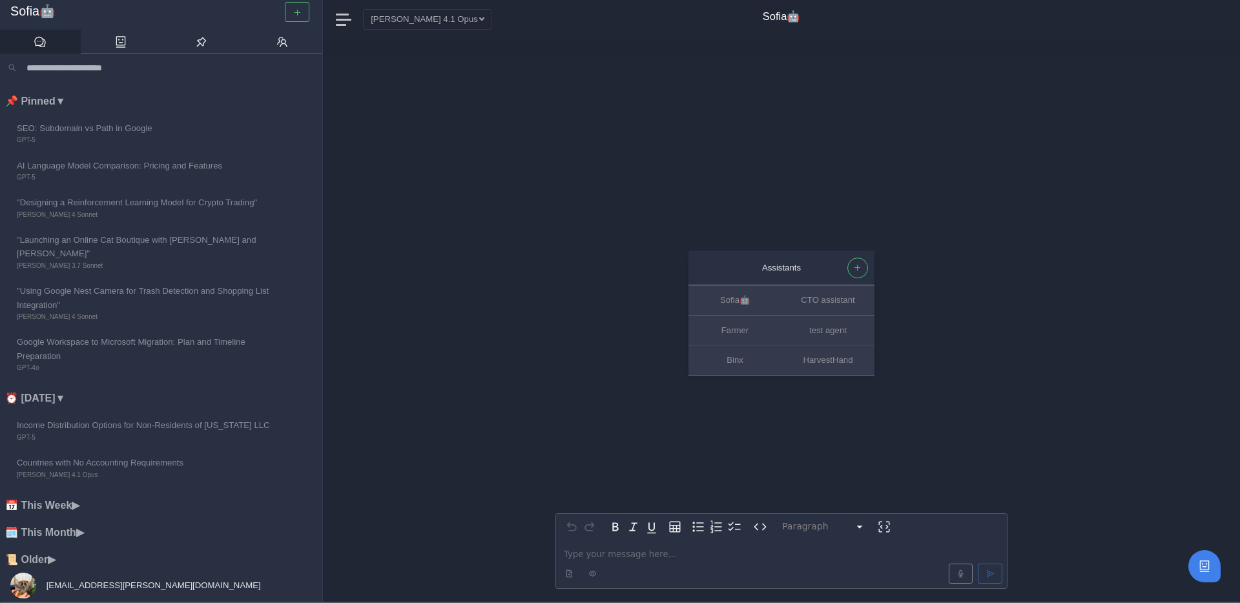
click at [581, 556] on p "editable markdown" at bounding box center [781, 555] width 435 height 14
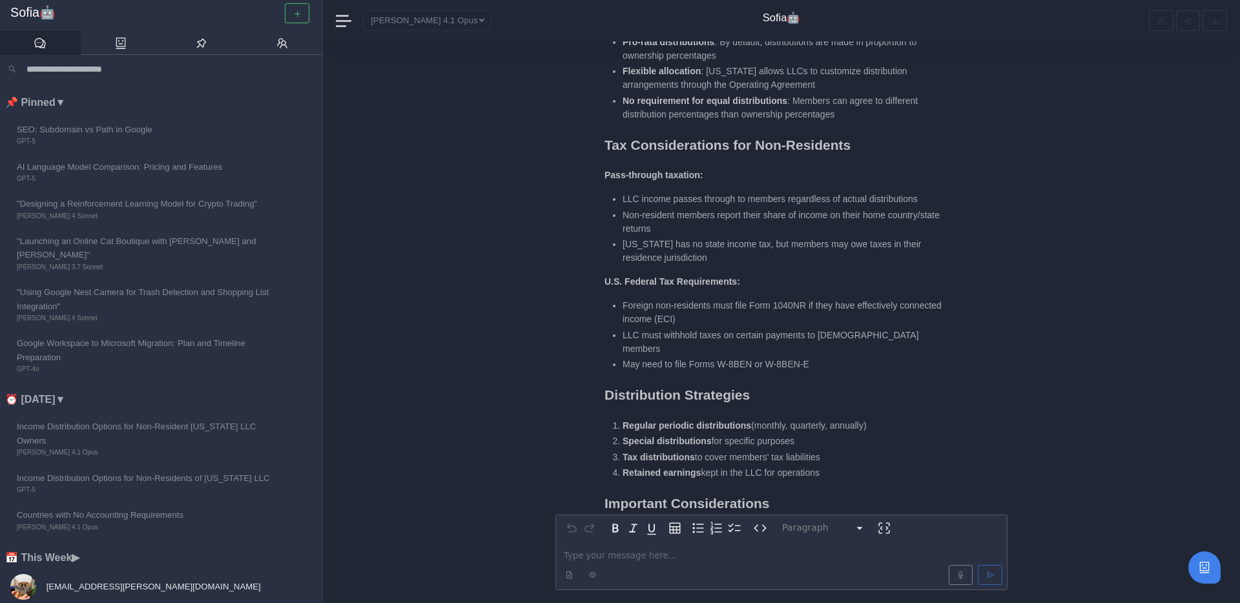
scroll to position [-142, 0]
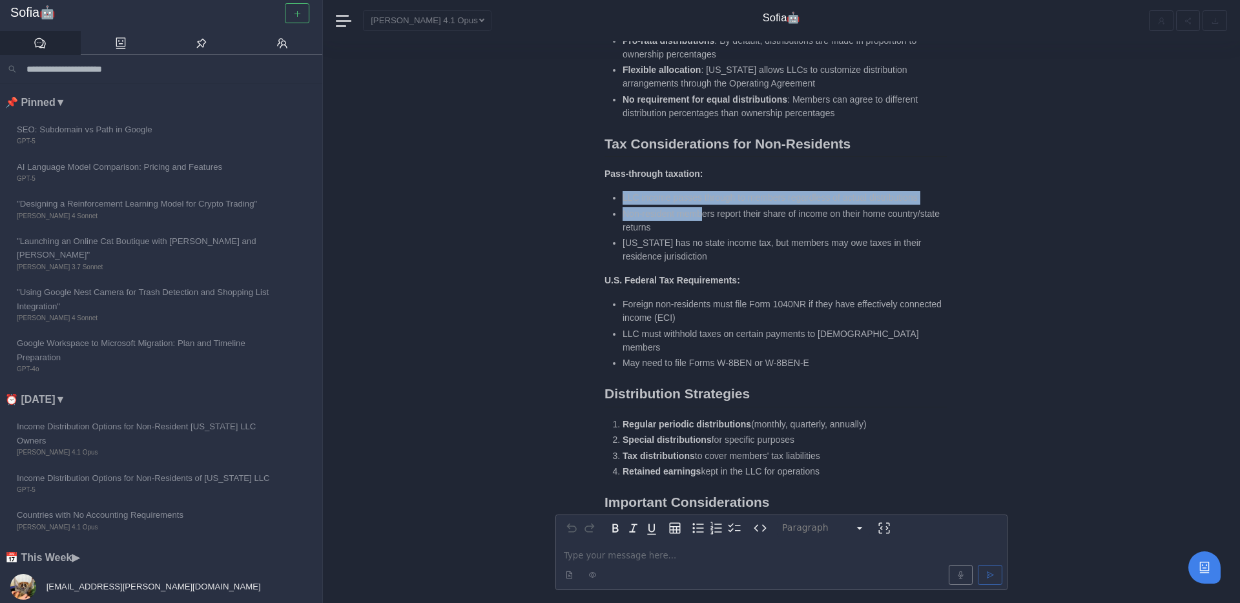
drag, startPoint x: 617, startPoint y: 208, endPoint x: 708, endPoint y: 224, distance: 92.5
click at [708, 224] on ul "LLC income passes through to members regardless of actual distributions Non-res…" at bounding box center [776, 227] width 342 height 72
click at [708, 224] on li "Non-resident members report their share of income on their home country/state r…" at bounding box center [785, 220] width 324 height 27
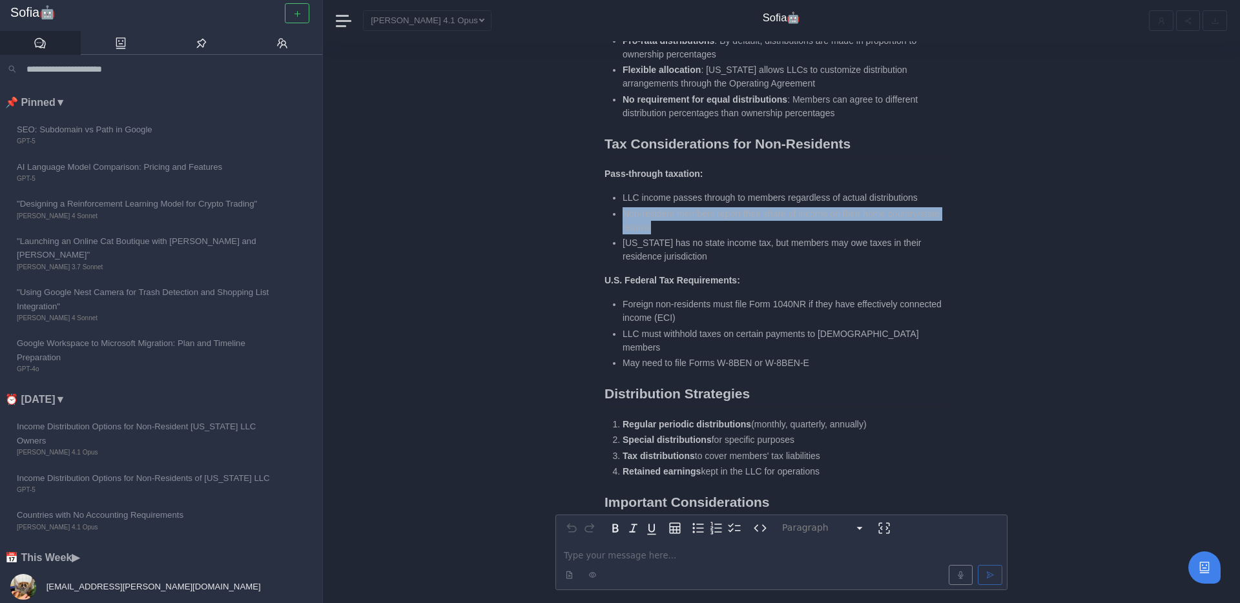
drag, startPoint x: 623, startPoint y: 223, endPoint x: 727, endPoint y: 234, distance: 105.2
click at [727, 235] on li "Non-resident members report their share of income on their home country/state r…" at bounding box center [785, 220] width 324 height 27
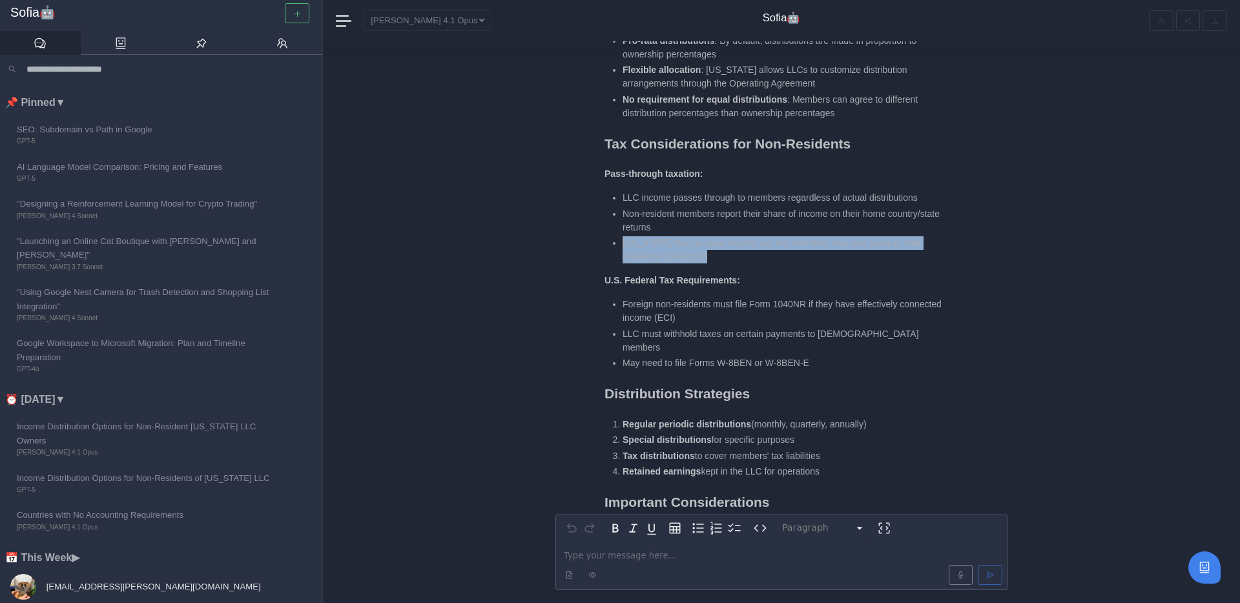
drag, startPoint x: 617, startPoint y: 250, endPoint x: 725, endPoint y: 277, distance: 111.9
click at [727, 277] on div "Here are the key income distribution options for a [US_STATE] LLC with non-resi…" at bounding box center [776, 298] width 342 height 679
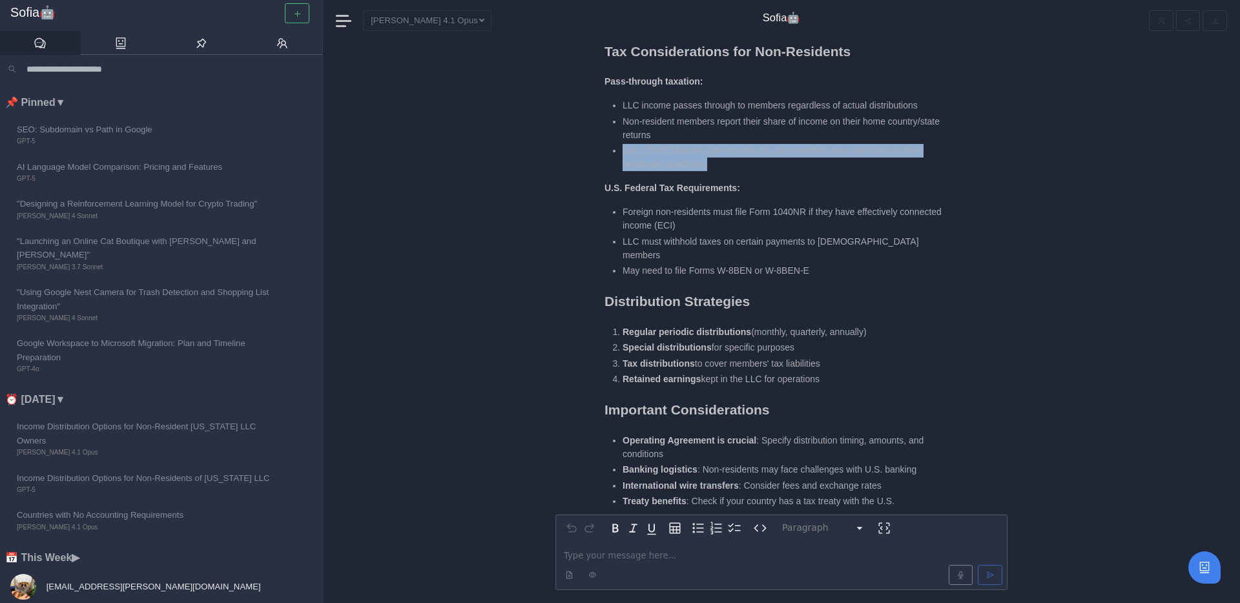
scroll to position [-48, 0]
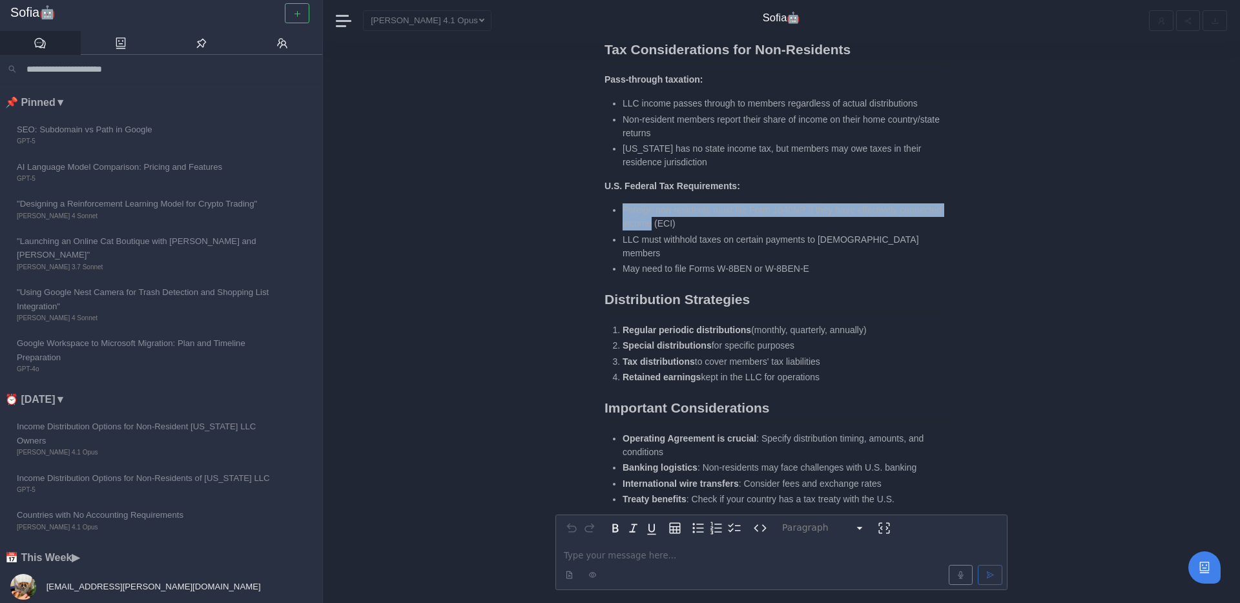
drag, startPoint x: 623, startPoint y: 223, endPoint x: 700, endPoint y: 232, distance: 77.4
click at [700, 231] on li "Foreign non-residents must file Form 1040NR if they have effectively connected …" at bounding box center [785, 217] width 324 height 27
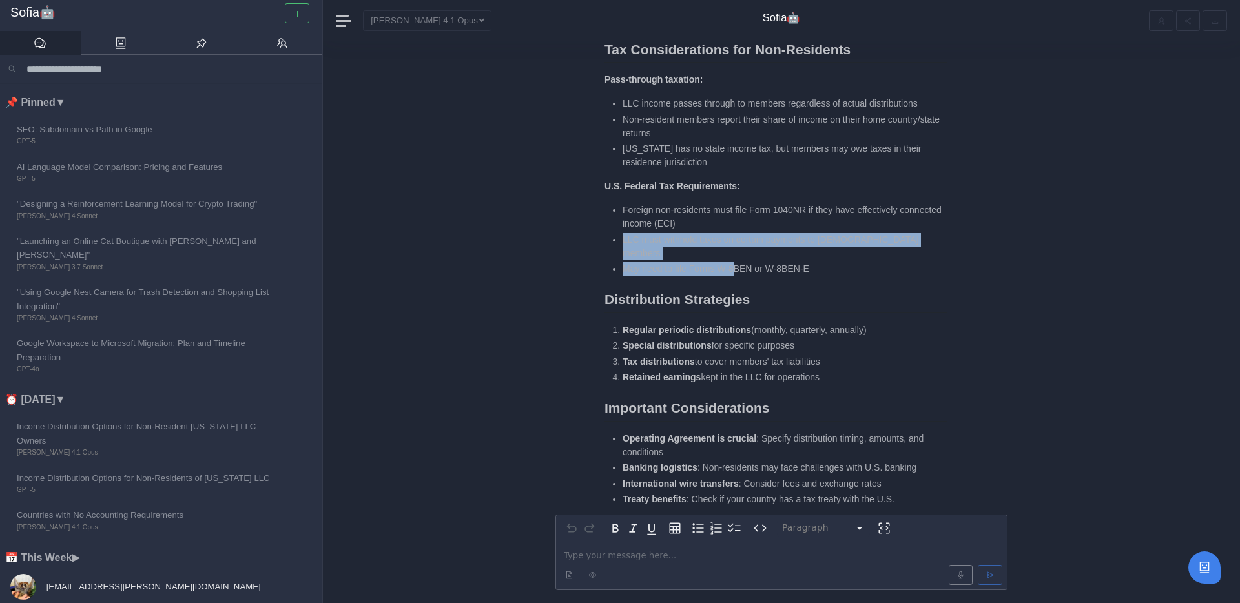
drag, startPoint x: 621, startPoint y: 249, endPoint x: 740, endPoint y: 264, distance: 119.2
click at [740, 264] on ul "Foreign non-residents must file Form 1040NR if they have effectively connected …" at bounding box center [776, 240] width 342 height 72
click at [740, 264] on li "May need to file Forms W-8BEN or W-8BEN-E" at bounding box center [785, 269] width 324 height 14
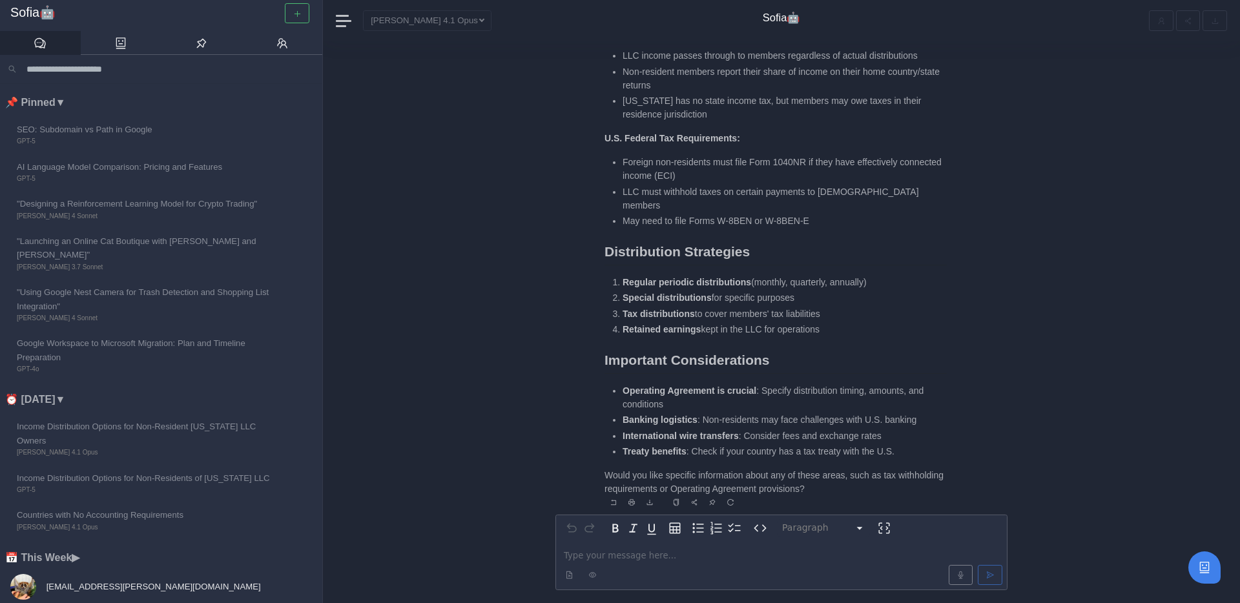
scroll to position [1, 0]
drag, startPoint x: 623, startPoint y: 284, endPoint x: 899, endPoint y: 282, distance: 275.9
click at [899, 282] on li "Regular periodic distributions (monthly, quarterly, annually)" at bounding box center [785, 282] width 324 height 14
drag, startPoint x: 622, startPoint y: 299, endPoint x: 769, endPoint y: 299, distance: 147.3
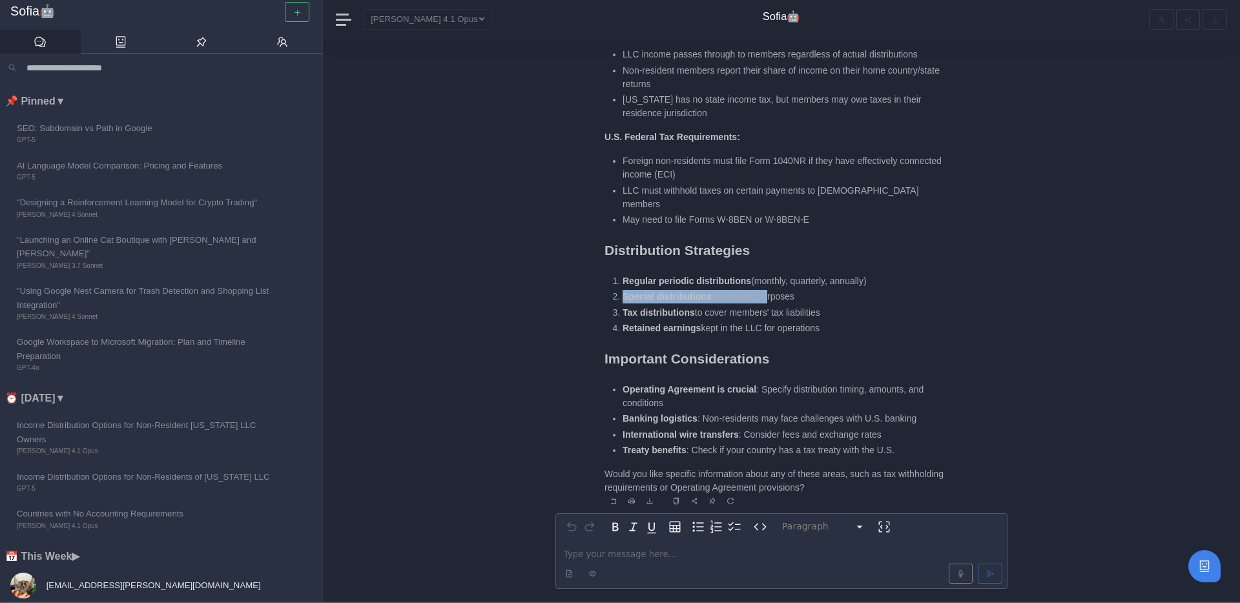
click at [769, 300] on li "Special distributions for specific purposes" at bounding box center [785, 297] width 324 height 14
drag, startPoint x: 694, startPoint y: 313, endPoint x: 846, endPoint y: 322, distance: 152.8
click at [846, 322] on ol "Regular periodic distributions (monthly, quarterly, annually) Special distribut…" at bounding box center [776, 305] width 342 height 61
click at [846, 322] on li "Retained earnings kept in the LLC for operations" at bounding box center [785, 329] width 324 height 14
drag, startPoint x: 616, startPoint y: 420, endPoint x: 769, endPoint y: 419, distance: 152.5
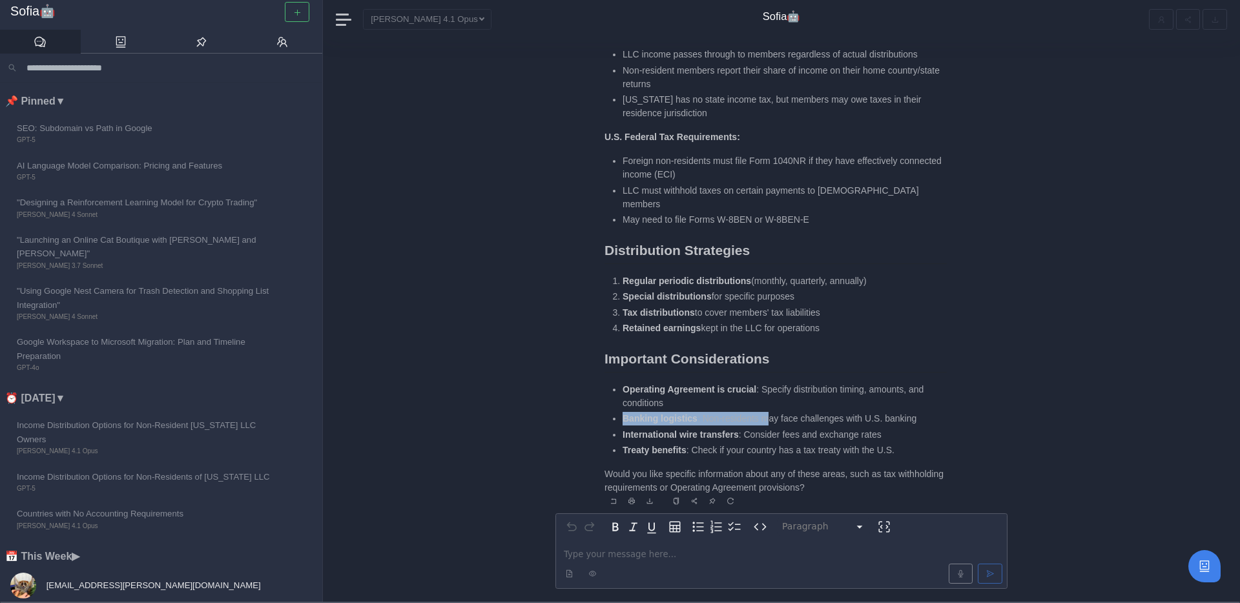
click at [769, 420] on li "Banking logistics : Non-residents may face challenges with U.S. banking" at bounding box center [785, 419] width 324 height 14
click at [769, 419] on li "Banking logistics : Non-residents may face challenges with U.S. banking" at bounding box center [785, 419] width 324 height 14
drag, startPoint x: 740, startPoint y: 435, endPoint x: 876, endPoint y: 441, distance: 136.4
click at [876, 441] on li "International wire transfers : Consider fees and exchange rates" at bounding box center [785, 435] width 324 height 14
click at [876, 440] on li "International wire transfers : Consider fees and exchange rates" at bounding box center [785, 435] width 324 height 14
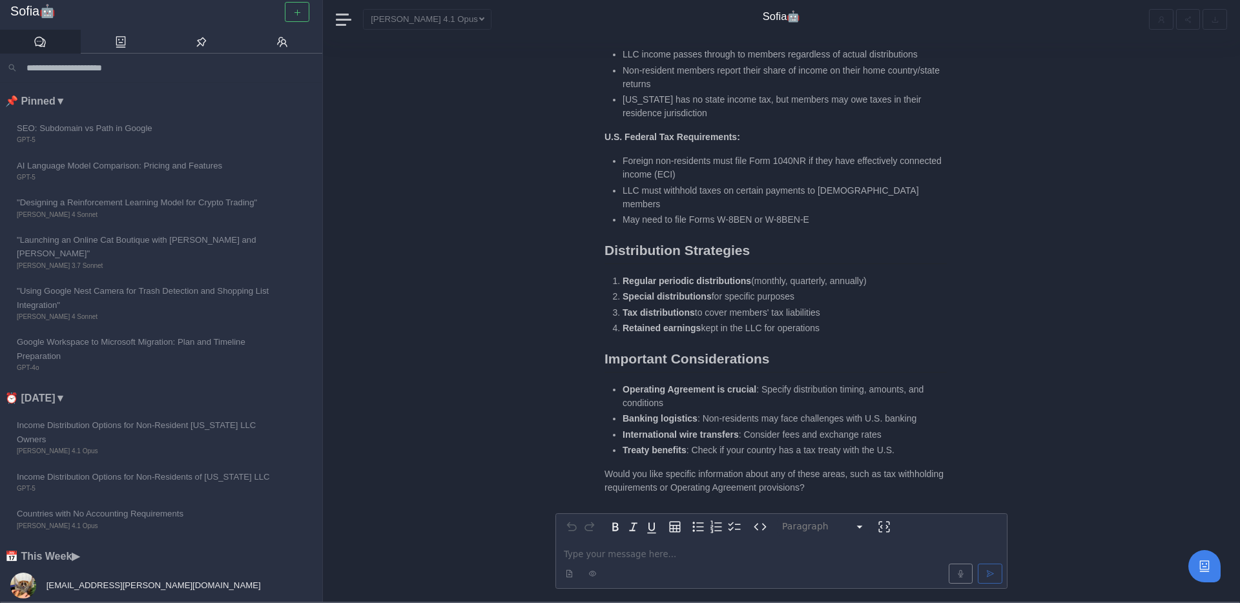
click at [585, 558] on p "editable markdown" at bounding box center [781, 555] width 435 height 14
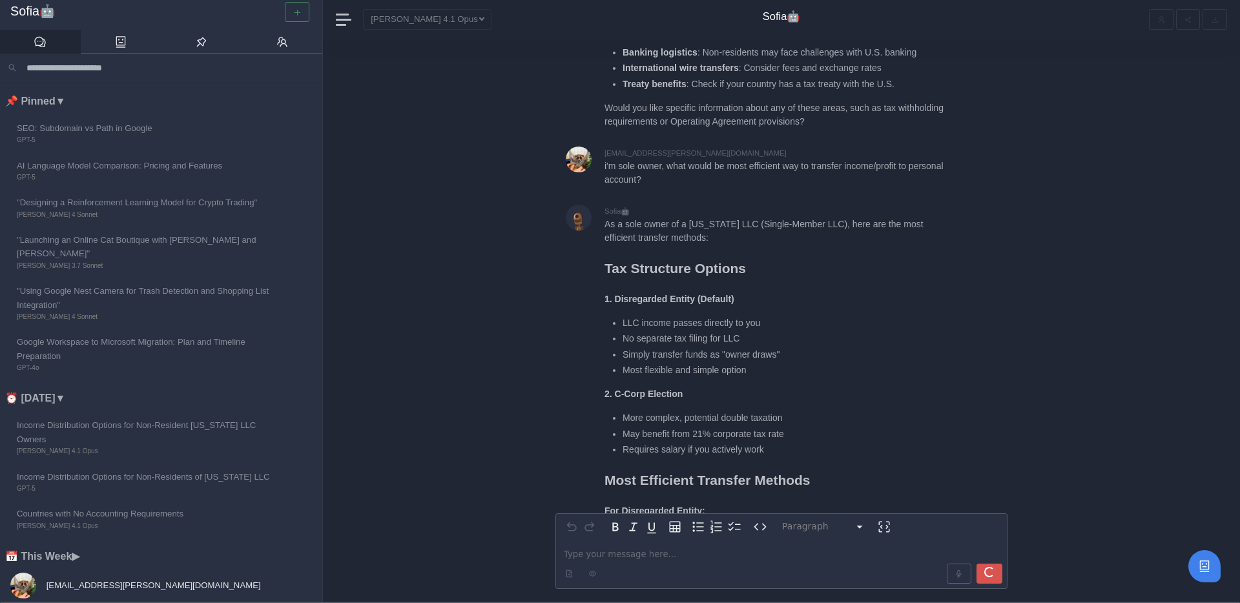
scroll to position [-545, 0]
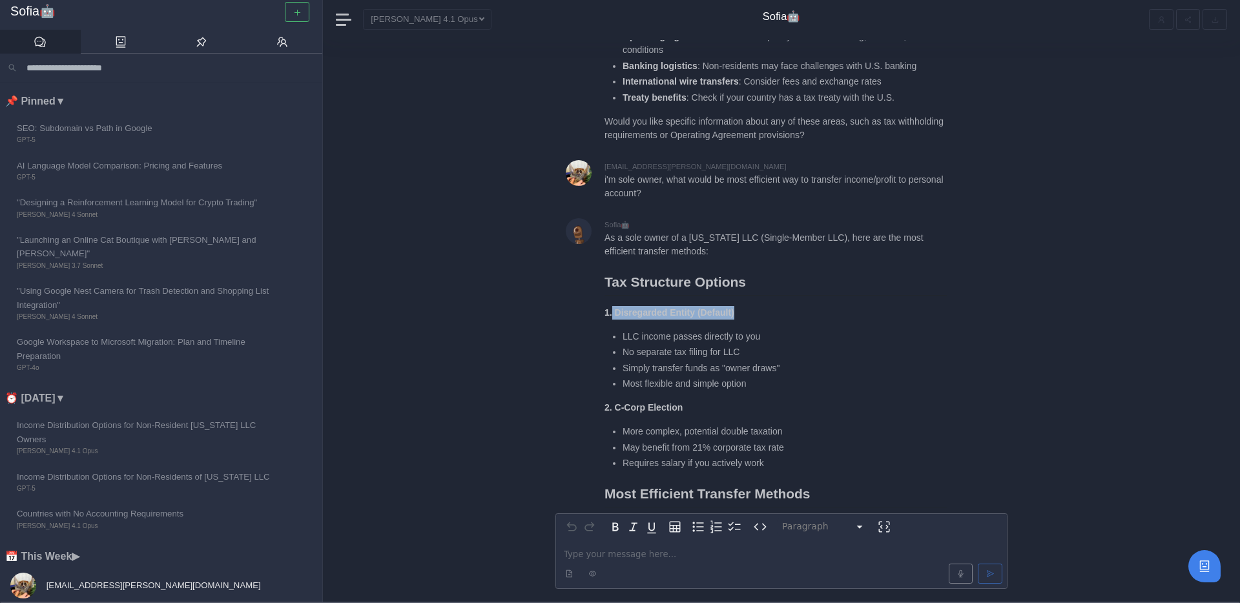
drag, startPoint x: 611, startPoint y: 309, endPoint x: 774, endPoint y: 314, distance: 162.9
click at [774, 315] on p "1. Disregarded Entity (Default)" at bounding box center [776, 313] width 342 height 14
drag, startPoint x: 620, startPoint y: 339, endPoint x: 789, endPoint y: 339, distance: 169.3
click at [789, 340] on ul "LLC income passes directly to you No separate tax filing for LLC Simply transfe…" at bounding box center [776, 360] width 342 height 61
click at [789, 339] on li "LLC income passes directly to you" at bounding box center [785, 337] width 324 height 14
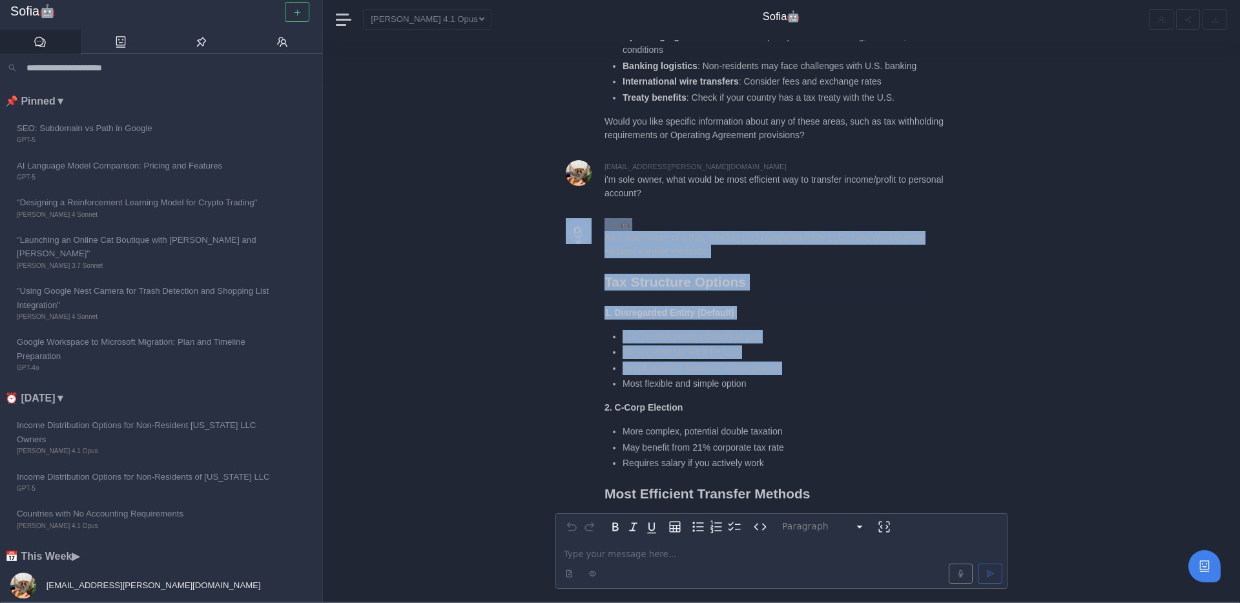
drag, startPoint x: 590, startPoint y: 299, endPoint x: 760, endPoint y: 377, distance: 187.3
click at [760, 376] on ul "LLC income passes directly to you No separate tax filing for LLC Simply transfe…" at bounding box center [776, 360] width 342 height 61
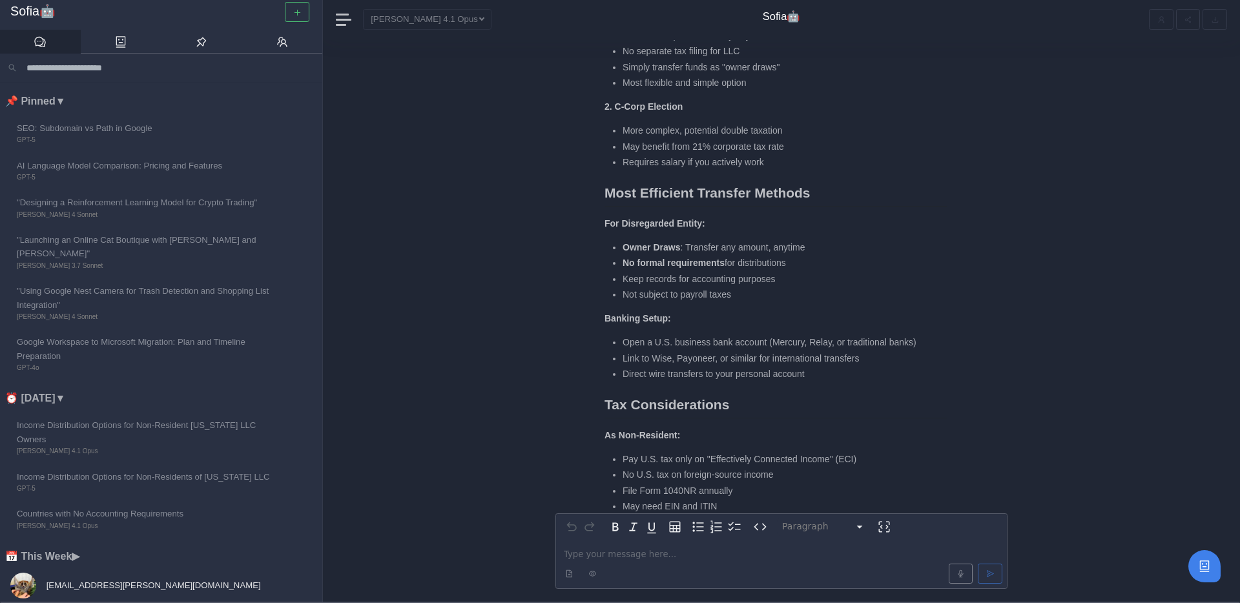
scroll to position [-242, 0]
drag, startPoint x: 684, startPoint y: 238, endPoint x: 780, endPoint y: 243, distance: 96.4
click at [780, 243] on div "As a sole owner of a [US_STATE] LLC (Single-Member LLC), here are the most effi…" at bounding box center [776, 332] width 342 height 809
click at [611, 263] on ul "Owner Draws : Transfer any amount, anytime No formal requirements for distribut…" at bounding box center [776, 269] width 342 height 61
click at [641, 283] on li "Keep records for accounting purposes" at bounding box center [785, 278] width 324 height 14
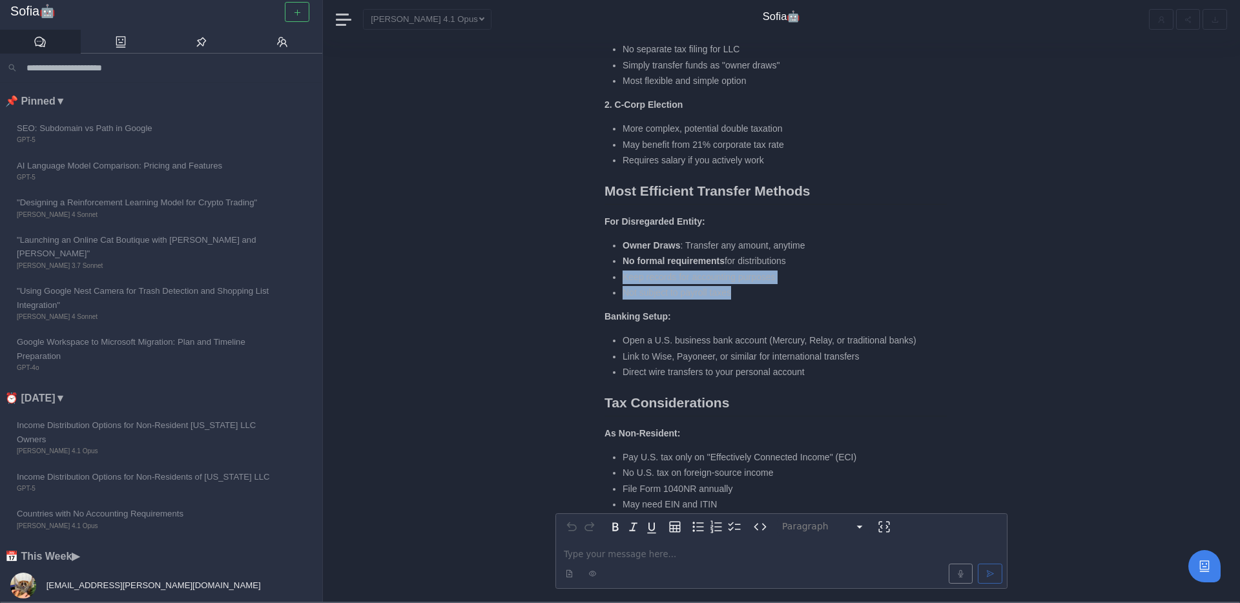
drag, startPoint x: 621, startPoint y: 279, endPoint x: 781, endPoint y: 300, distance: 161.0
click at [781, 301] on div "As a sole owner of a [US_STATE] LLC (Single-Member LLC), here are the most effi…" at bounding box center [776, 332] width 342 height 809
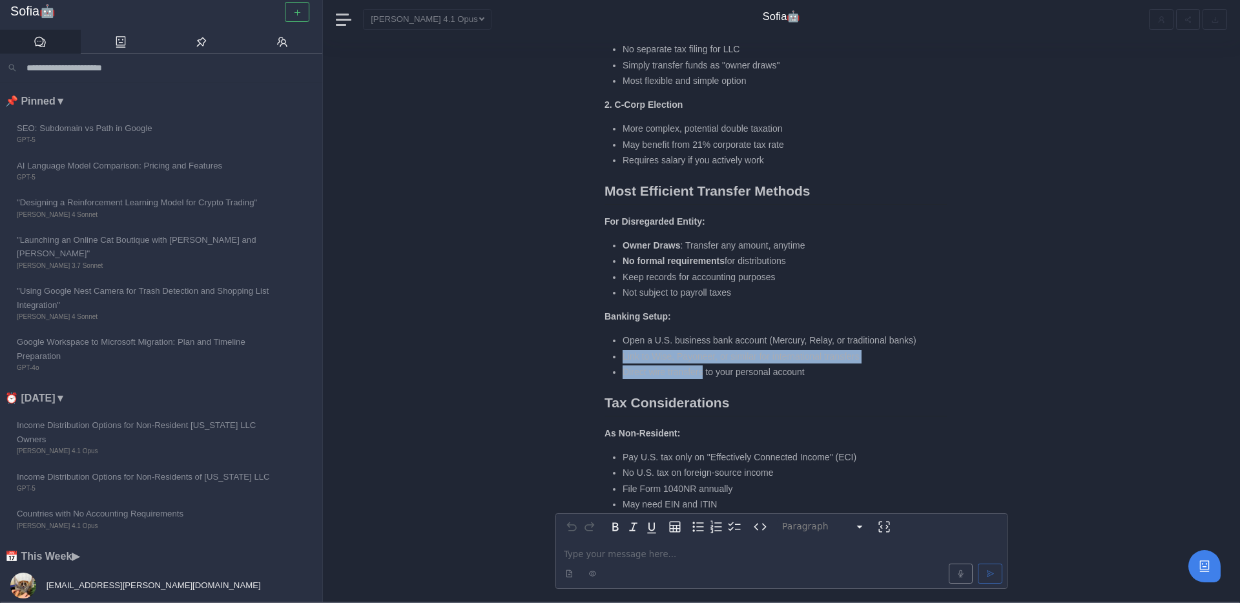
drag, startPoint x: 621, startPoint y: 358, endPoint x: 706, endPoint y: 379, distance: 87.7
click at [706, 379] on ul "Open a U.S. business bank account (Mercury, Relay, or traditional banks) Link t…" at bounding box center [776, 356] width 342 height 45
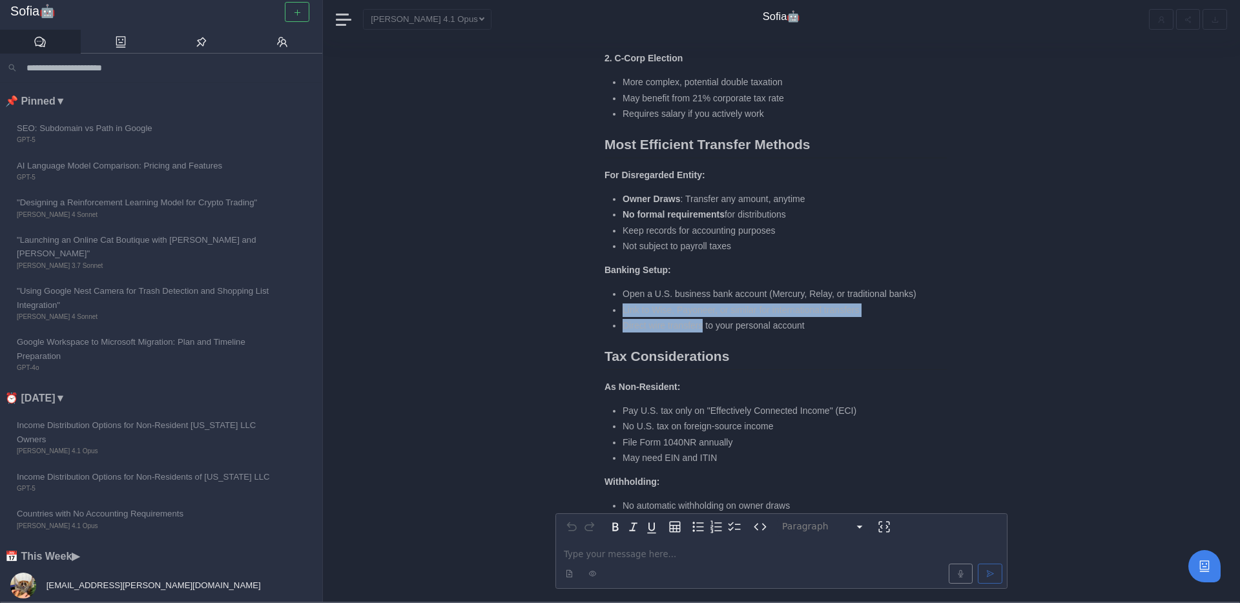
scroll to position [-186, 0]
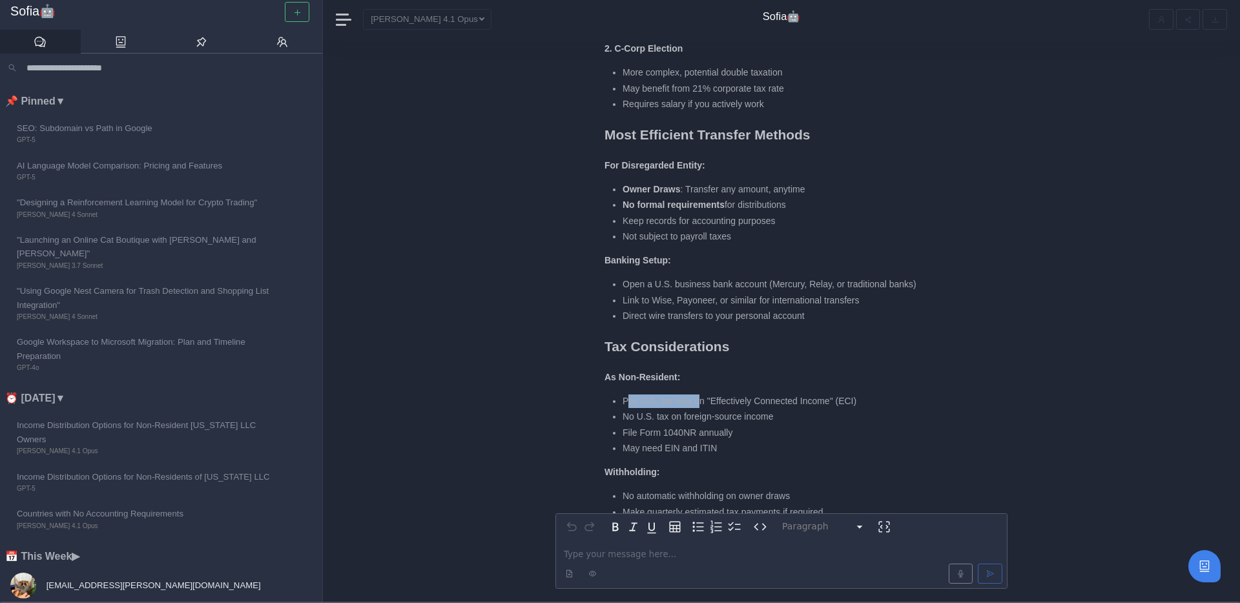
drag, startPoint x: 625, startPoint y: 399, endPoint x: 703, endPoint y: 399, distance: 77.5
click at [702, 400] on li "Pay U.S. tax only on "Effectively Connected Income" (ECI)" at bounding box center [785, 402] width 324 height 14
drag, startPoint x: 625, startPoint y: 417, endPoint x: 769, endPoint y: 430, distance: 144.7
click at [769, 431] on ul "Pay U.S. tax only on "Effectively Connected Income" (ECI) No U.S. tax on foreig…" at bounding box center [776, 425] width 342 height 61
drag, startPoint x: 625, startPoint y: 449, endPoint x: 762, endPoint y: 447, distance: 137.6
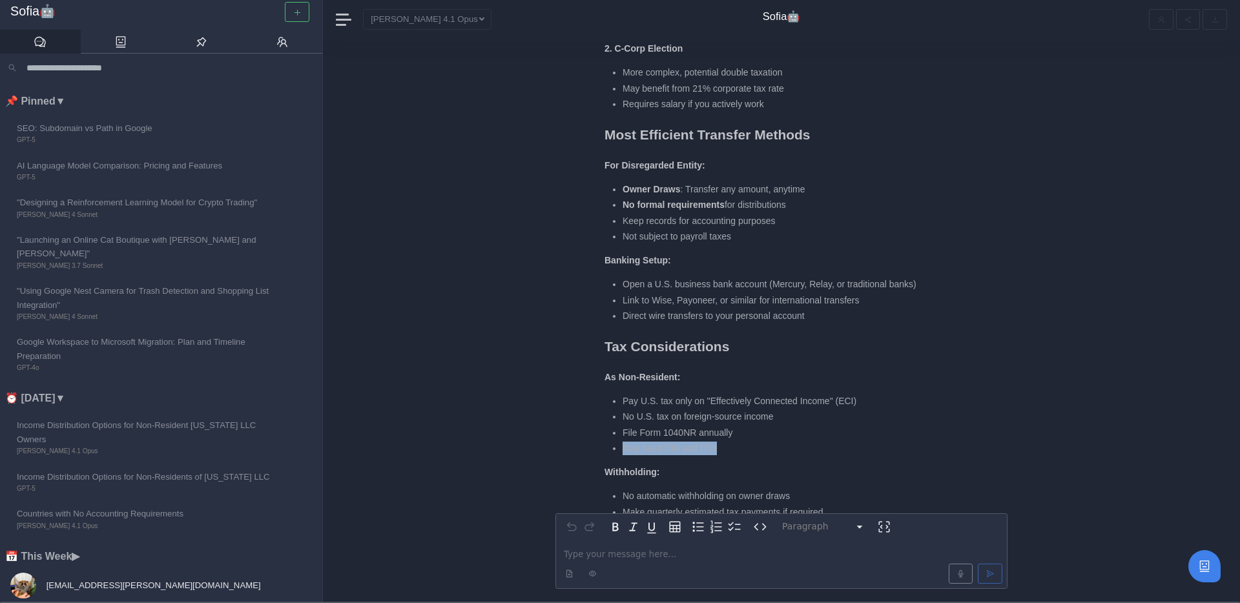
click at [763, 448] on li "May need EIN and ITIN" at bounding box center [785, 449] width 324 height 14
click at [762, 447] on li "May need EIN and ITIN" at bounding box center [785, 449] width 324 height 14
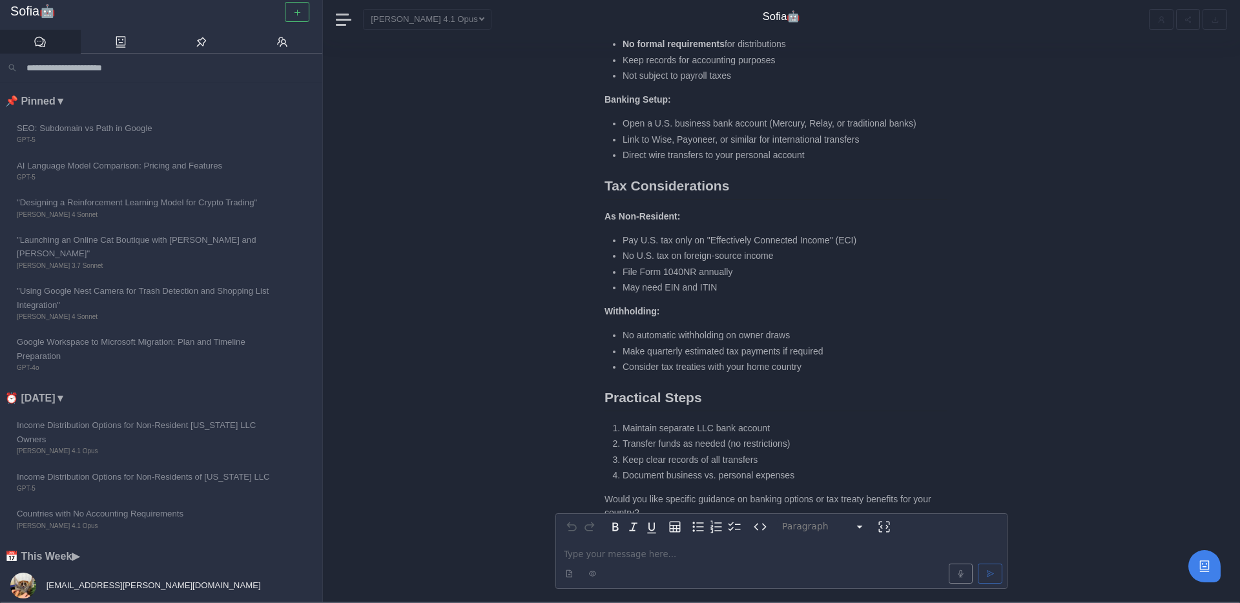
scroll to position [0, 0]
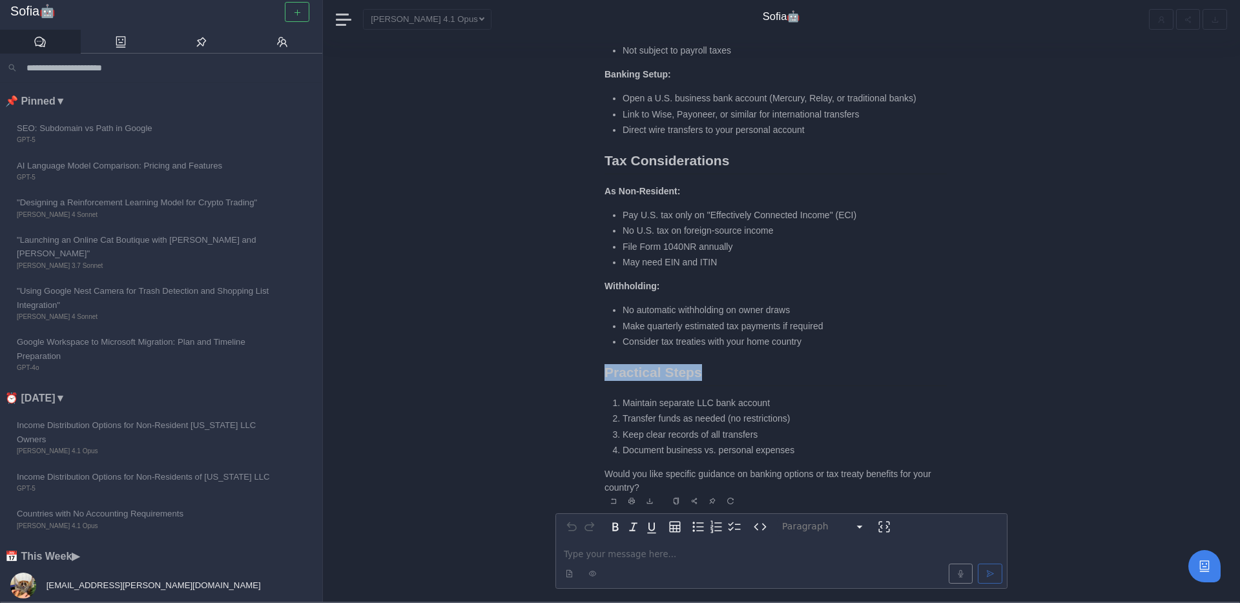
drag, startPoint x: 600, startPoint y: 375, endPoint x: 701, endPoint y: 375, distance: 100.8
click at [701, 375] on div "Sofia🤖 As a sole owner of a [US_STATE] LLC (Single-Member LLC), here are the mo…" at bounding box center [782, 91] width 452 height 837
drag, startPoint x: 600, startPoint y: 407, endPoint x: 719, endPoint y: 406, distance: 118.9
click at [719, 406] on div "Sofia🤖 As a sole owner of a [US_STATE] LLC (Single-Member LLC), here are the mo…" at bounding box center [782, 91] width 452 height 837
click at [719, 406] on li "Maintain separate LLC bank account" at bounding box center [785, 404] width 324 height 14
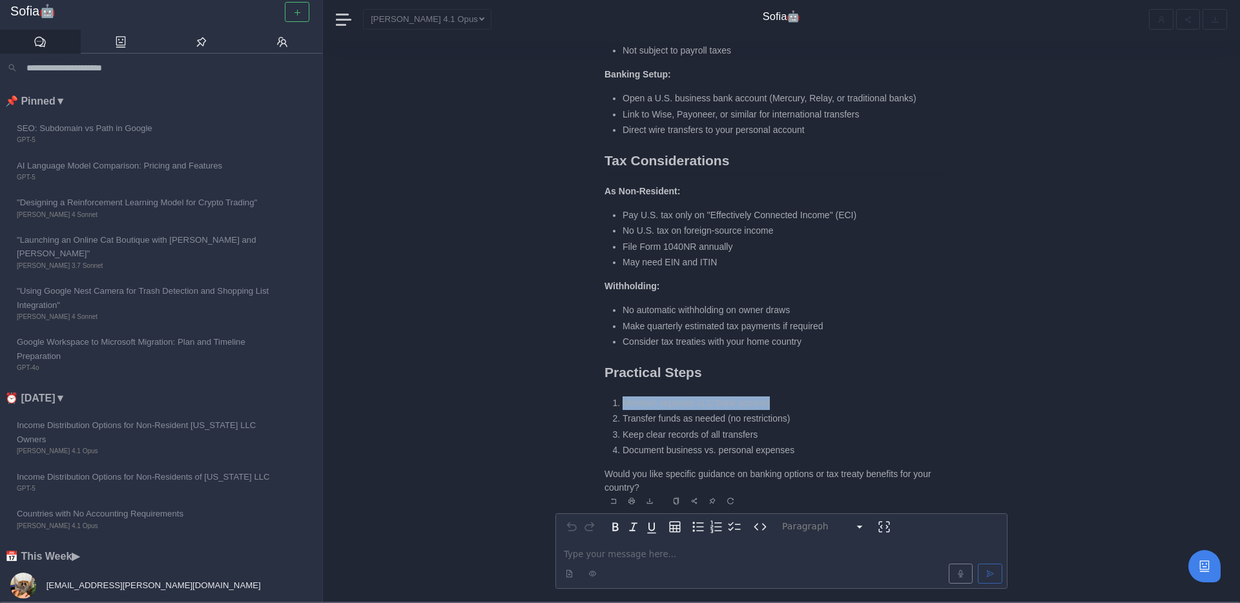
drag, startPoint x: 614, startPoint y: 408, endPoint x: 777, endPoint y: 404, distance: 162.2
click at [777, 404] on li "Maintain separate LLC bank account" at bounding box center [785, 404] width 324 height 14
drag, startPoint x: 605, startPoint y: 472, endPoint x: 722, endPoint y: 472, distance: 116.3
click at [722, 472] on p "Would you like specific guidance on banking options or tax treaty benefits for …" at bounding box center [776, 481] width 342 height 27
click at [714, 420] on li "Transfer funds as needed (no restrictions)" at bounding box center [785, 419] width 324 height 14
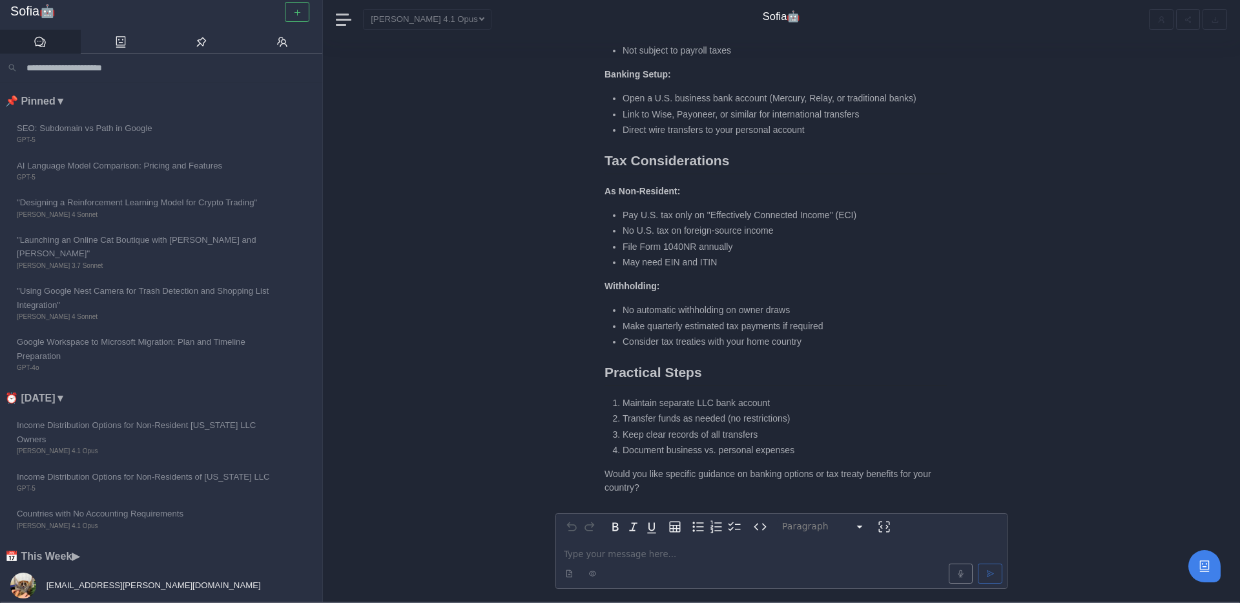
click at [601, 554] on p "editable markdown" at bounding box center [781, 555] width 435 height 14
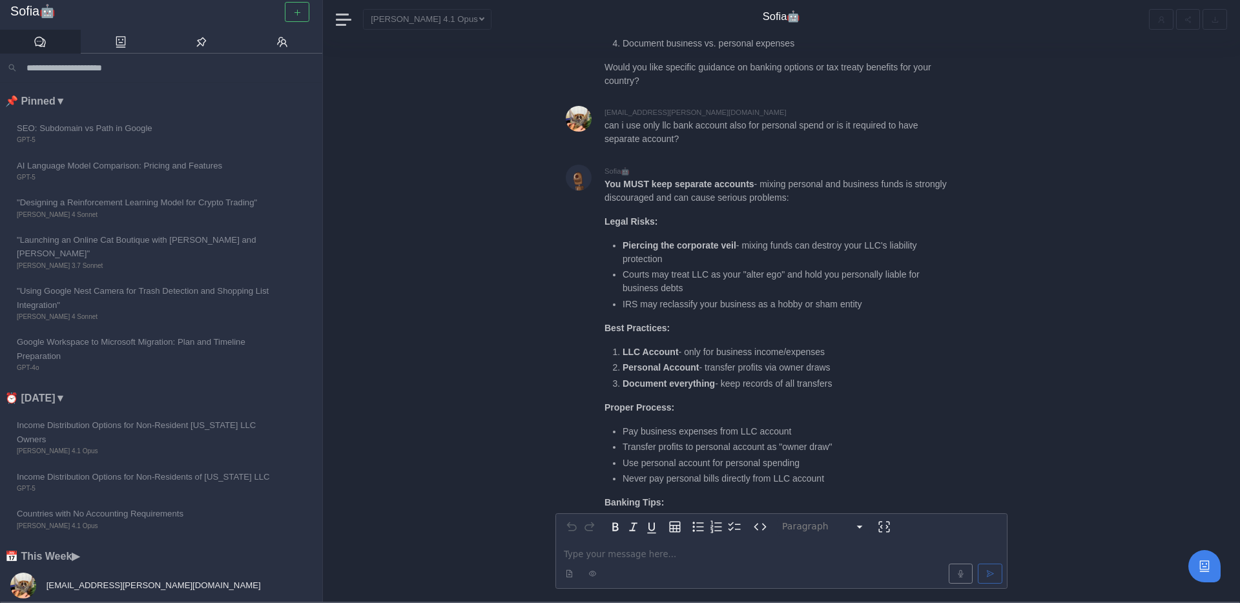
scroll to position [-142, 0]
drag, startPoint x: 618, startPoint y: 368, endPoint x: 698, endPoint y: 366, distance: 79.5
click at [698, 368] on li "Personal Account - transfer profits via owner draws" at bounding box center [785, 366] width 324 height 14
click at [718, 364] on li "Personal Account - transfer profits via owner draws" at bounding box center [785, 366] width 324 height 14
drag, startPoint x: 788, startPoint y: 366, endPoint x: 849, endPoint y: 371, distance: 60.9
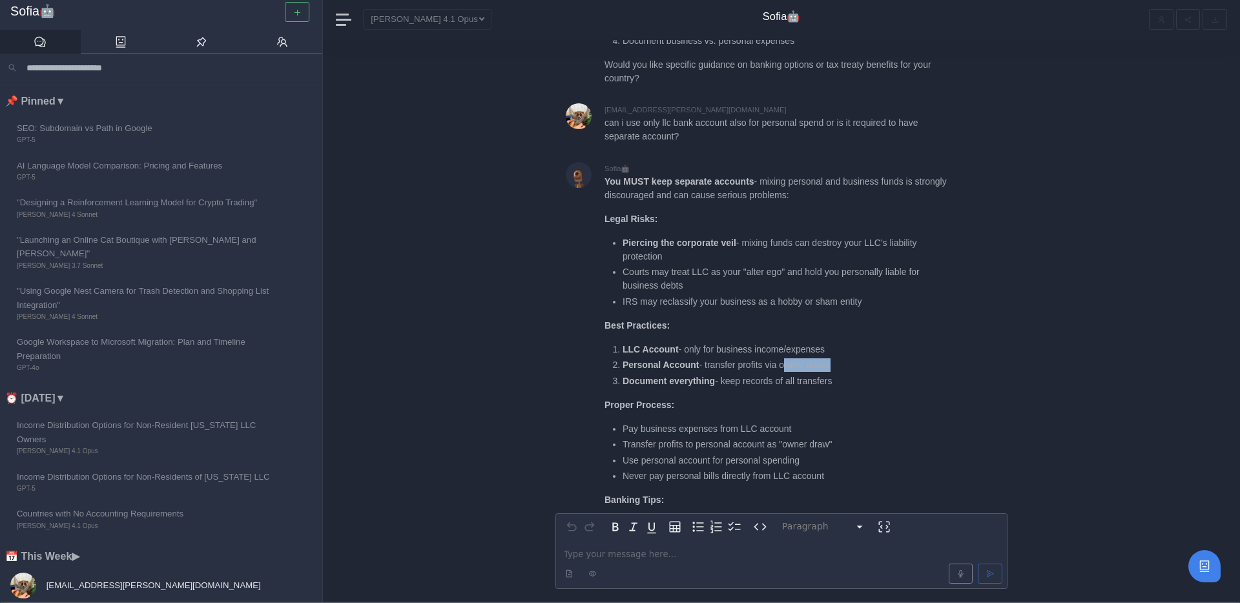
click at [849, 372] on ol "LLC Account - only for business income/expenses Personal Account - transfer pro…" at bounding box center [776, 365] width 342 height 45
copy ol "owner draws"
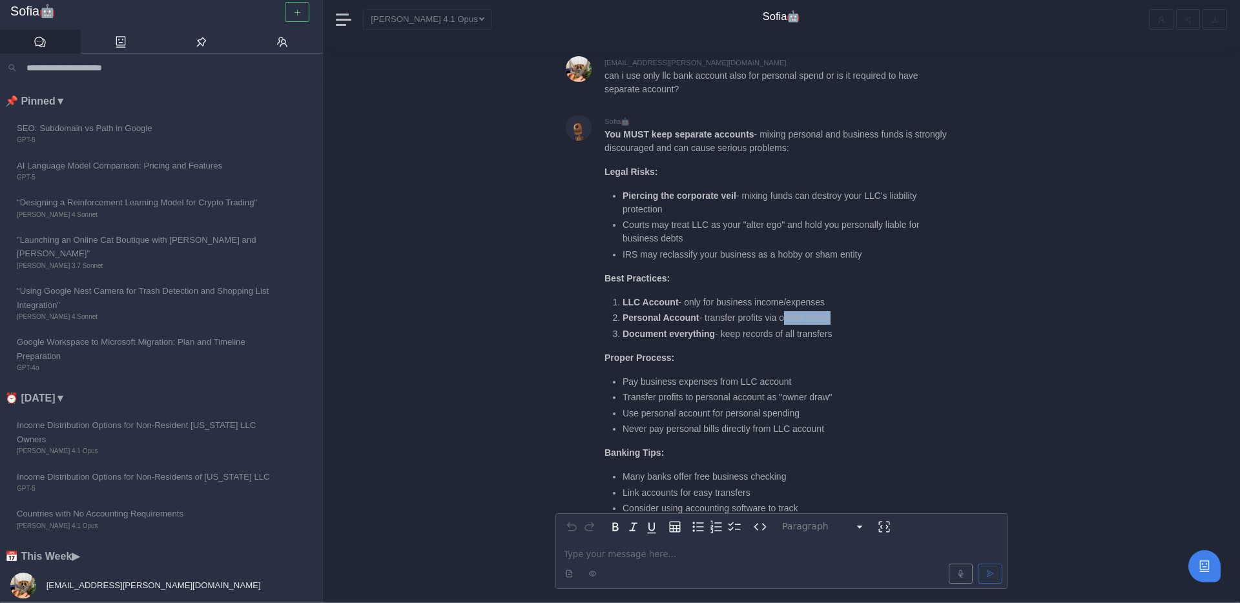
scroll to position [-90, 0]
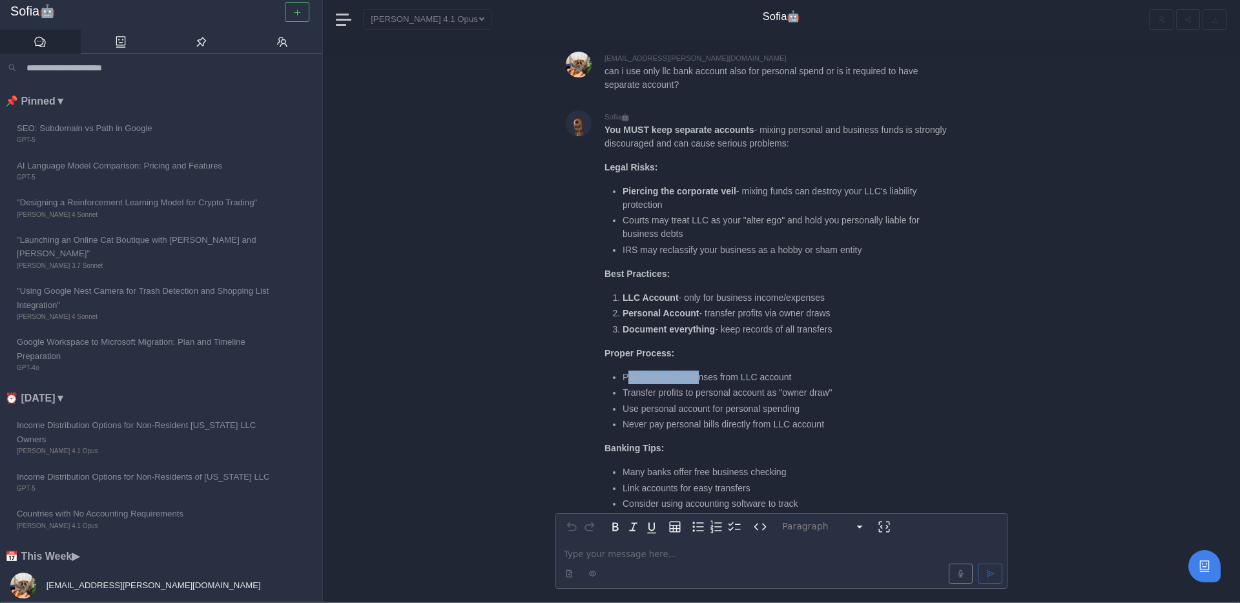
drag, startPoint x: 625, startPoint y: 379, endPoint x: 704, endPoint y: 382, distance: 78.9
click at [706, 383] on li "Pay business expenses from LLC account" at bounding box center [785, 378] width 324 height 14
click at [639, 388] on li "Transfer profits to personal account as "owner draw"" at bounding box center [785, 393] width 324 height 14
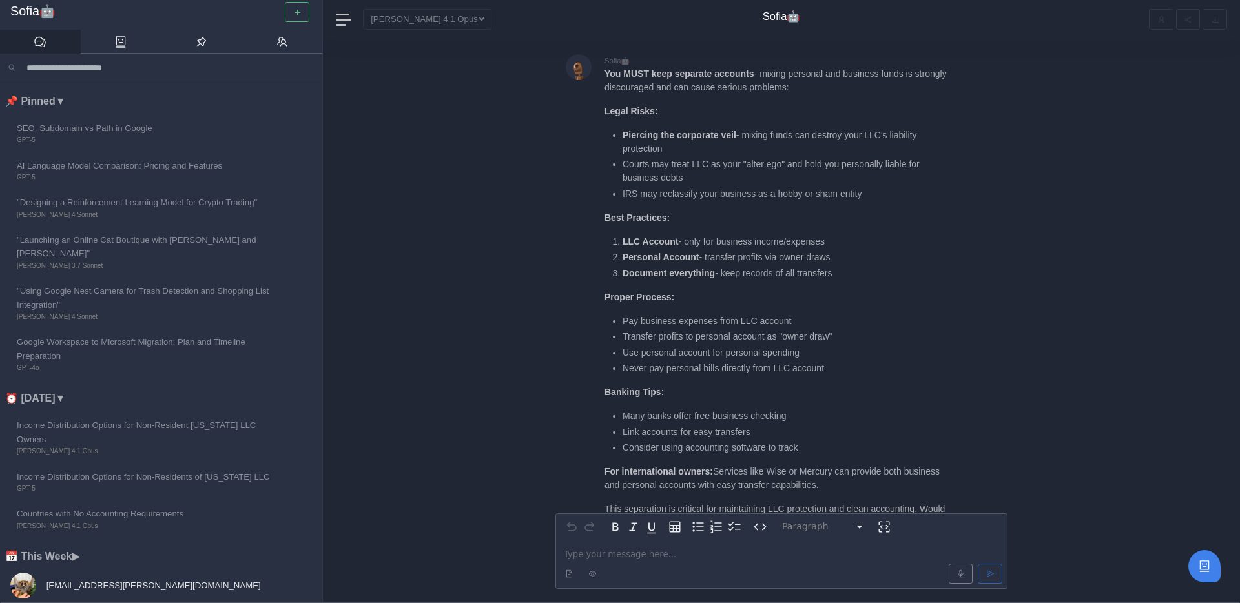
scroll to position [0, 0]
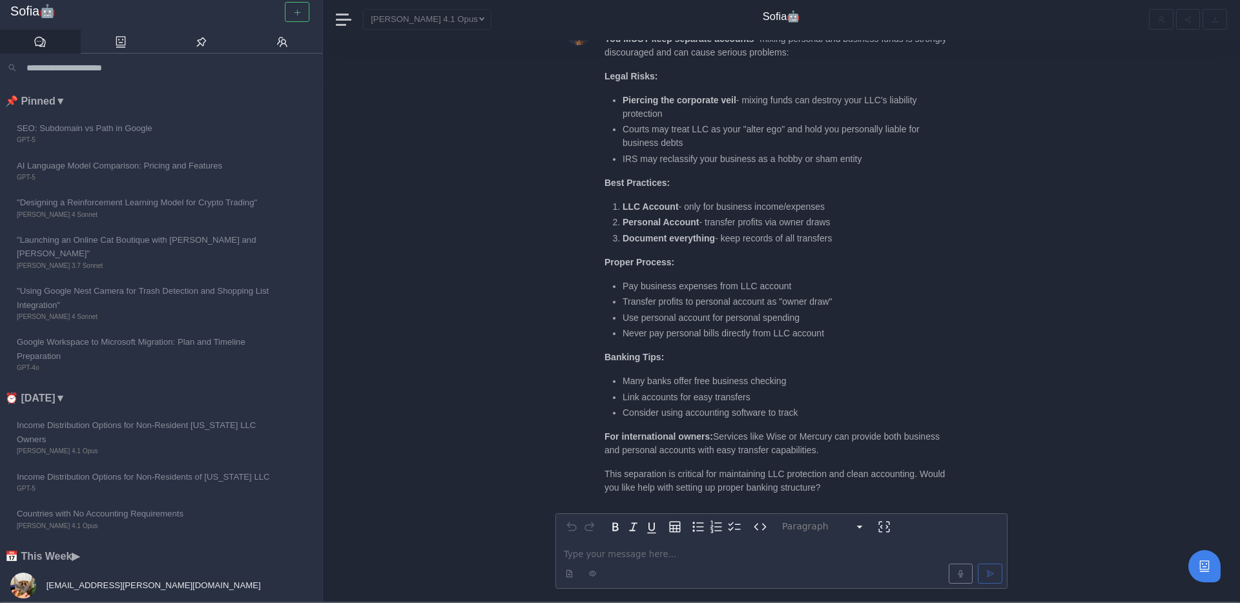
click at [601, 552] on p "editable markdown" at bounding box center [781, 555] width 435 height 14
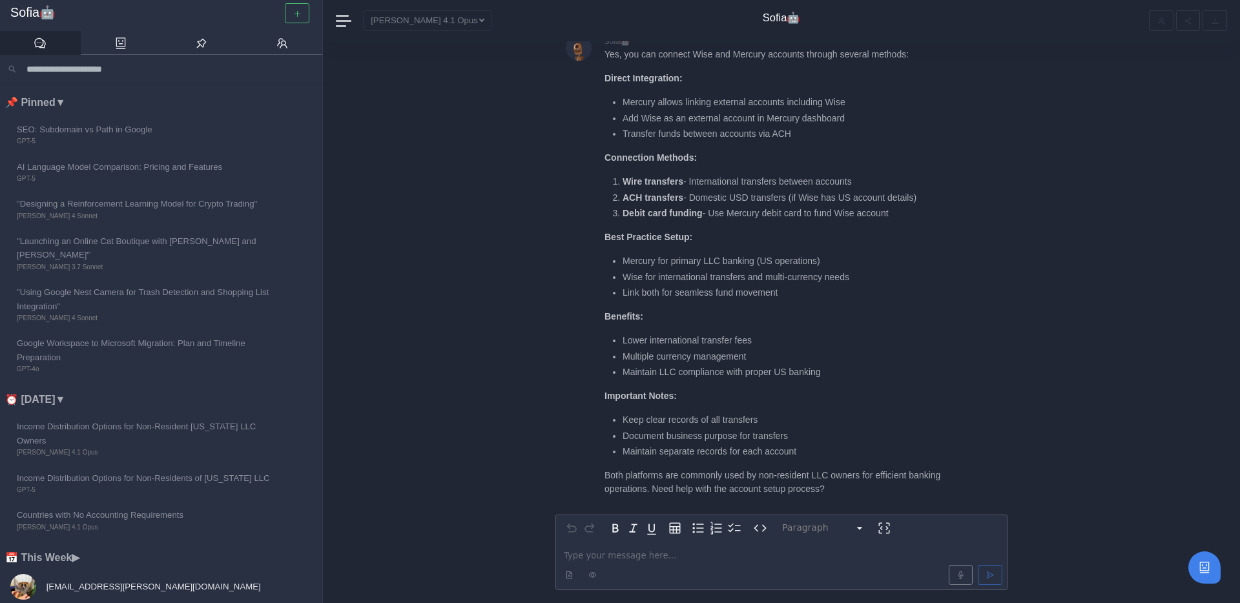
scroll to position [1, 0]
drag, startPoint x: 698, startPoint y: 474, endPoint x: 811, endPoint y: 472, distance: 113.1
click at [811, 473] on p "Both platforms are commonly used by non-resident LLC owners for efficient banki…" at bounding box center [776, 481] width 342 height 27
click at [811, 472] on p "Both platforms are commonly used by non-resident LLC owners for efficient banki…" at bounding box center [776, 481] width 342 height 27
click at [674, 557] on p "editable markdown" at bounding box center [781, 555] width 435 height 14
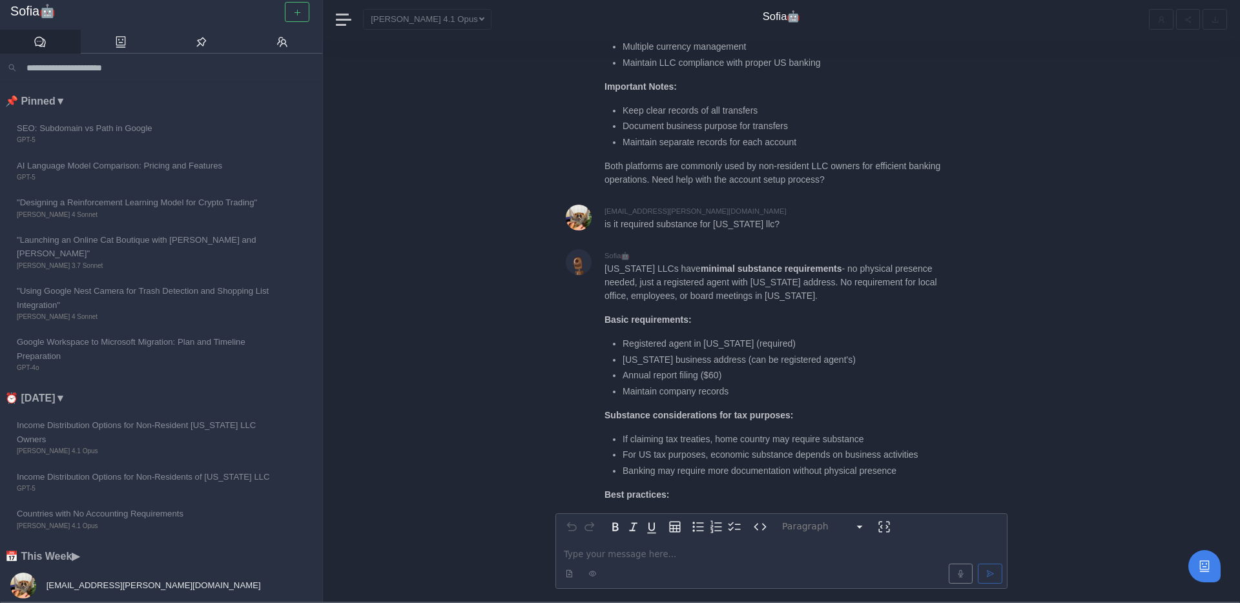
scroll to position [-96, 0]
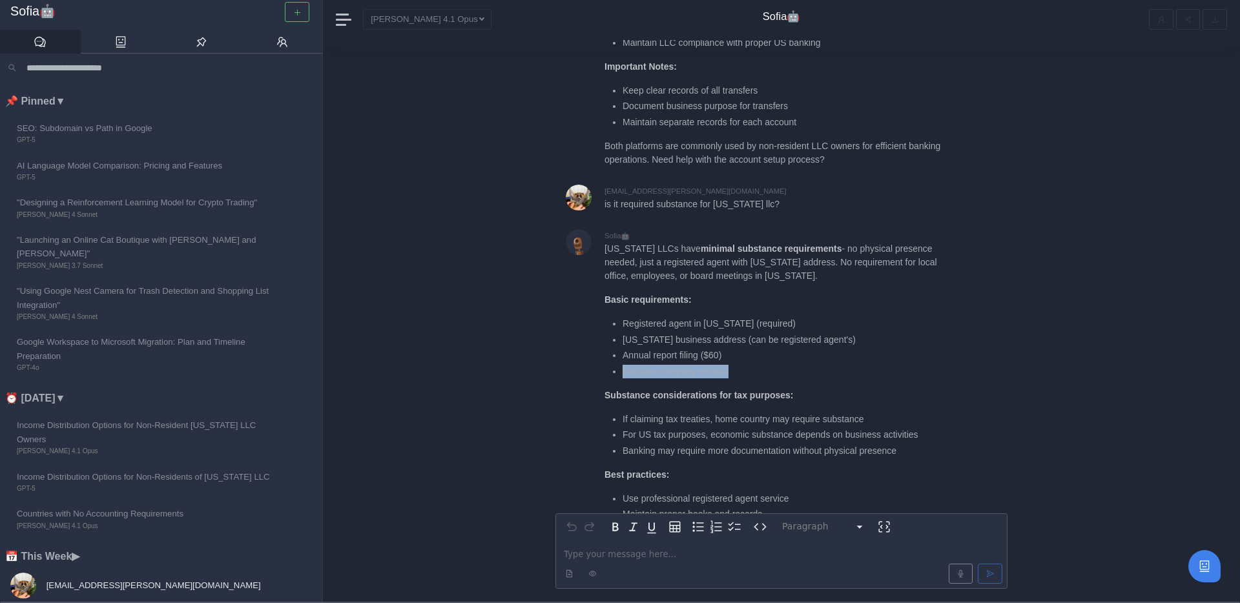
drag, startPoint x: 621, startPoint y: 371, endPoint x: 769, endPoint y: 378, distance: 147.4
click at [769, 378] on div "[US_STATE] LLCs have minimal substance requirements - no physical presence need…" at bounding box center [776, 416] width 342 height 348
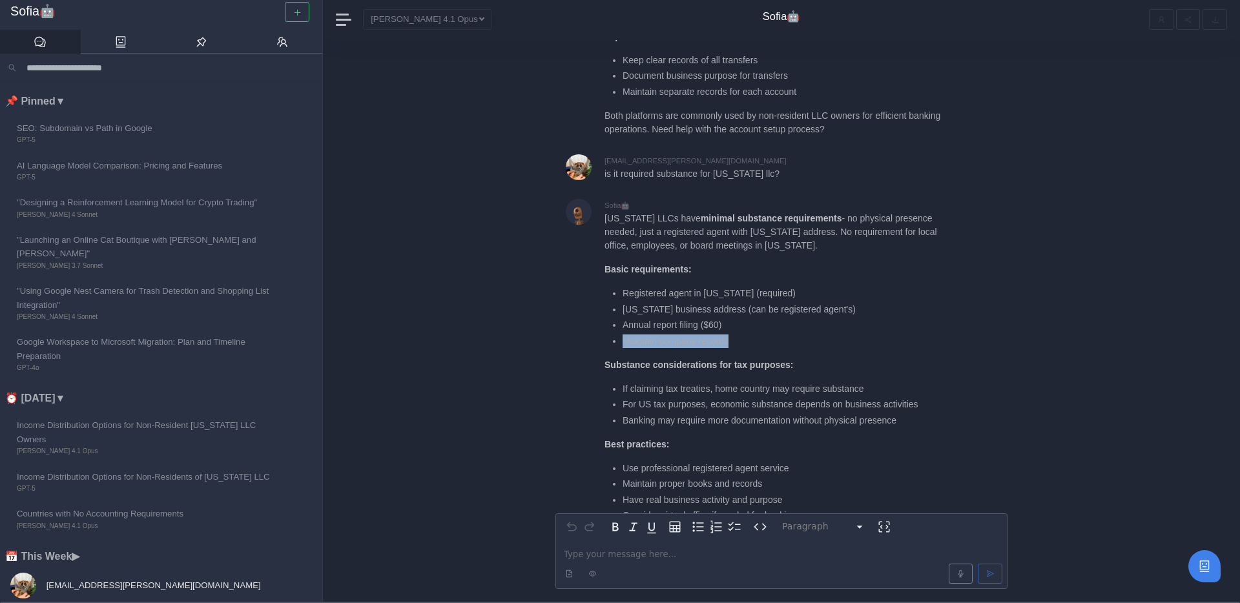
scroll to position [-59, 0]
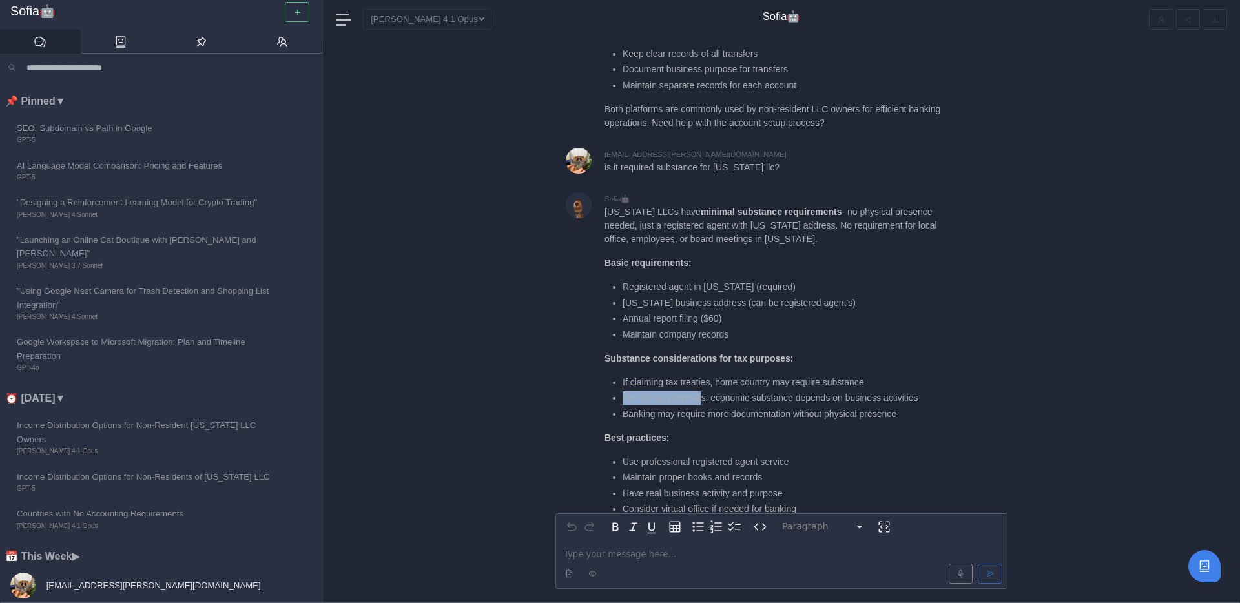
drag, startPoint x: 622, startPoint y: 394, endPoint x: 704, endPoint y: 399, distance: 82.2
click at [704, 399] on ul "If claiming tax treaties, home country may require substance For US tax purpose…" at bounding box center [776, 398] width 342 height 45
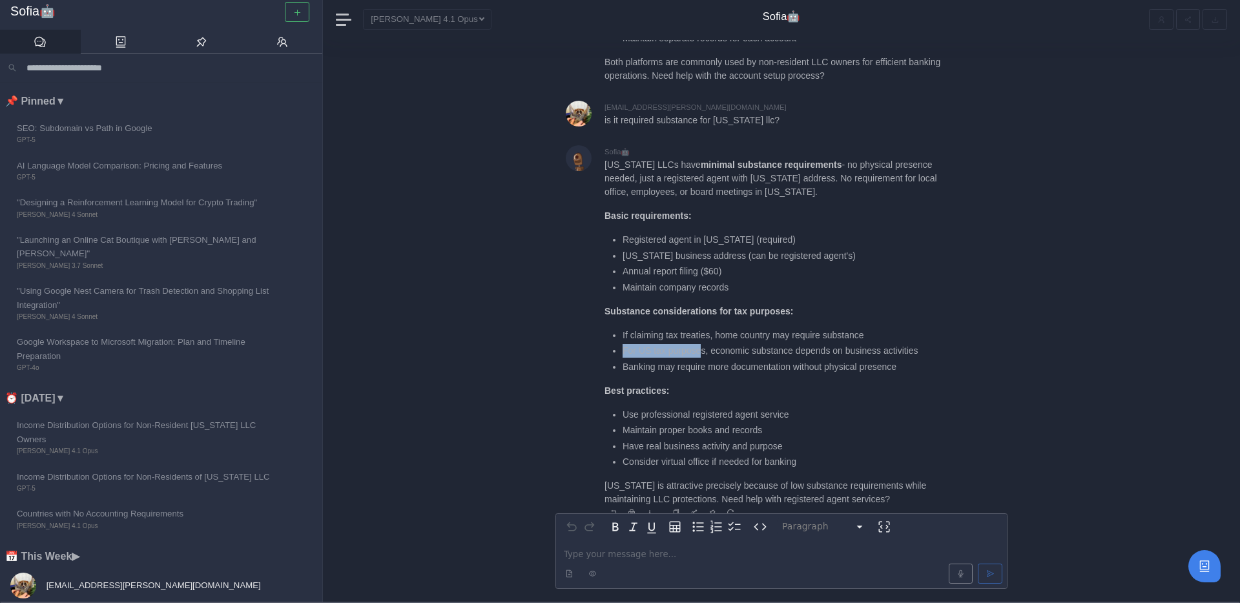
scroll to position [0, 0]
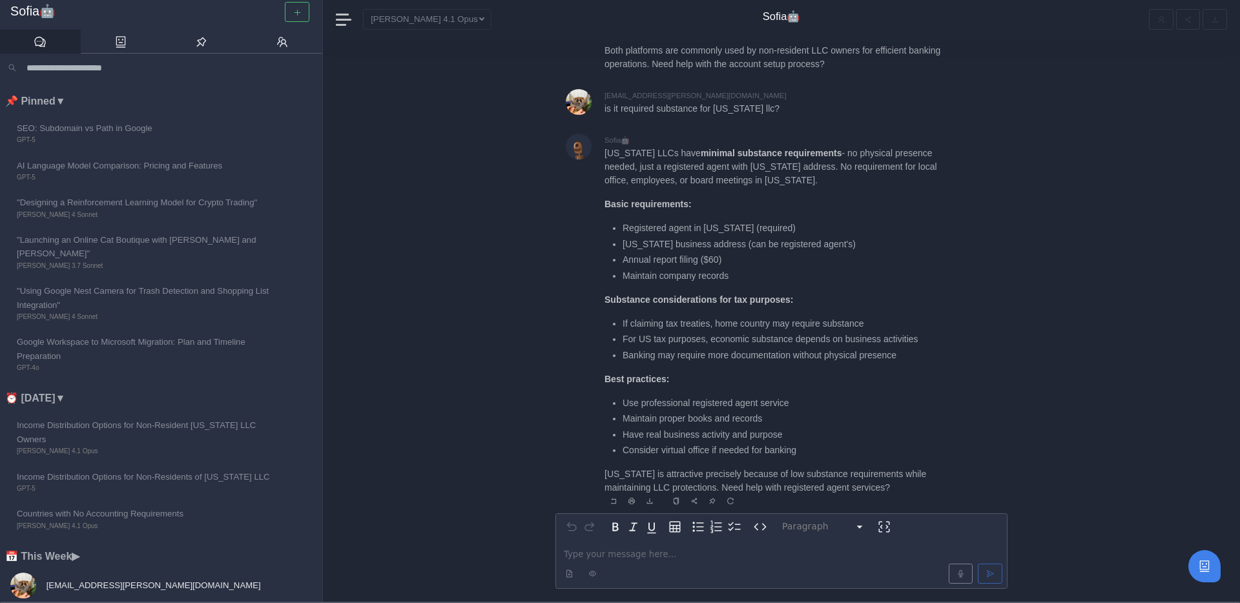
click at [704, 379] on p "Best practices:" at bounding box center [776, 380] width 342 height 14
drag, startPoint x: 611, startPoint y: 400, endPoint x: 786, endPoint y: 416, distance: 175.2
click at [786, 416] on ul "Use professional registered agent service Maintain proper books and records Hav…" at bounding box center [776, 427] width 342 height 61
click at [786, 416] on li "Maintain proper books and records" at bounding box center [785, 419] width 324 height 14
drag, startPoint x: 788, startPoint y: 416, endPoint x: 621, endPoint y: 414, distance: 166.0
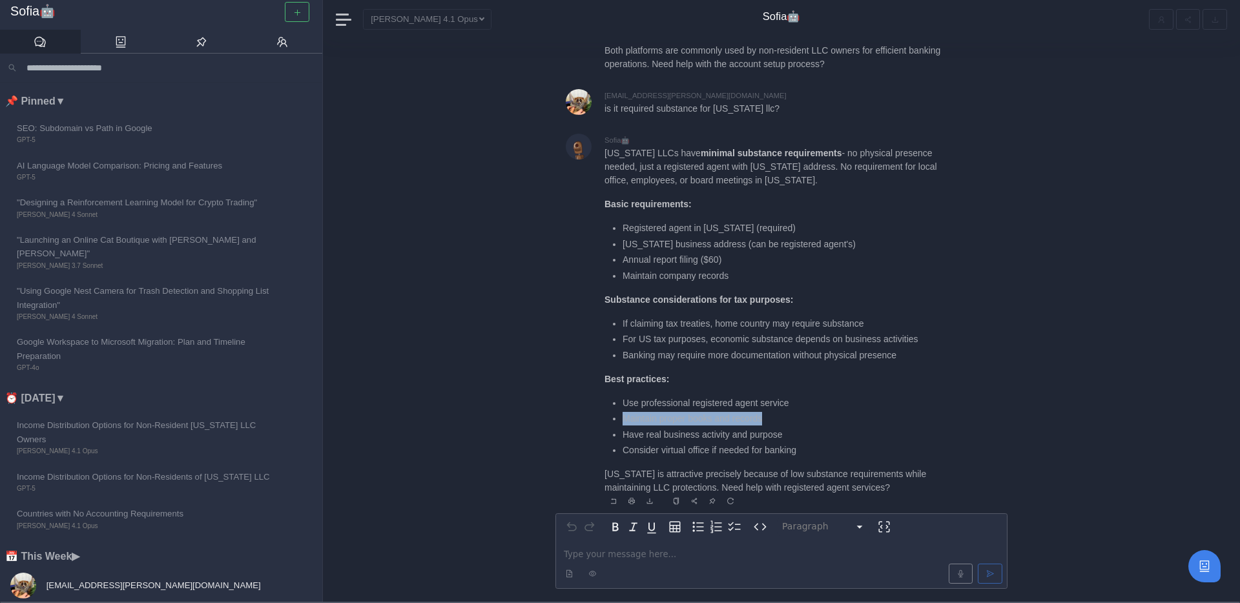
click at [621, 415] on ul "Use professional registered agent service Maintain proper books and records Hav…" at bounding box center [776, 427] width 342 height 61
click at [621, 414] on ul "Use professional registered agent service Maintain proper books and records Hav…" at bounding box center [776, 427] width 342 height 61
click at [607, 554] on p "editable markdown" at bounding box center [781, 555] width 435 height 14
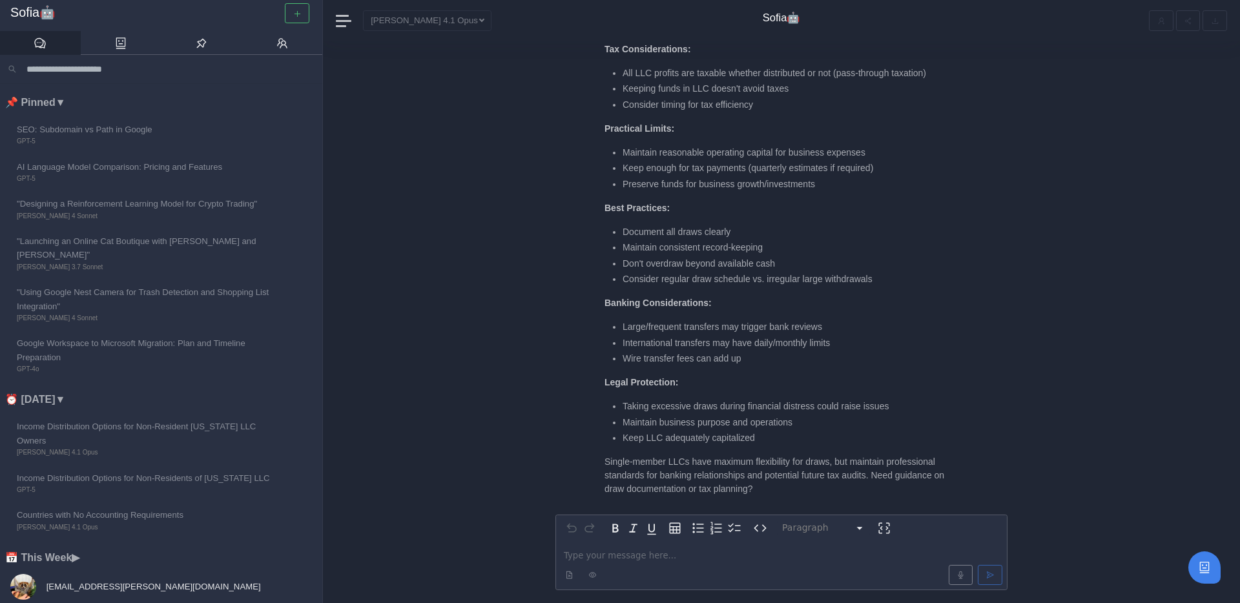
click at [677, 554] on p "editable markdown" at bounding box center [781, 556] width 435 height 14
